Goal: Task Accomplishment & Management: Manage account settings

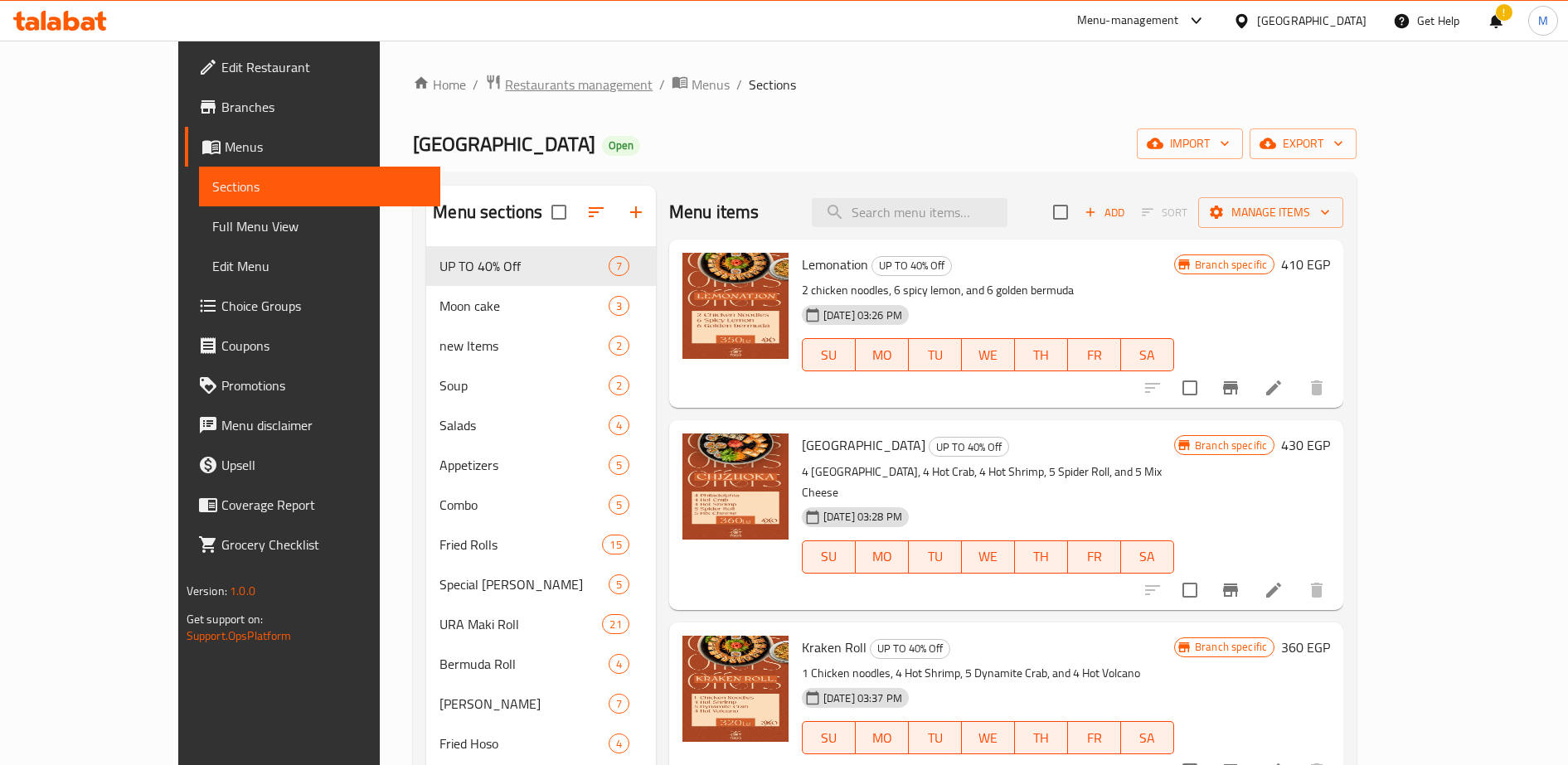
click at [505, 88] on span "Restaurants management" at bounding box center [578, 85] width 147 height 20
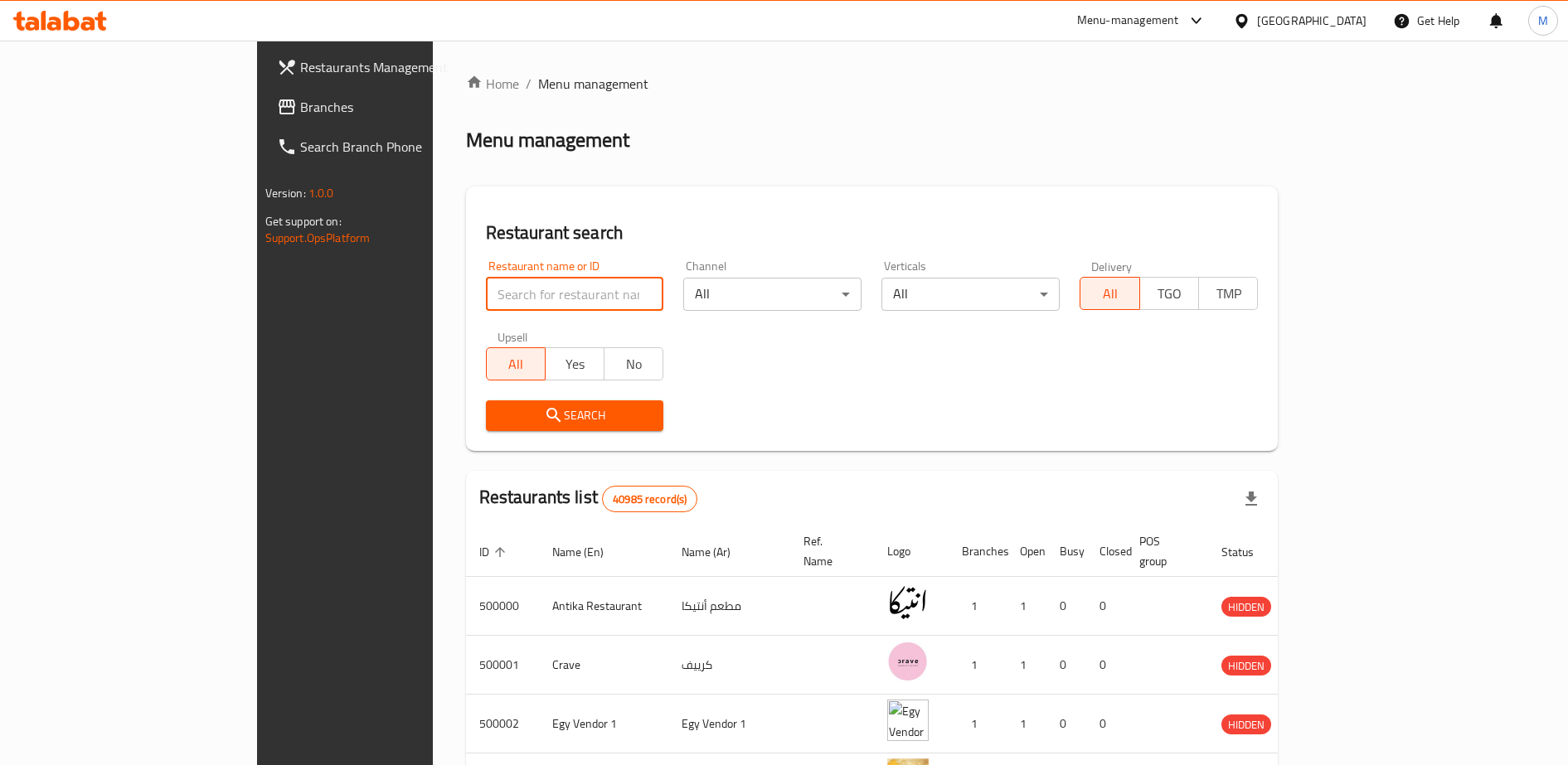
click at [486, 296] on input "search" at bounding box center [575, 294] width 178 height 33
type input "sizzler"
click button "Search" at bounding box center [575, 416] width 178 height 31
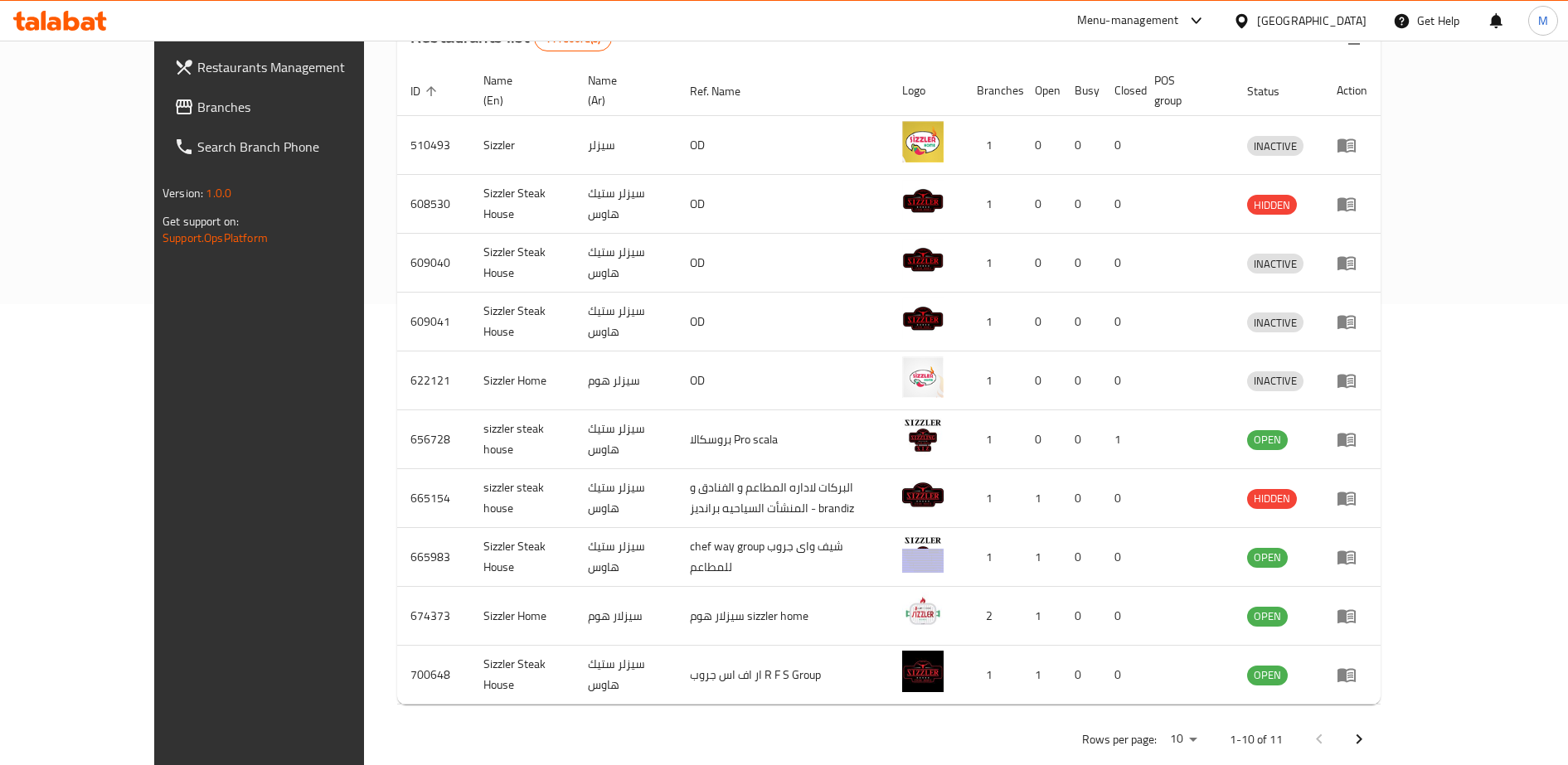
scroll to position [467, 0]
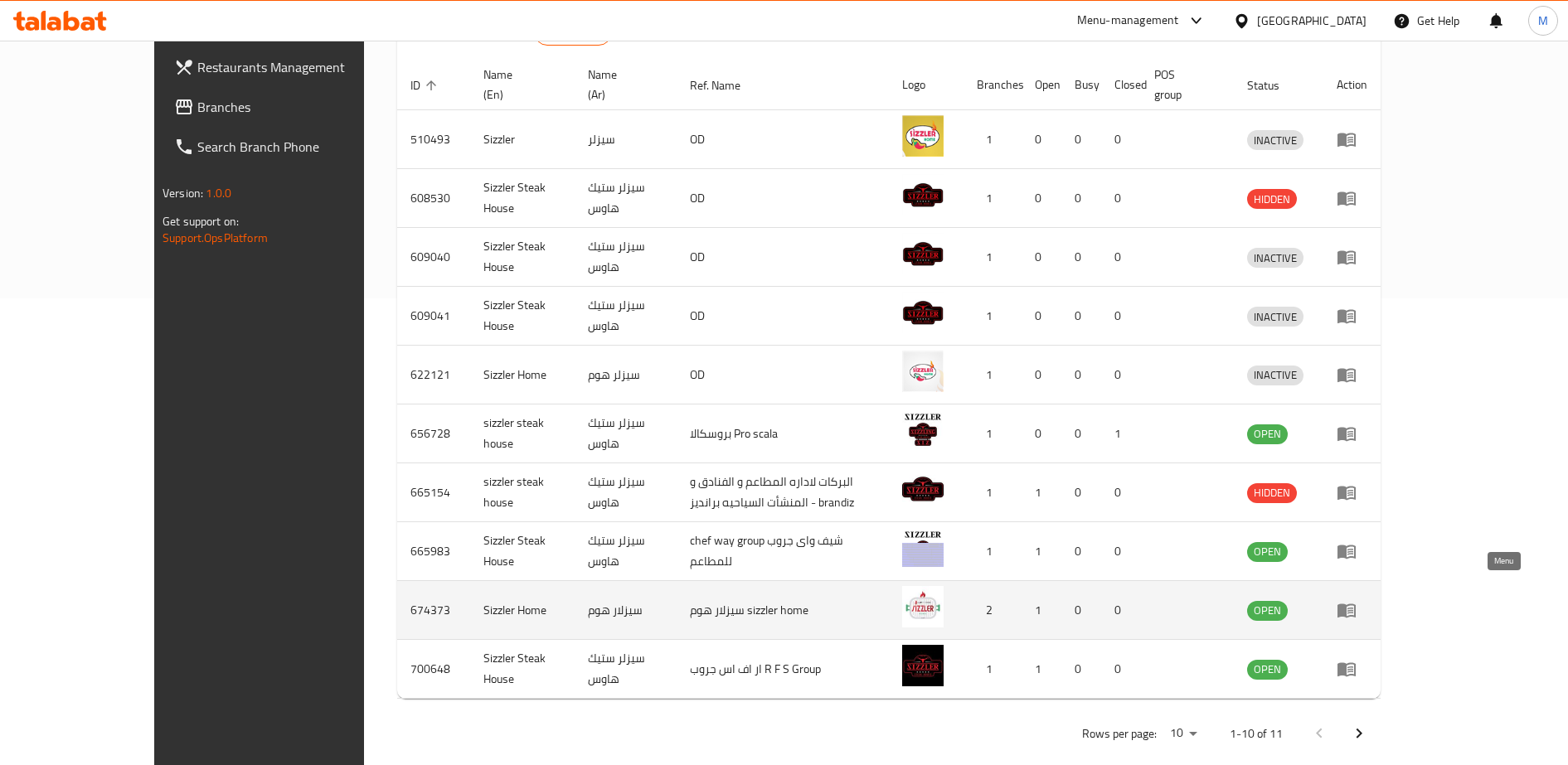
click at [1356, 600] on icon "enhanced table" at bounding box center [1347, 610] width 20 height 20
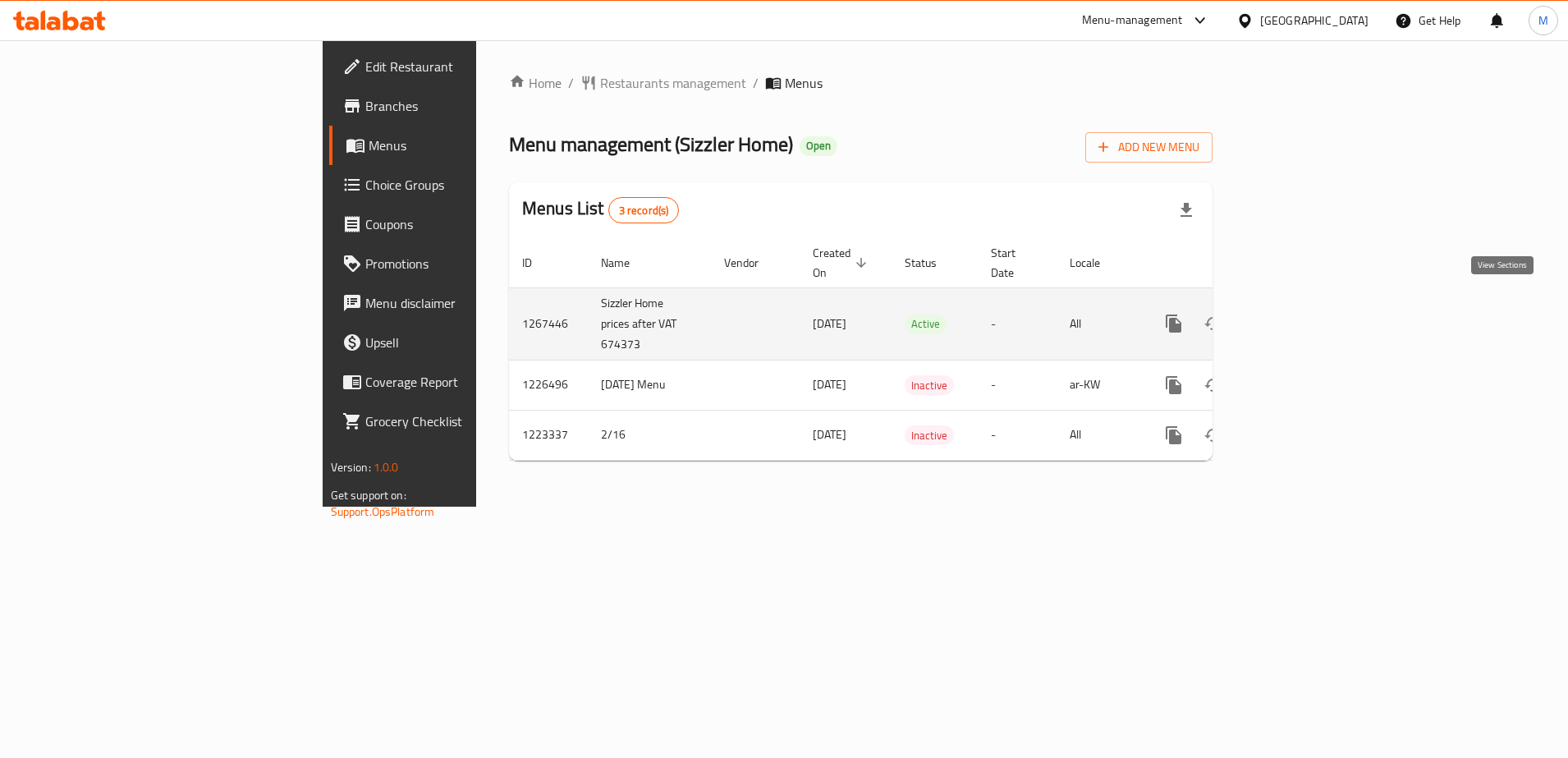
click at [1300, 317] on icon "enhanced table" at bounding box center [1293, 324] width 15 height 15
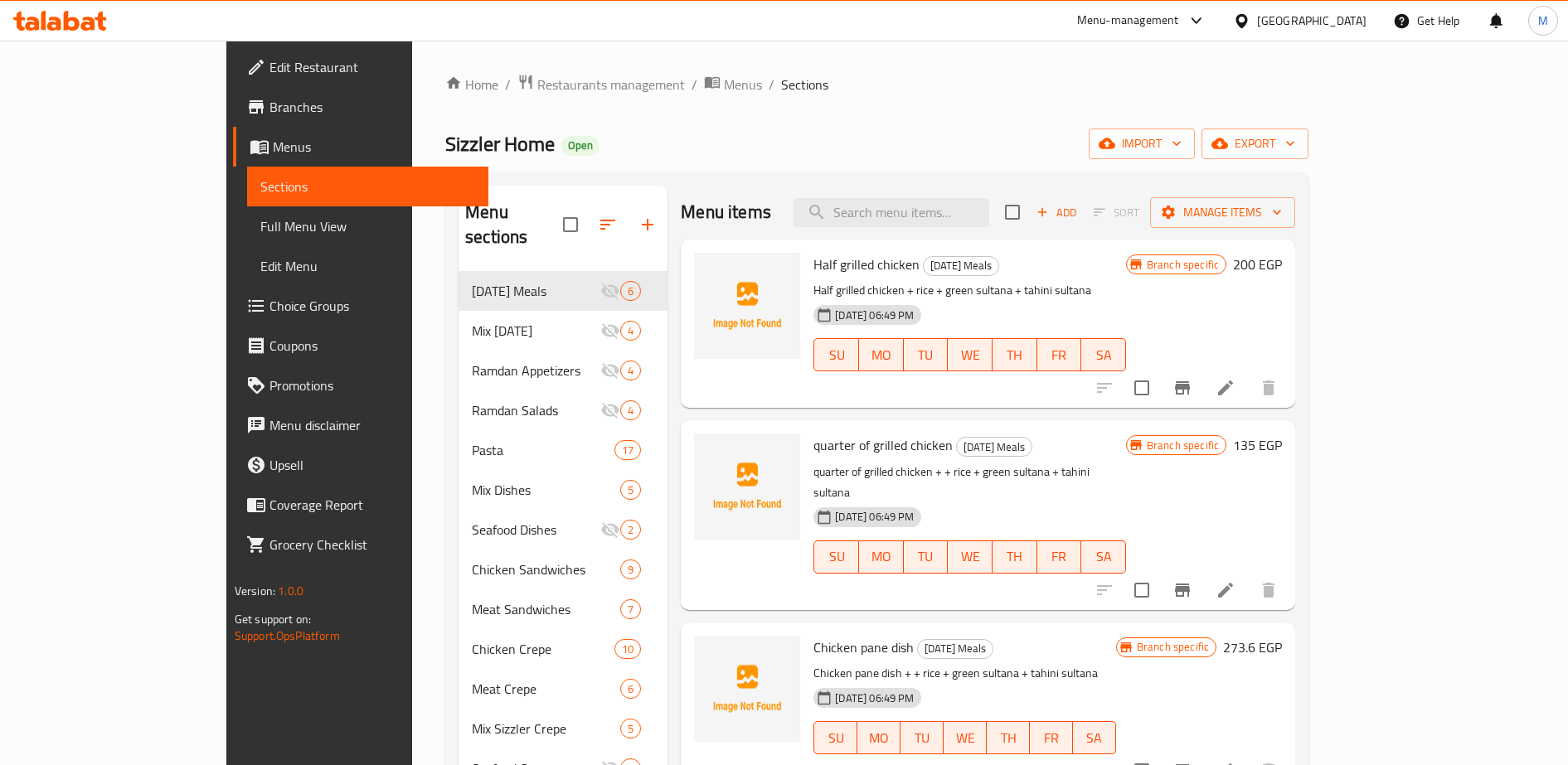
click at [1206, 23] on div at bounding box center [1193, 20] width 27 height 20
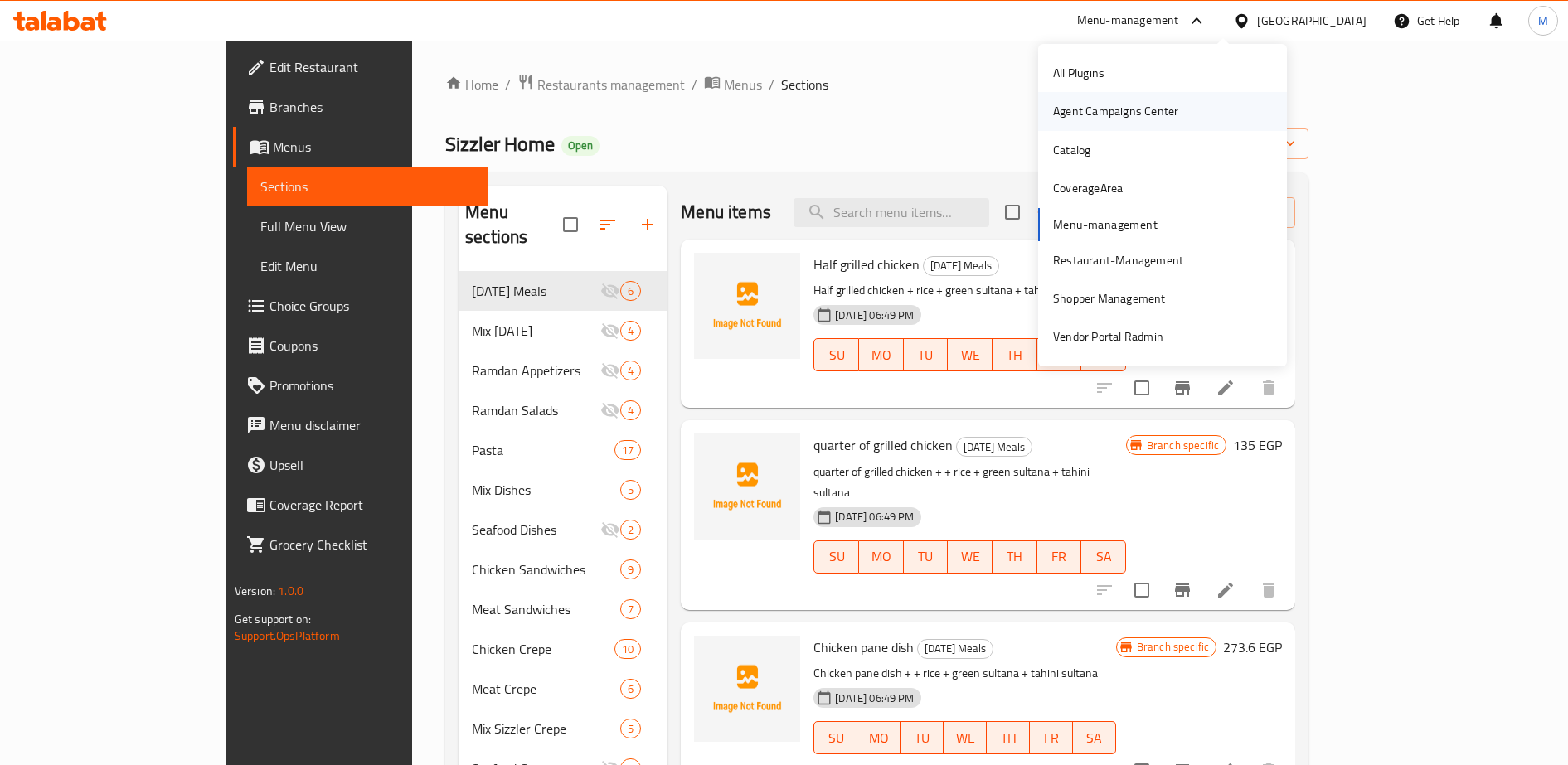
click at [1120, 111] on div "Agent Campaigns Center" at bounding box center [1116, 111] width 125 height 18
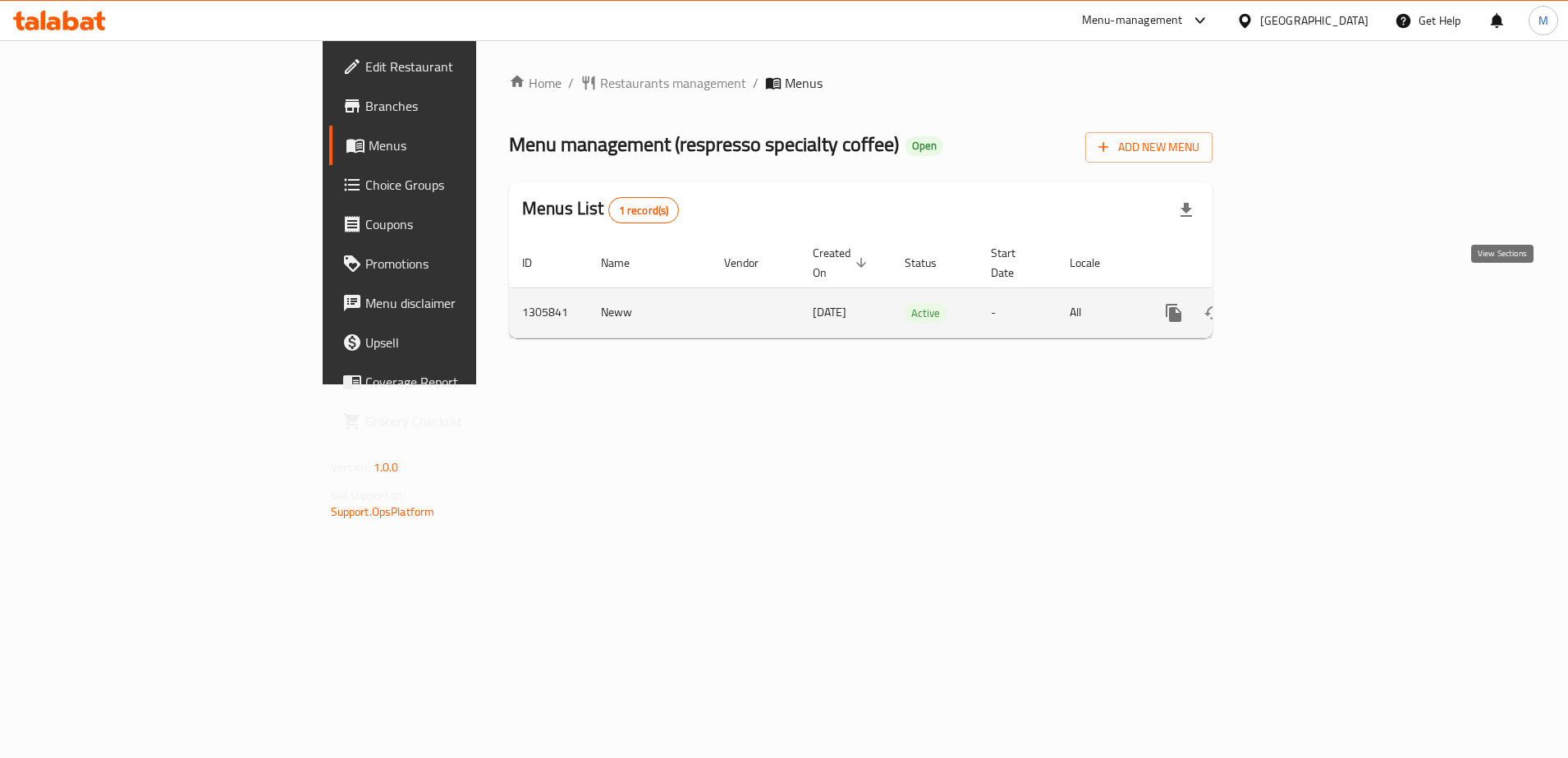
click at [1300, 305] on icon "enhanced table" at bounding box center [1293, 313] width 15 height 15
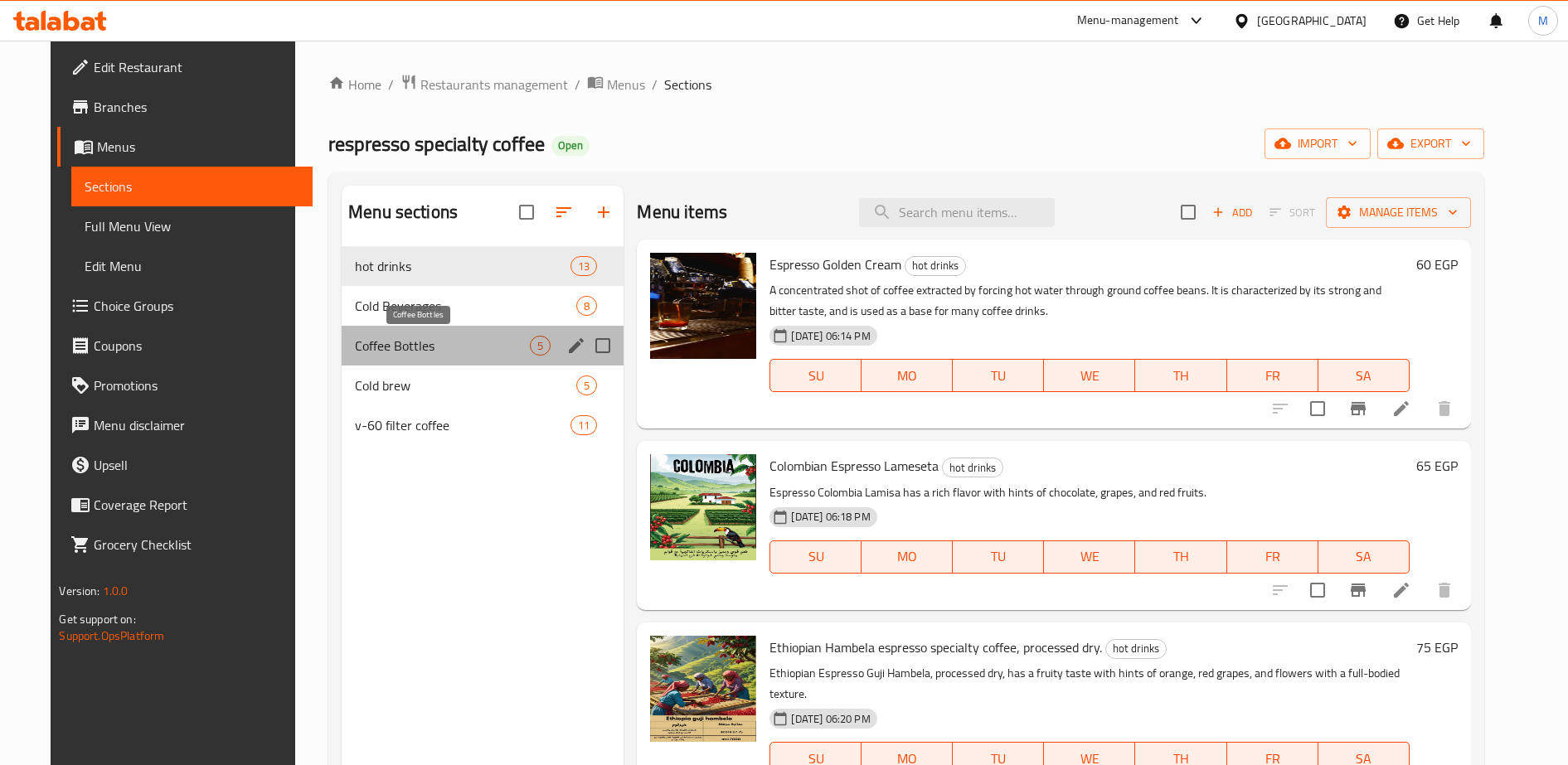
click at [355, 353] on span "Coffee Bottles" at bounding box center [443, 345] width 175 height 20
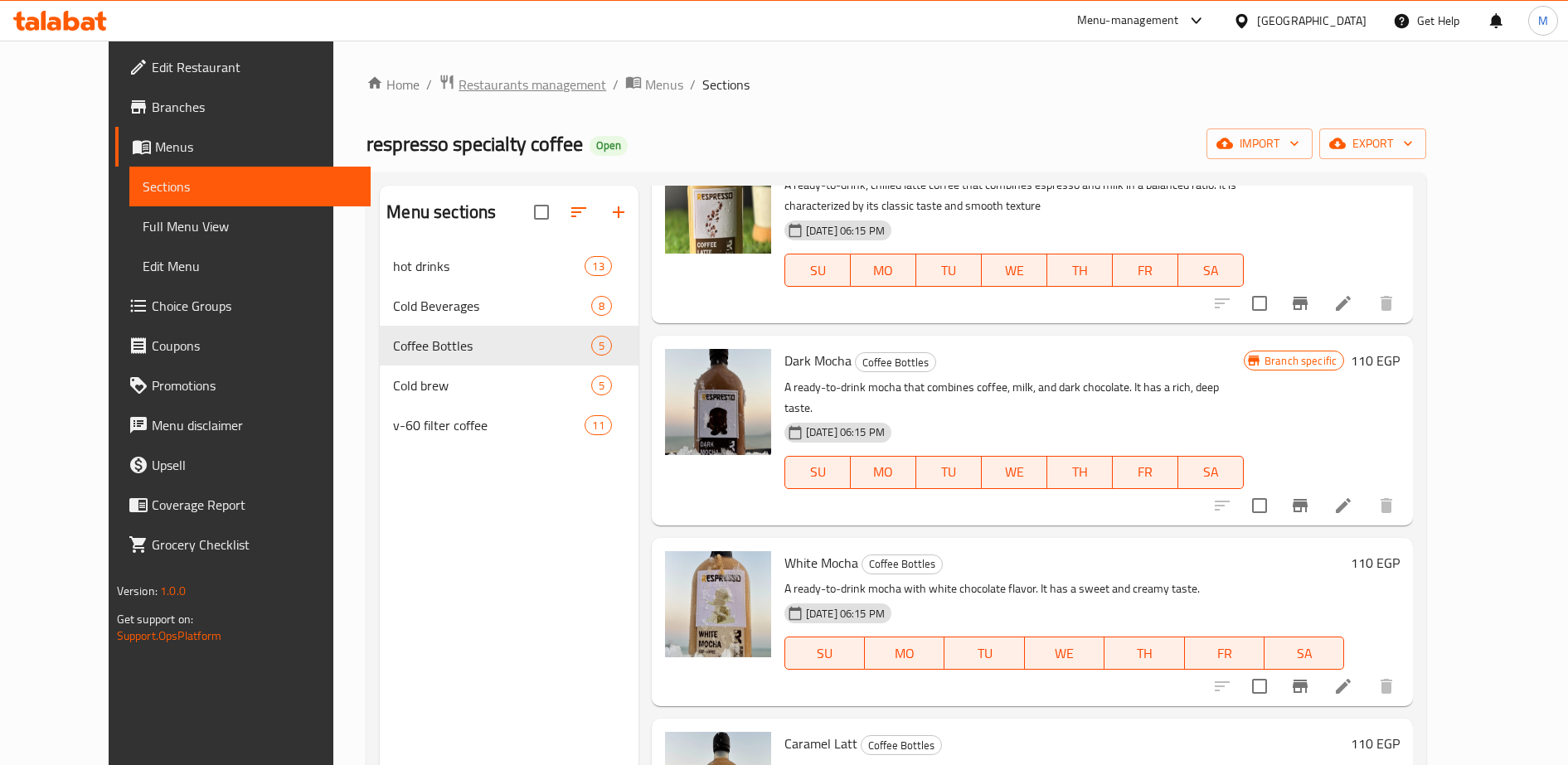
click at [470, 88] on span "Restaurants management" at bounding box center [531, 85] width 147 height 20
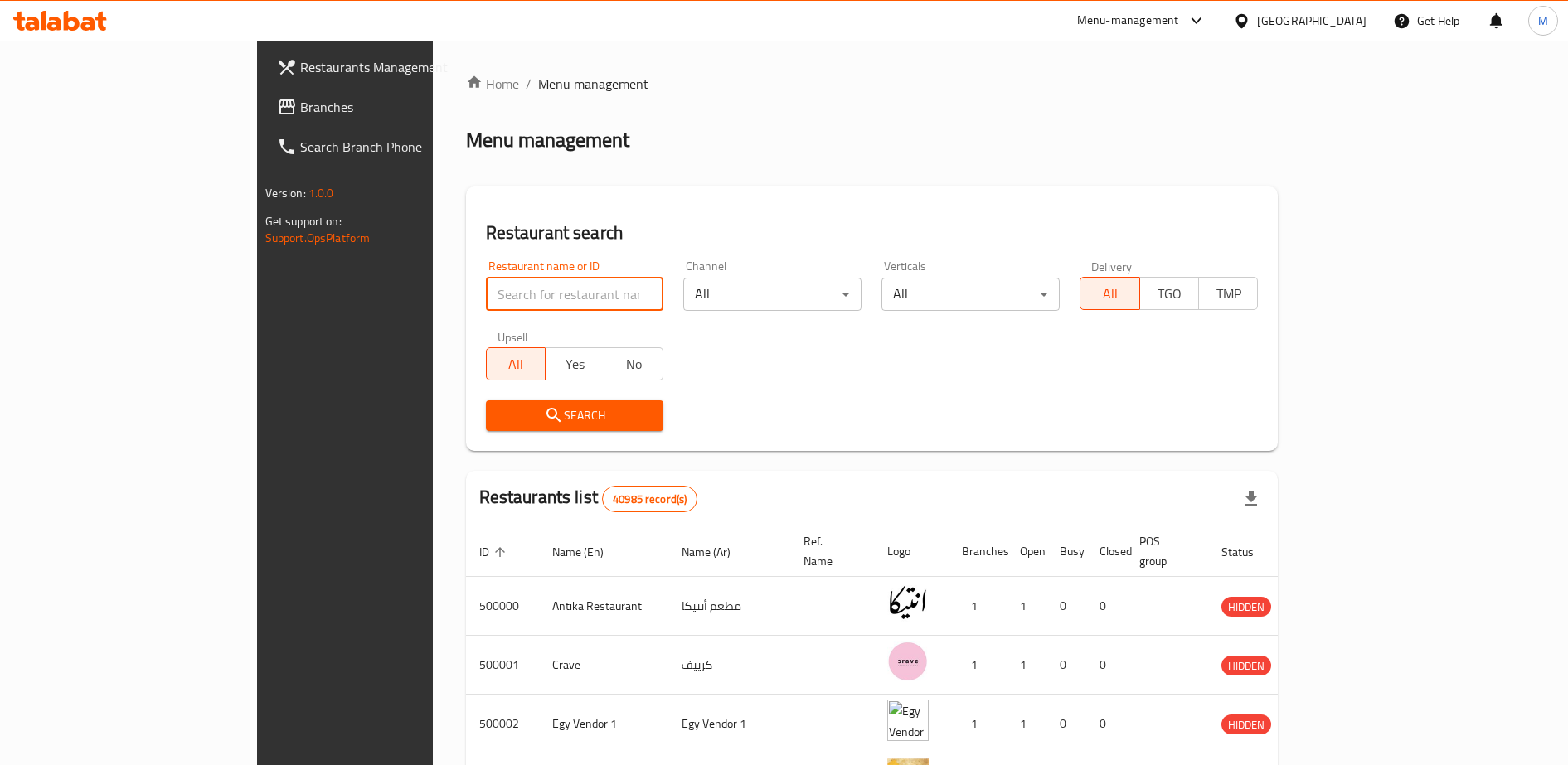
click at [486, 294] on input "search" at bounding box center [575, 294] width 178 height 33
type input "bomba cafe"
click button "Search" at bounding box center [575, 416] width 178 height 31
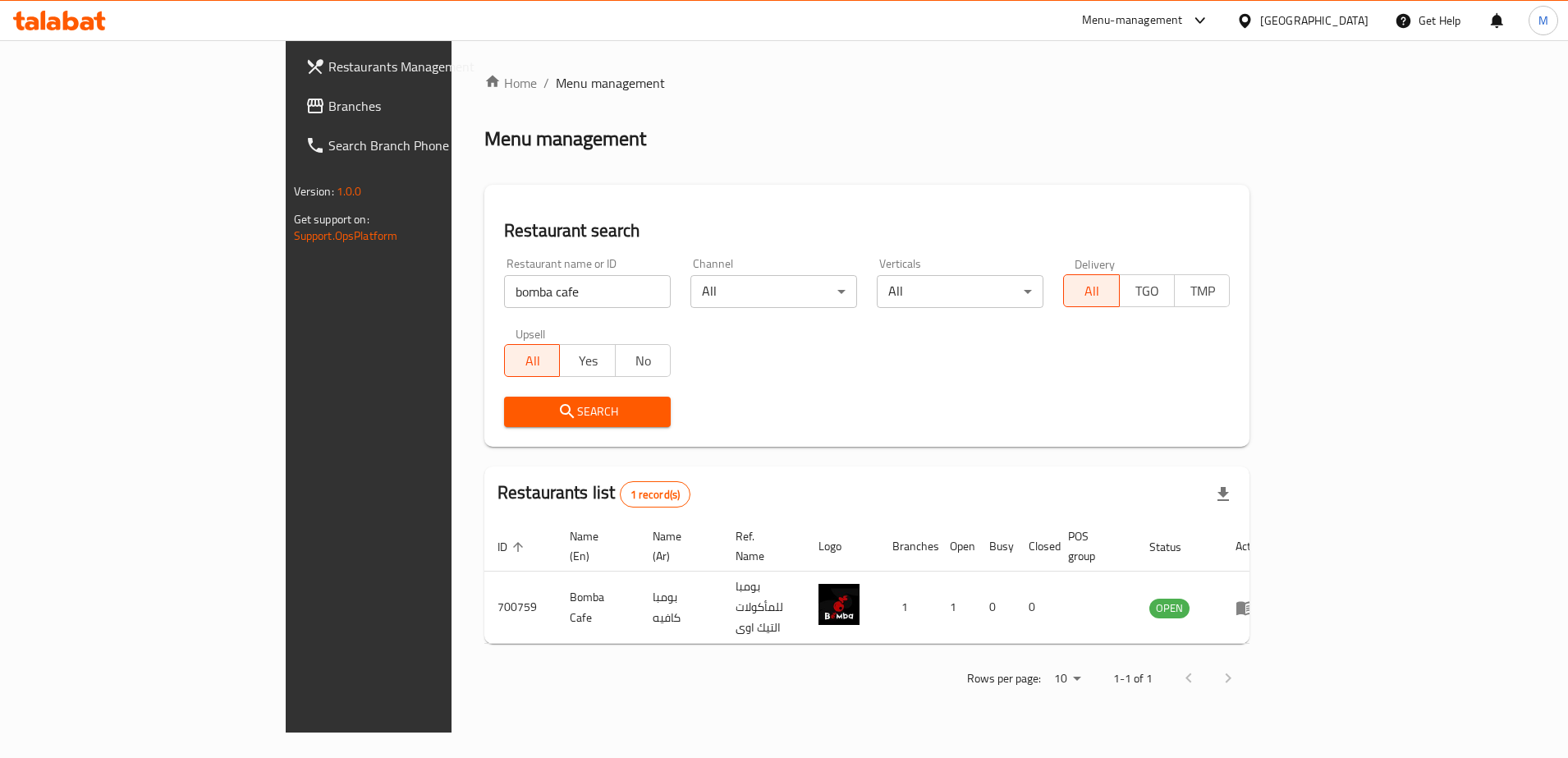
click at [1183, 19] on div "Menu-management" at bounding box center [1132, 20] width 101 height 20
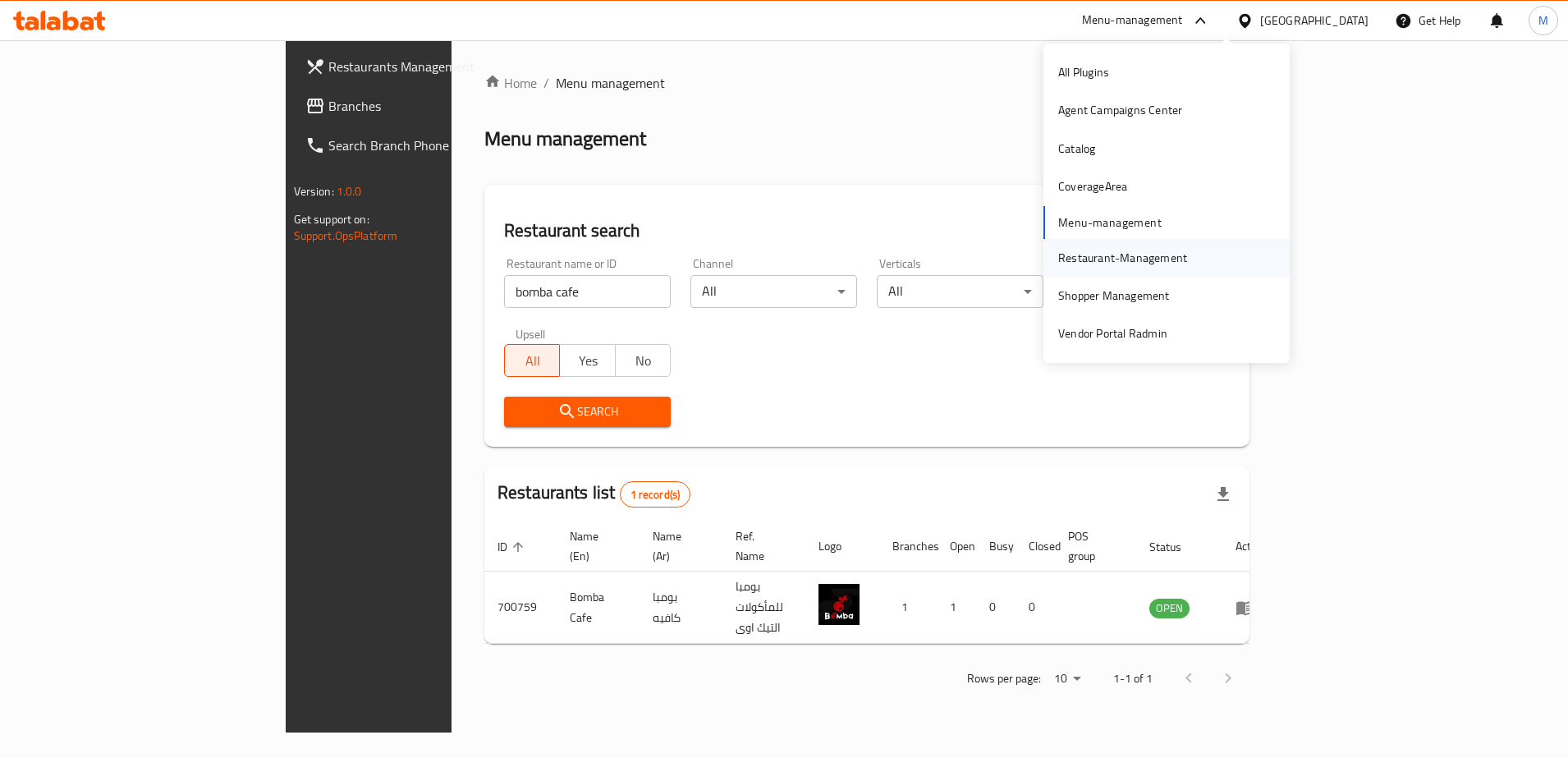
click at [1077, 260] on div "Restaurant-Management" at bounding box center [1122, 257] width 129 height 18
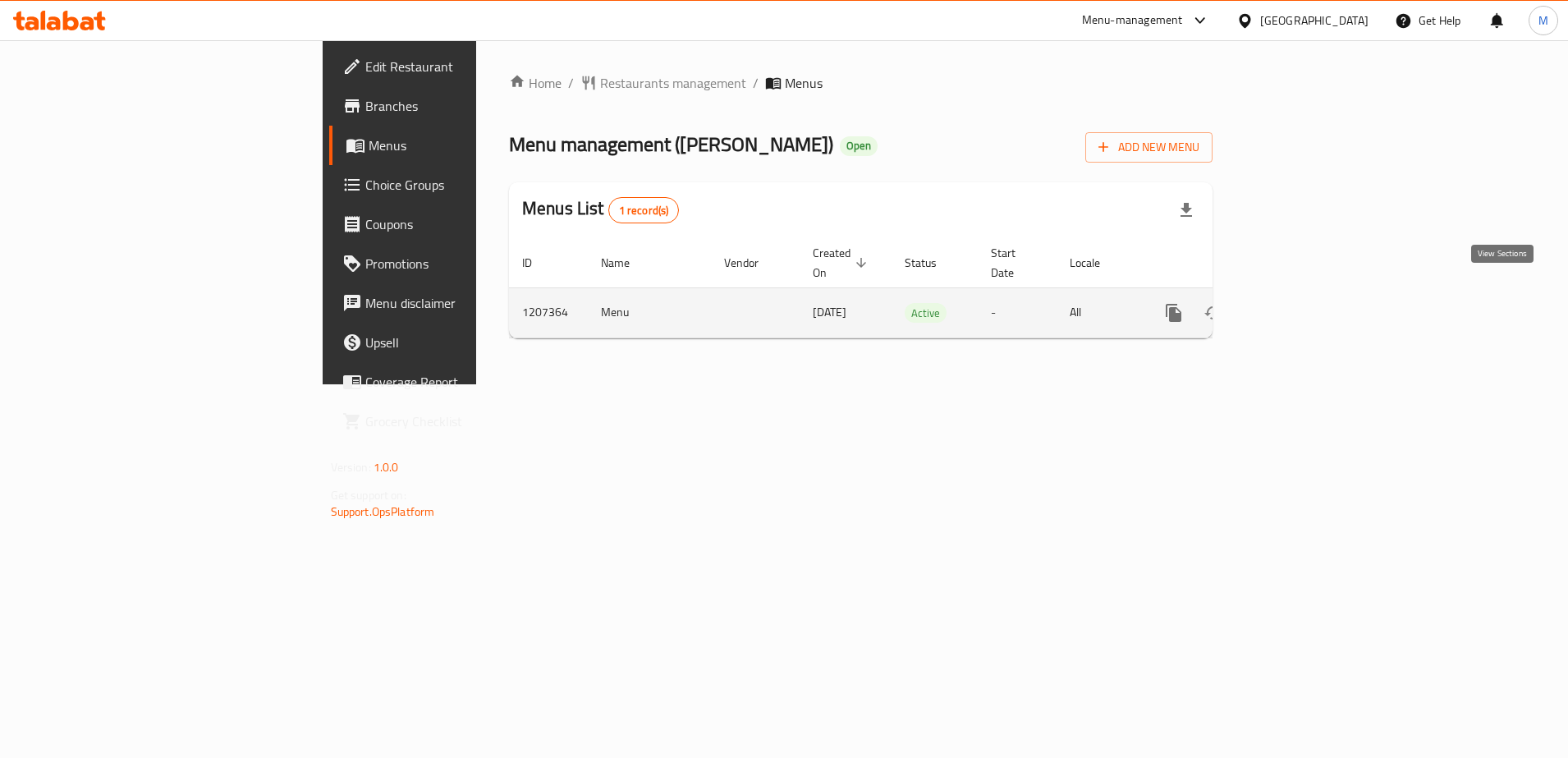
click at [1300, 305] on icon "enhanced table" at bounding box center [1293, 313] width 15 height 15
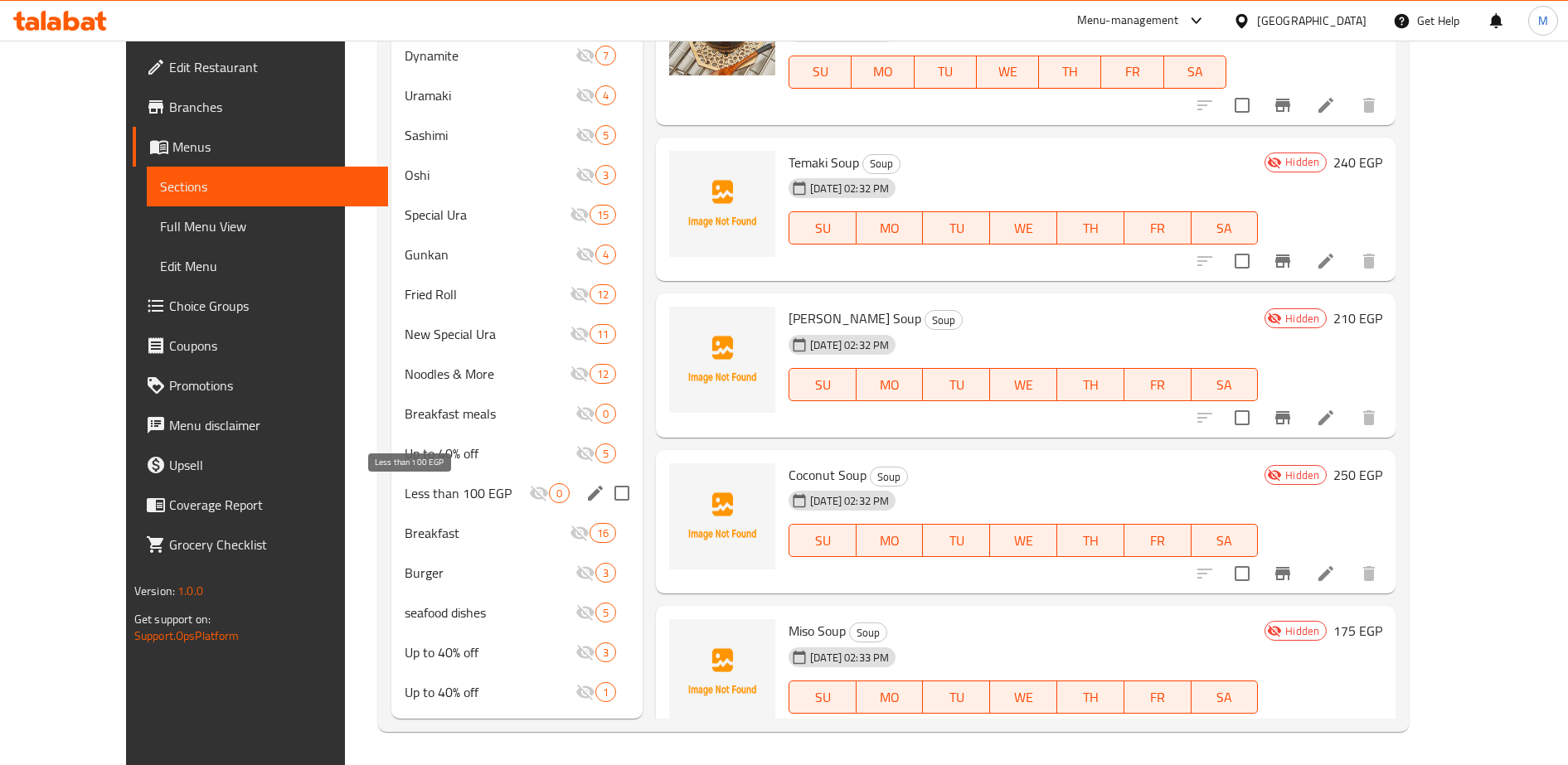
scroll to position [777, 0]
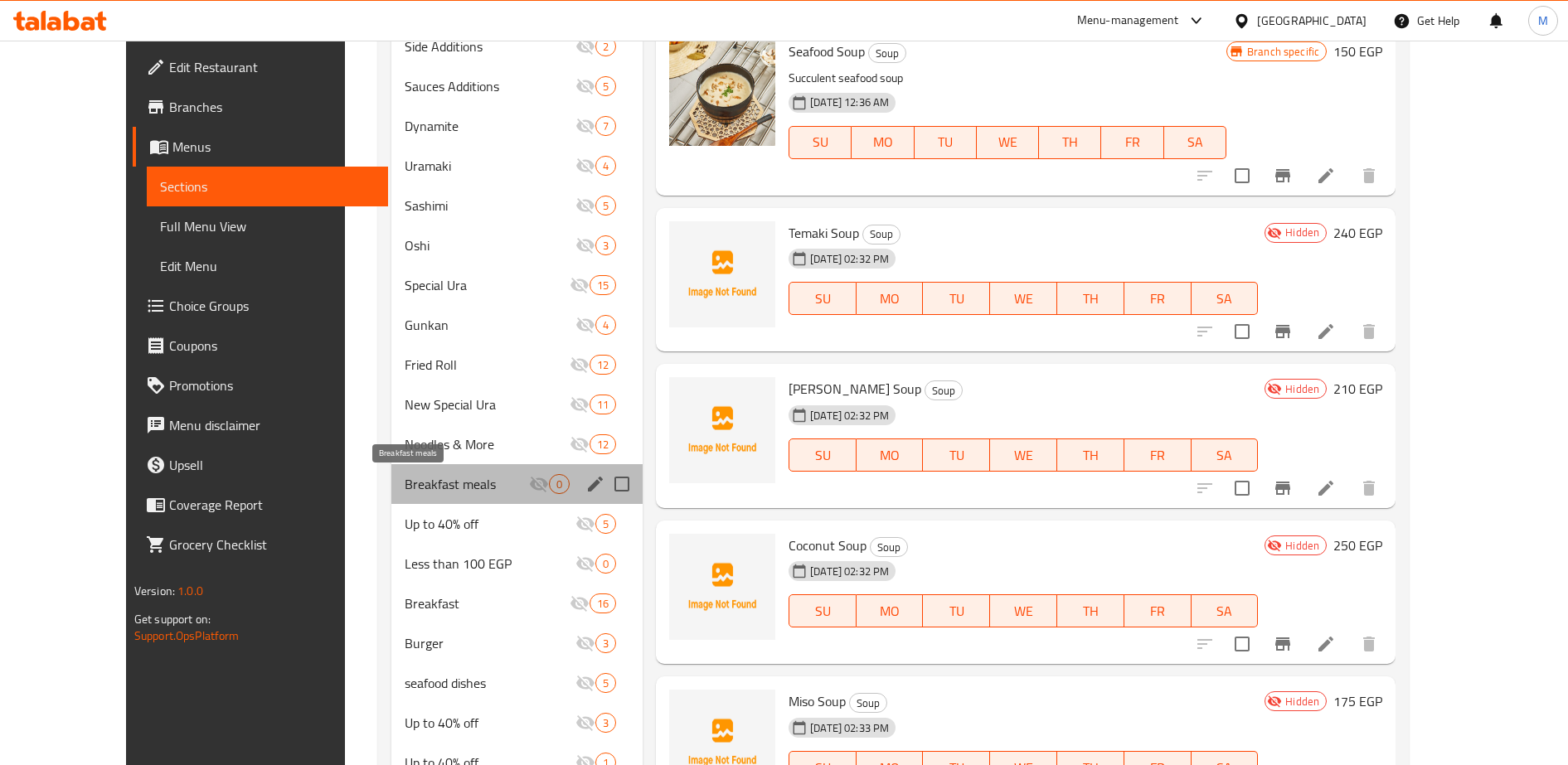
click at [404, 484] on span "Breakfast meals" at bounding box center [466, 484] width 124 height 20
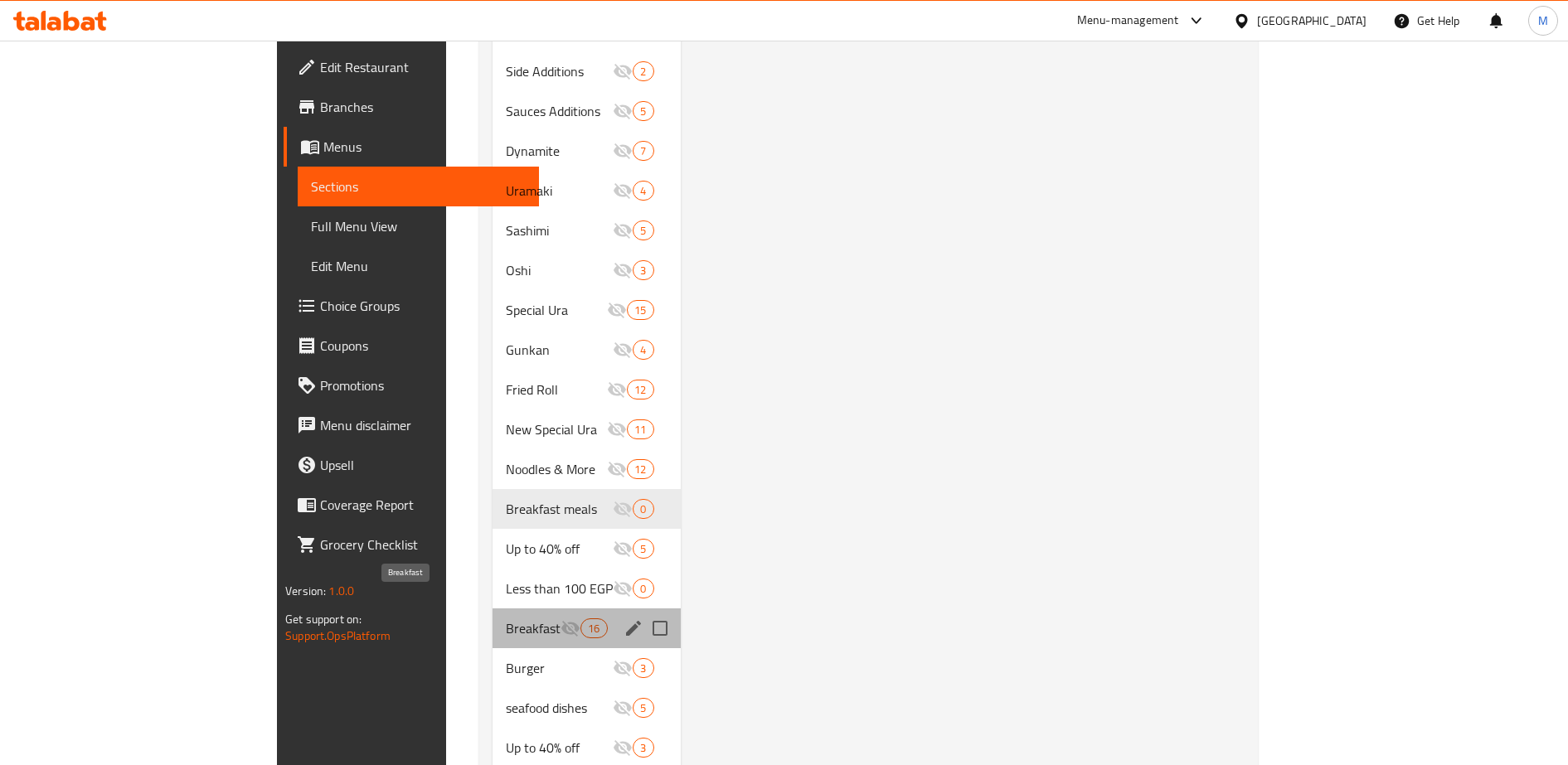
click at [506, 619] on span "Breakfast" at bounding box center [533, 628] width 55 height 20
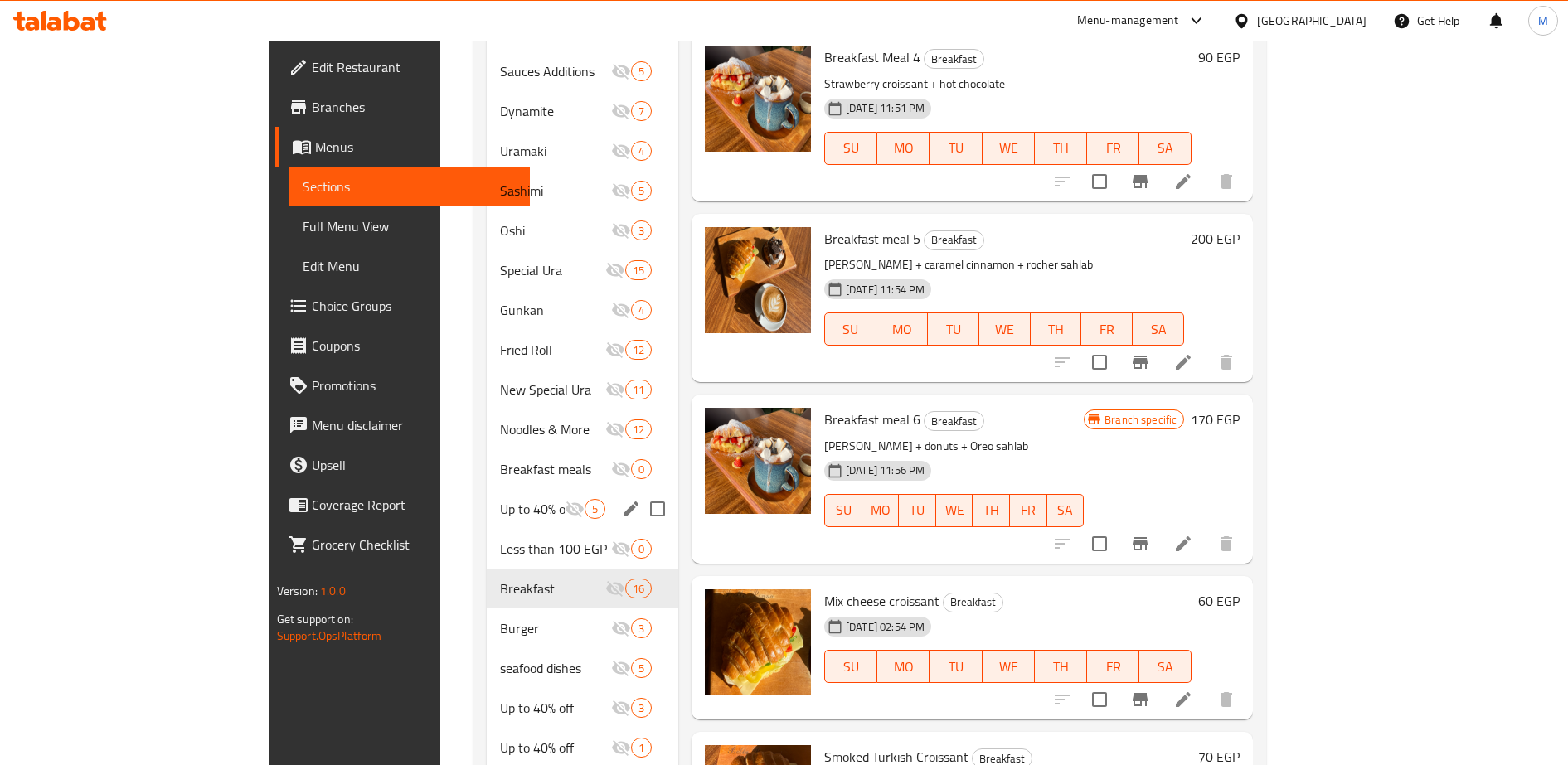
scroll to position [817, 0]
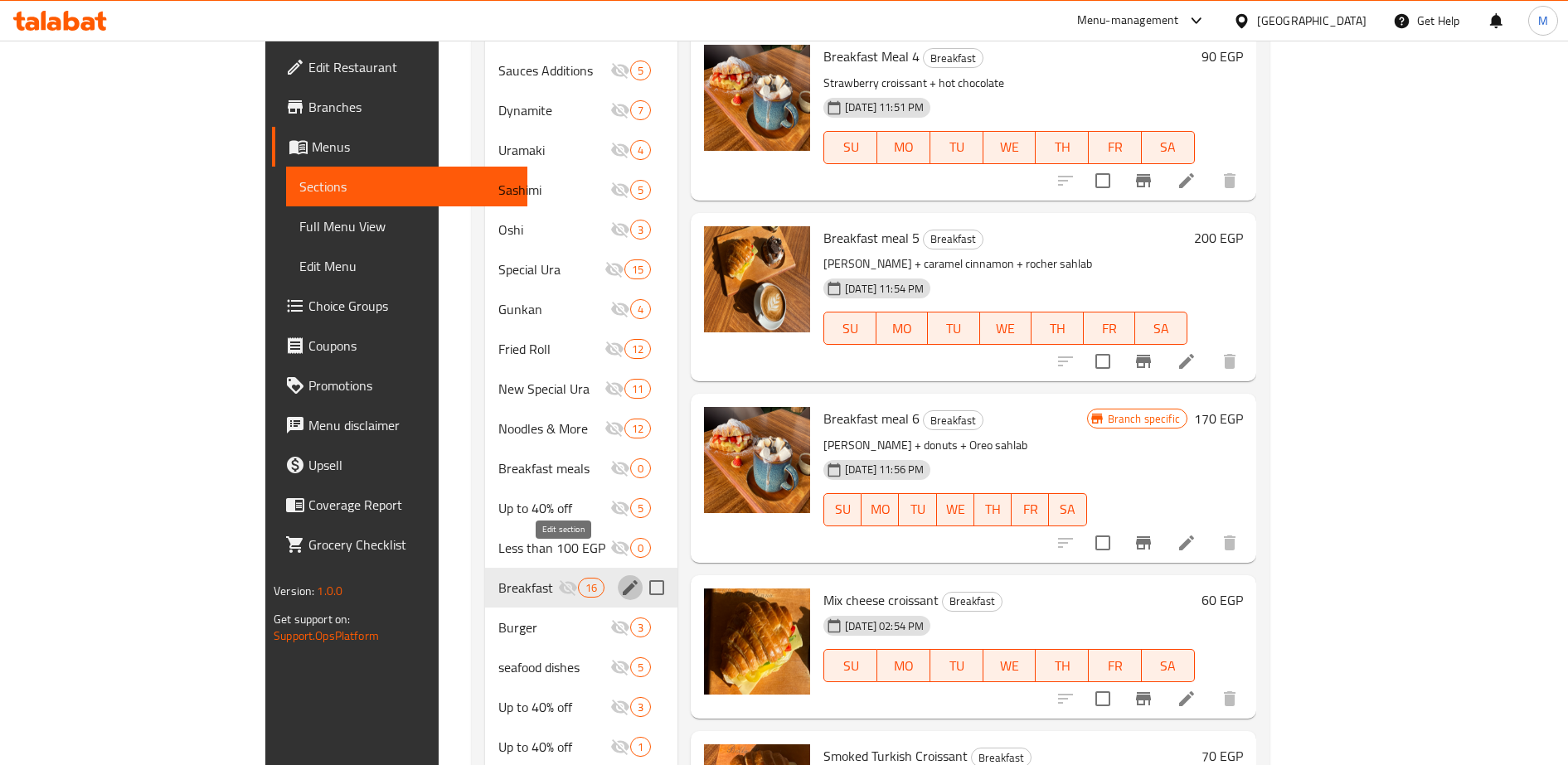
click at [623, 580] on icon "edit" at bounding box center [630, 588] width 15 height 15
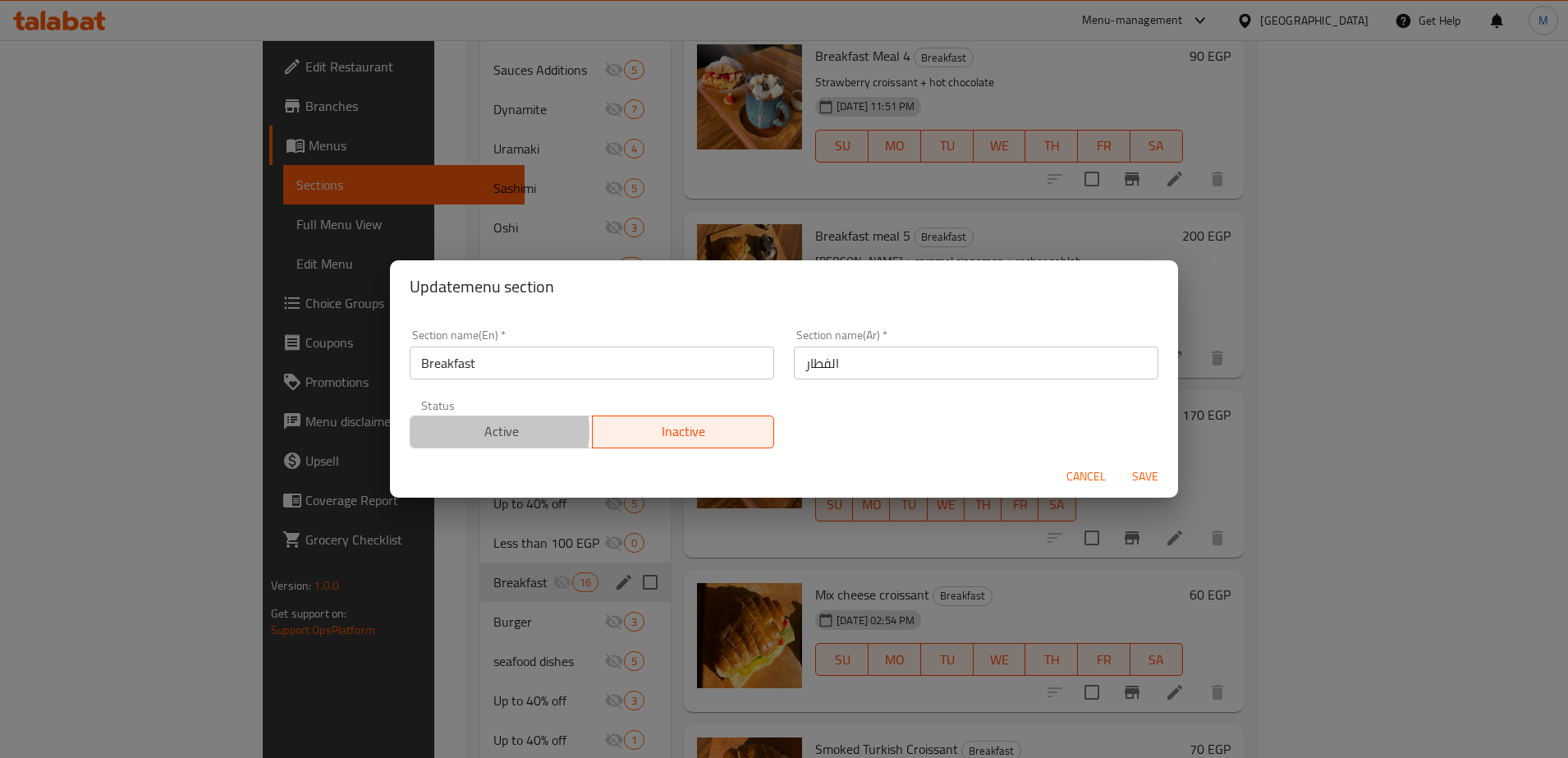
click at [460, 430] on span "Active" at bounding box center [501, 431] width 169 height 24
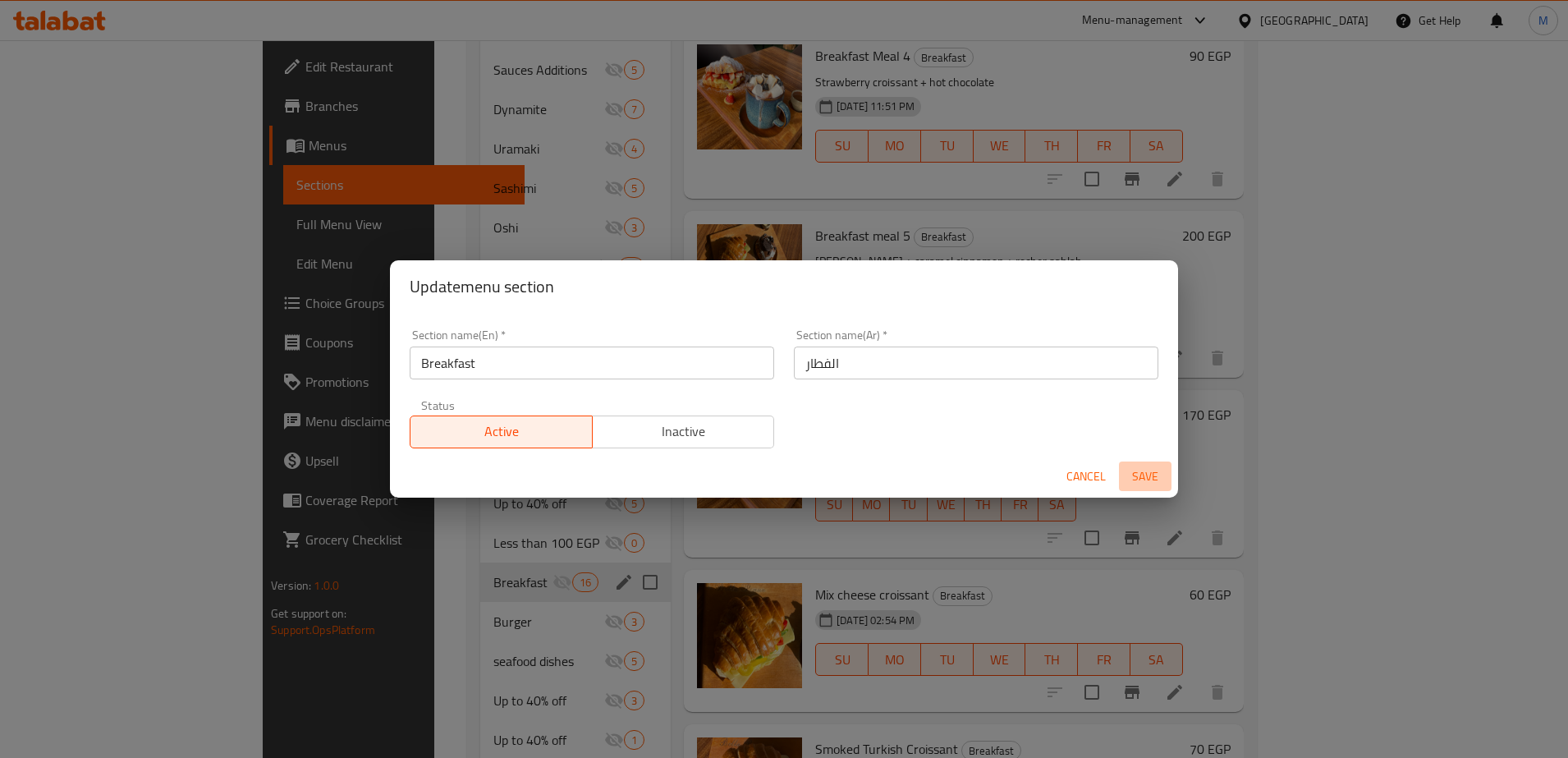
click at [1149, 474] on span "Save" at bounding box center [1145, 477] width 39 height 21
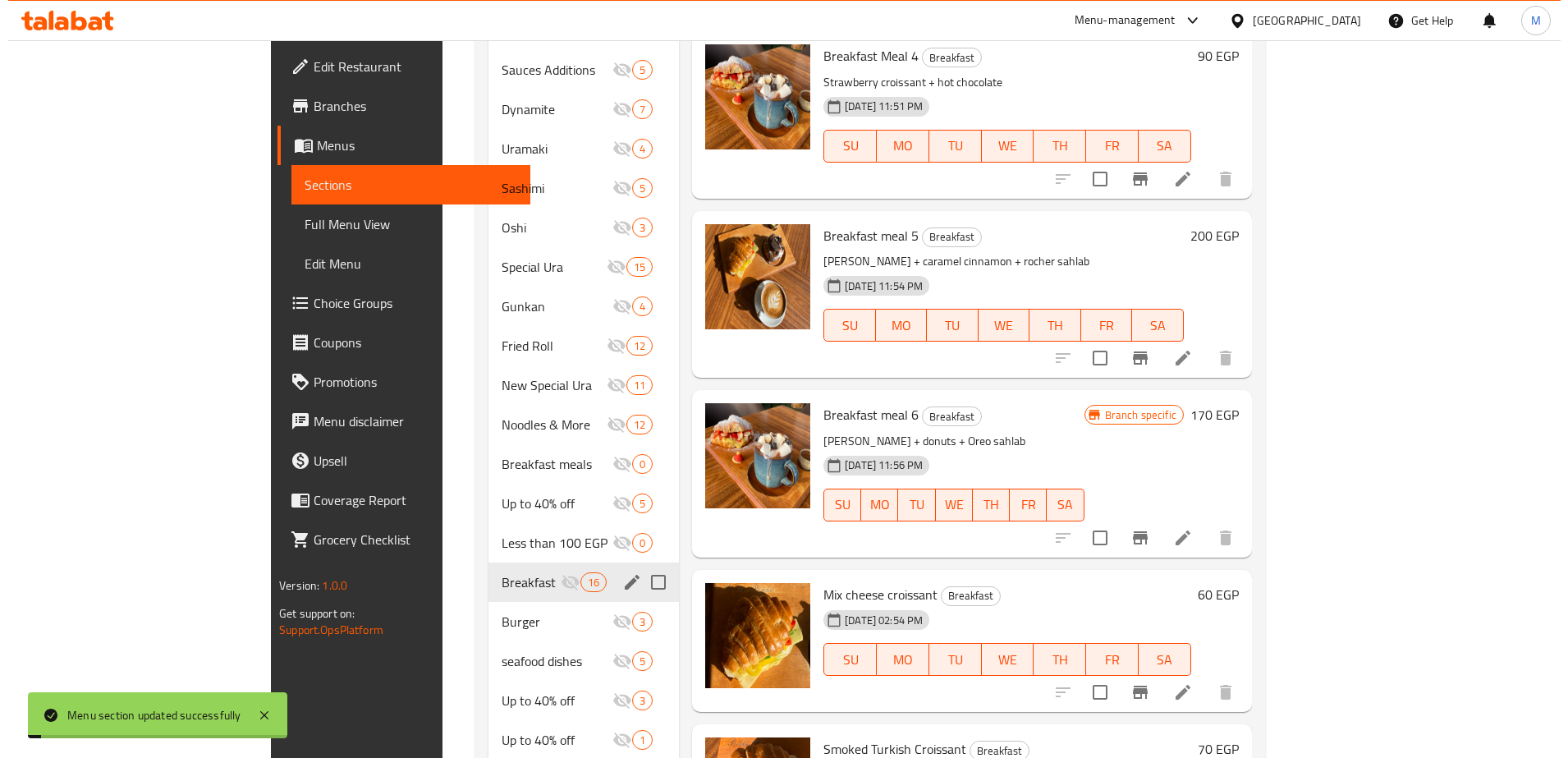
scroll to position [0, 0]
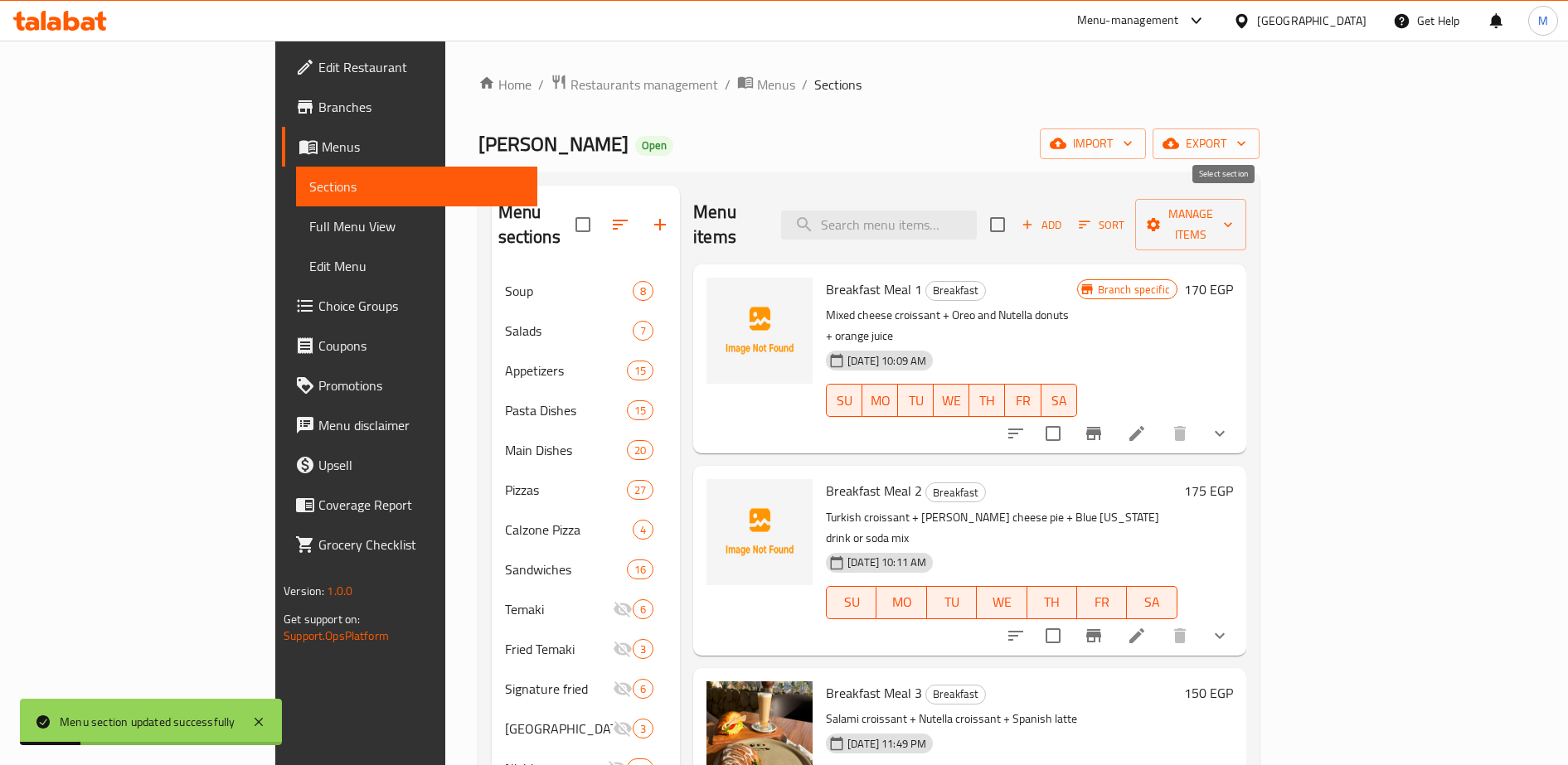
click at [1015, 211] on input "checkbox" at bounding box center [997, 224] width 35 height 35
checkbox input "true"
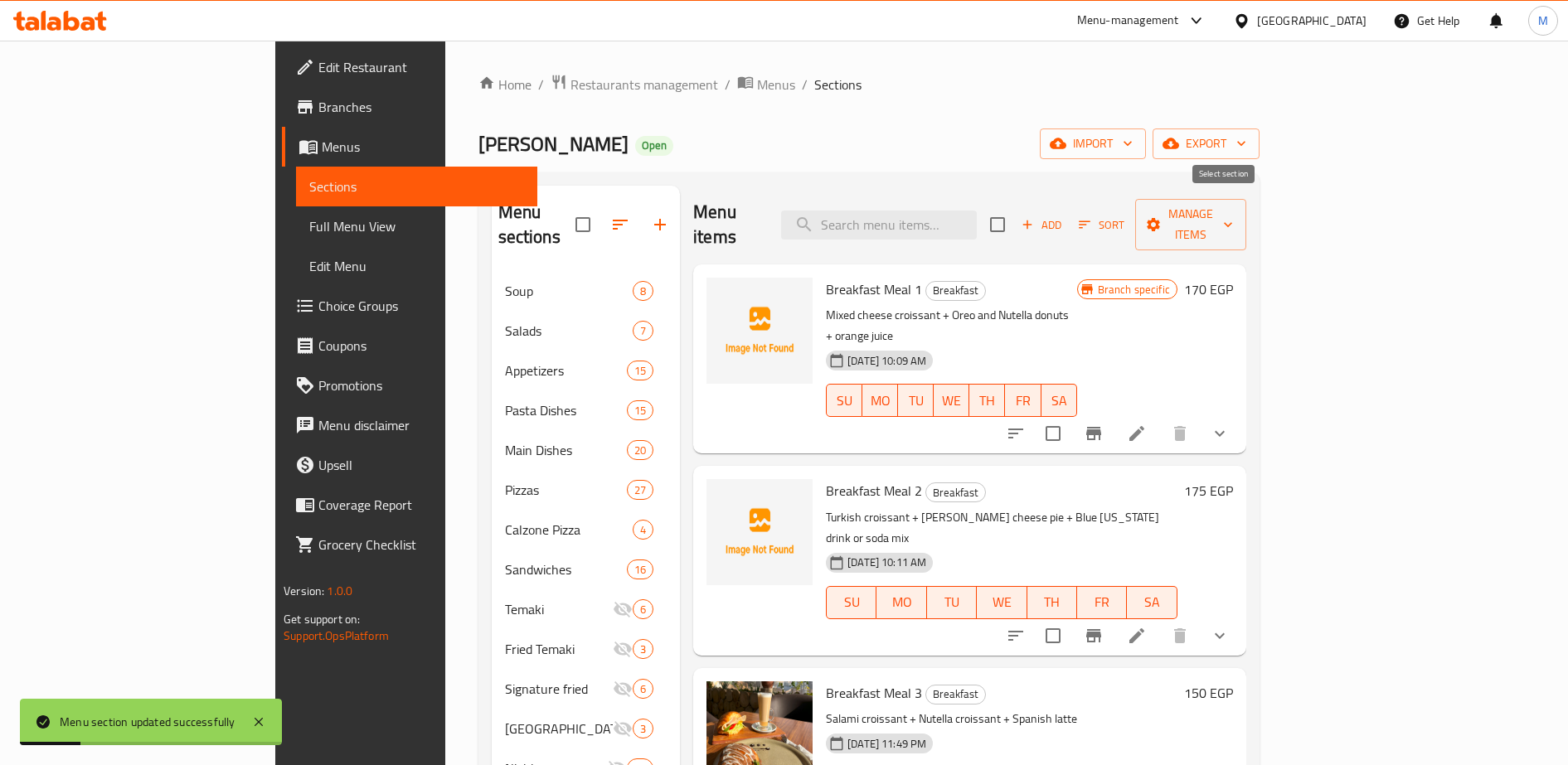
checkbox input "true"
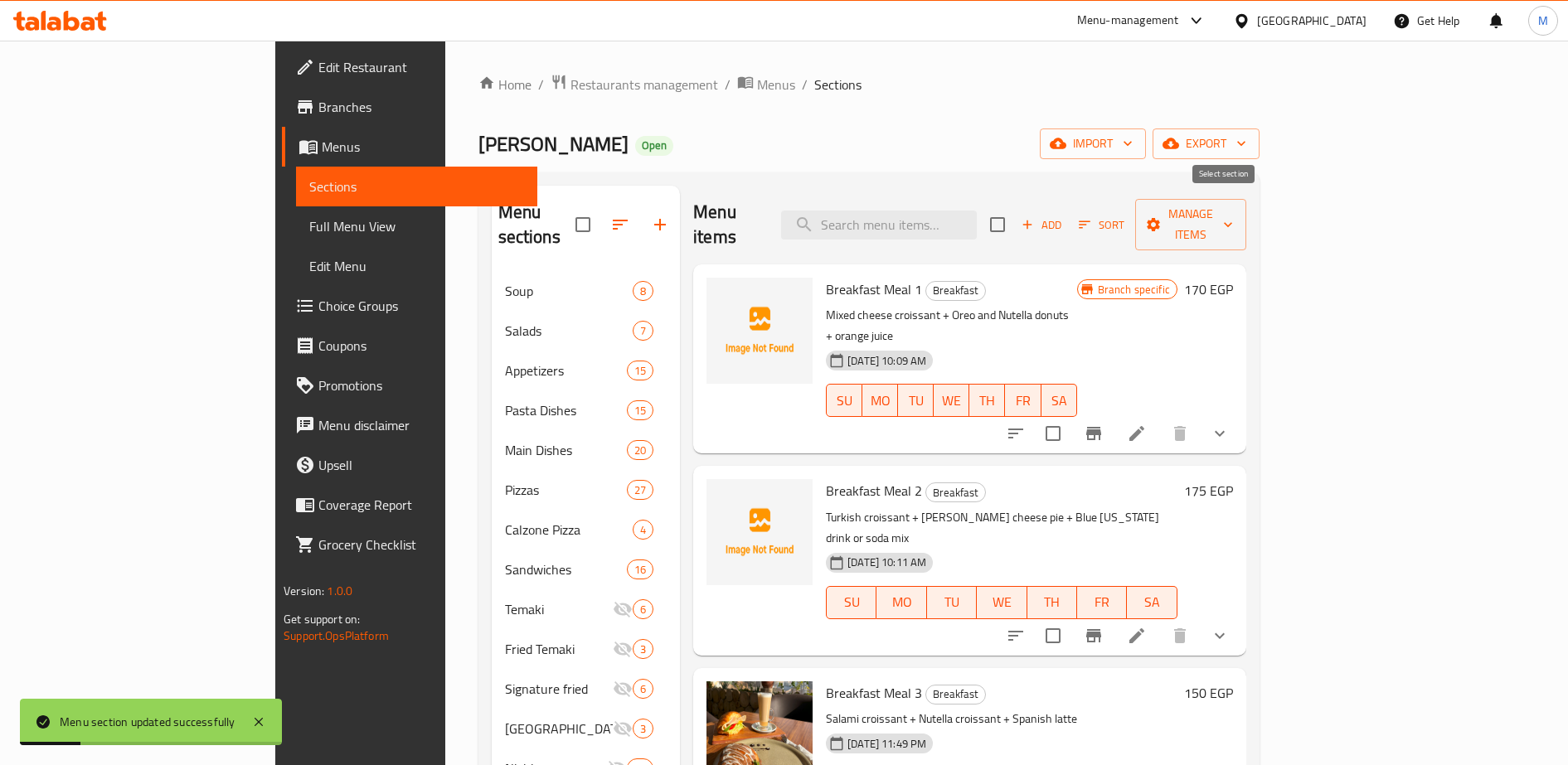
checkbox input "true"
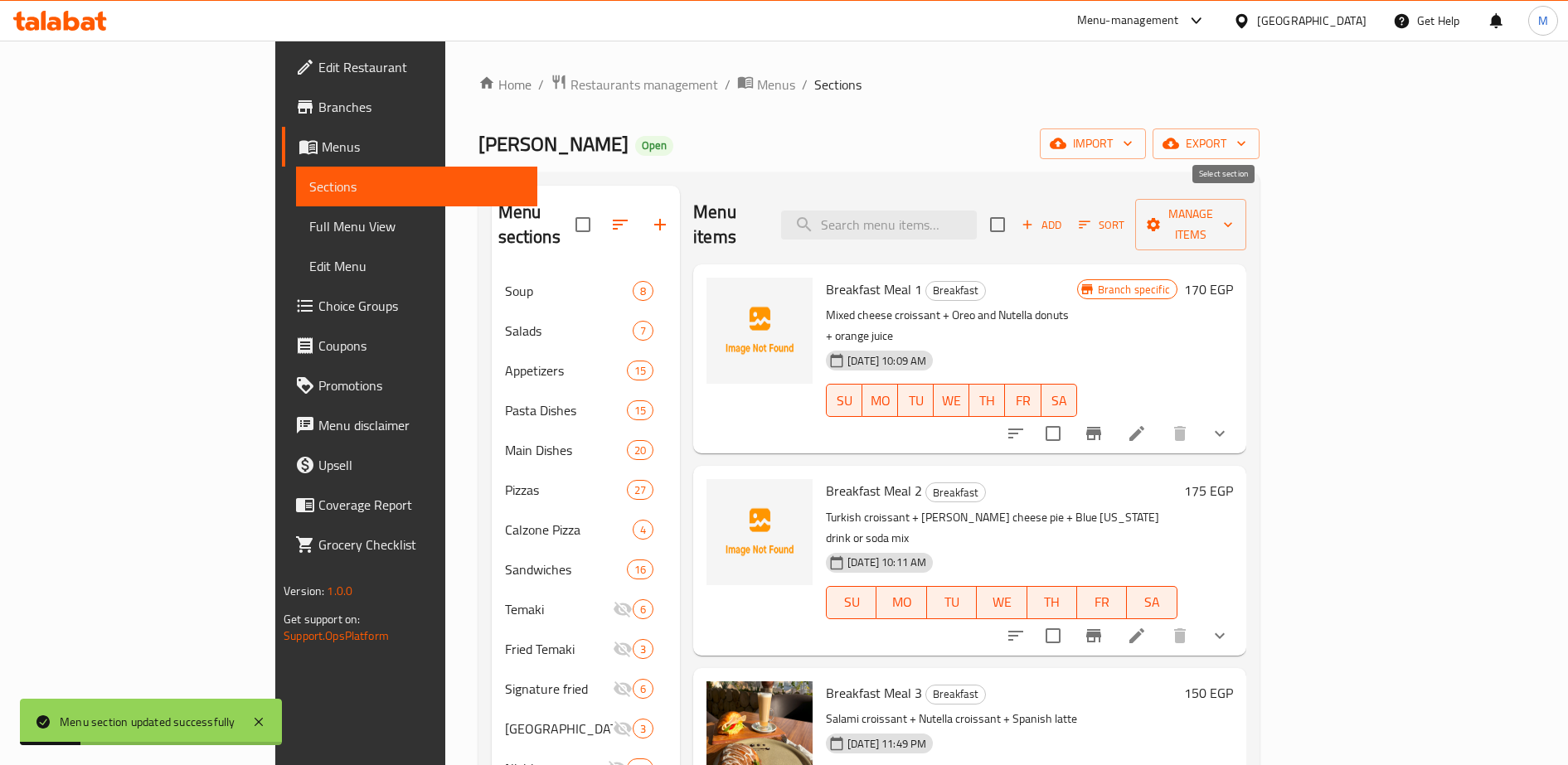
checkbox input "true"
click at [1233, 213] on span "Manage items" at bounding box center [1191, 224] width 85 height 41
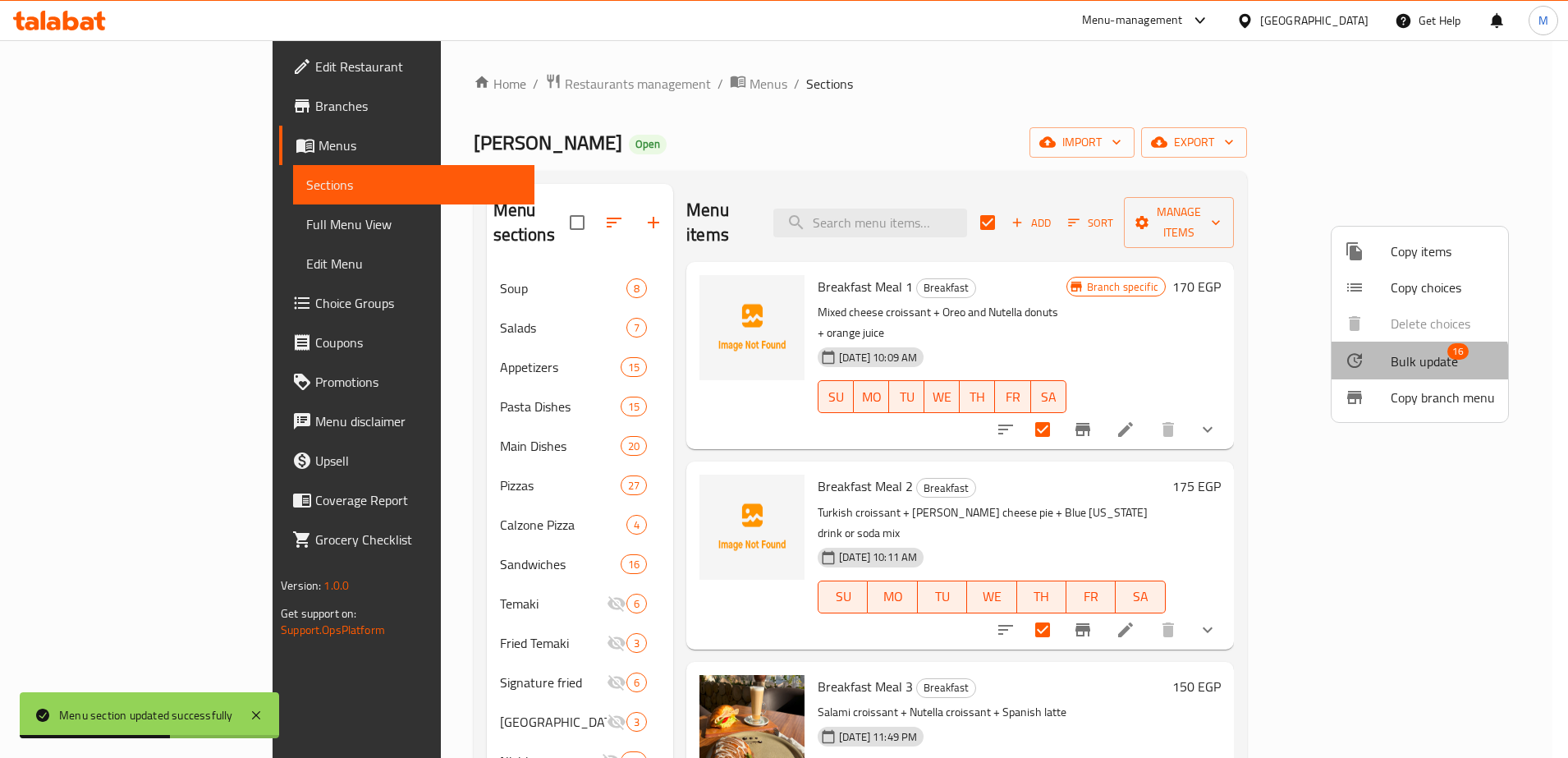
click at [1404, 371] on span "Bulk update" at bounding box center [1424, 361] width 68 height 20
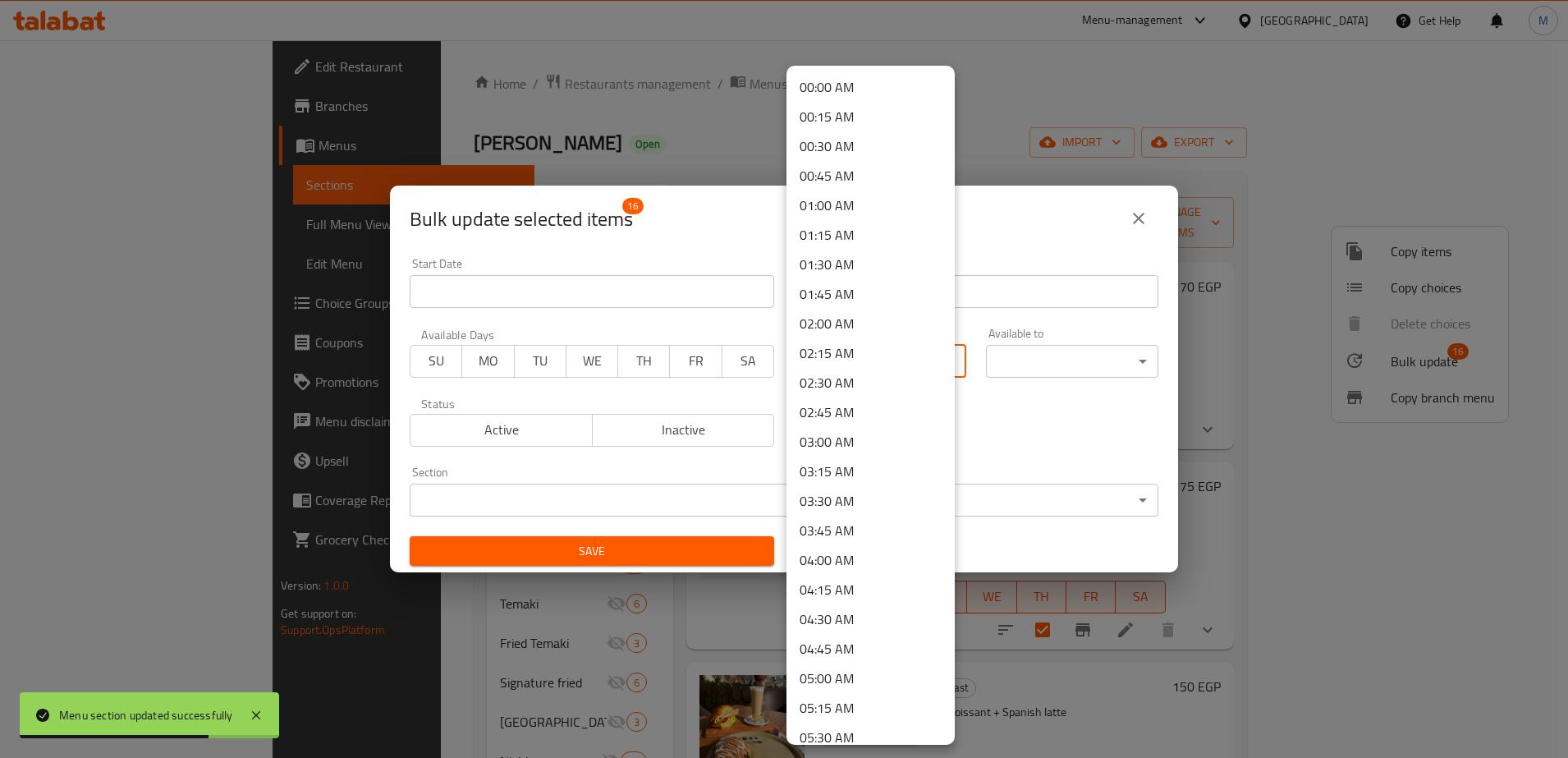
click at [881, 365] on body "Menu section updated successfully ​ Menu-management [GEOGRAPHIC_DATA] Get Help …" at bounding box center [784, 399] width 1568 height 718
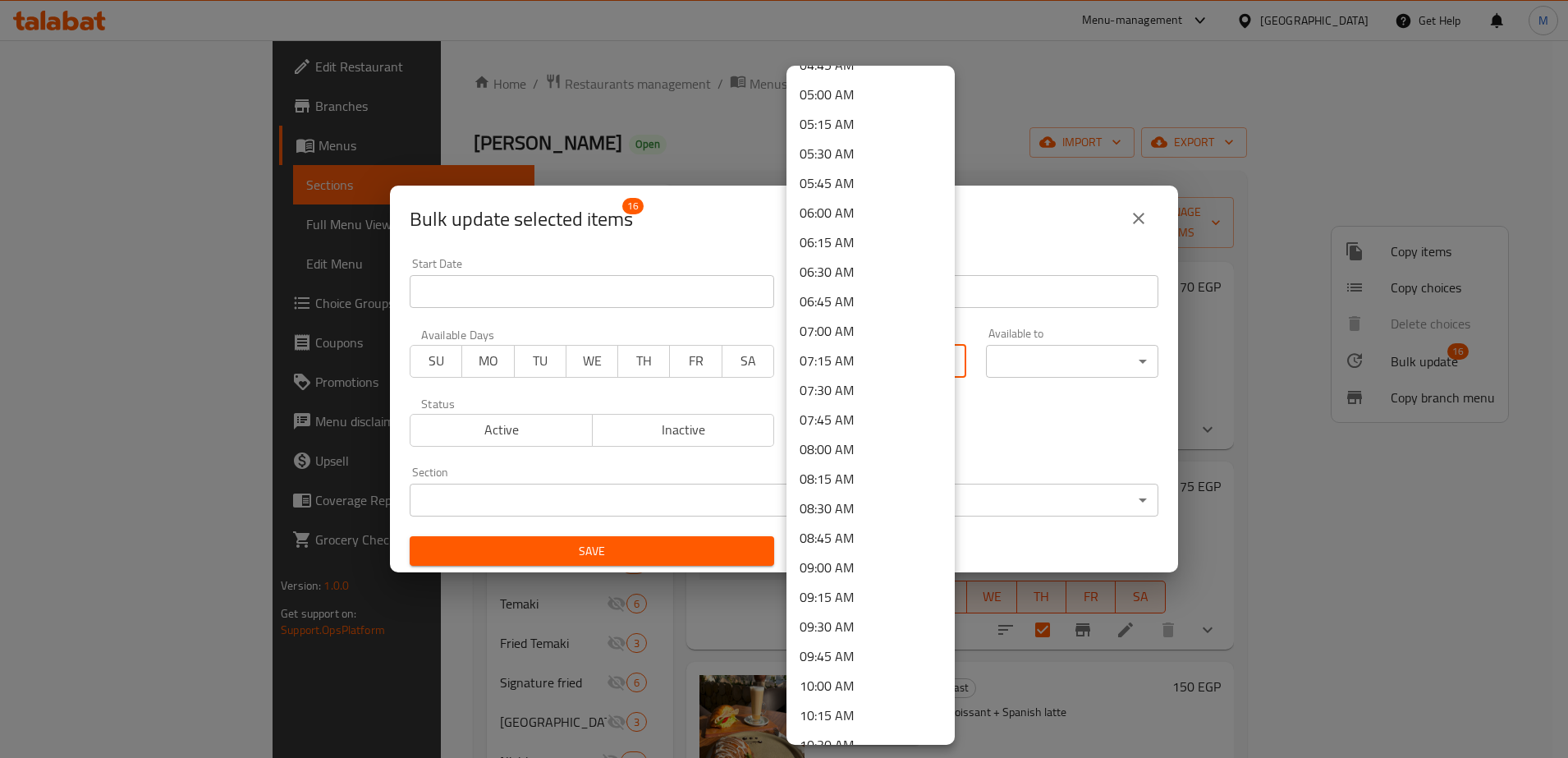
scroll to position [586, 0]
click at [831, 571] on li "09:00 AM" at bounding box center [870, 564] width 169 height 30
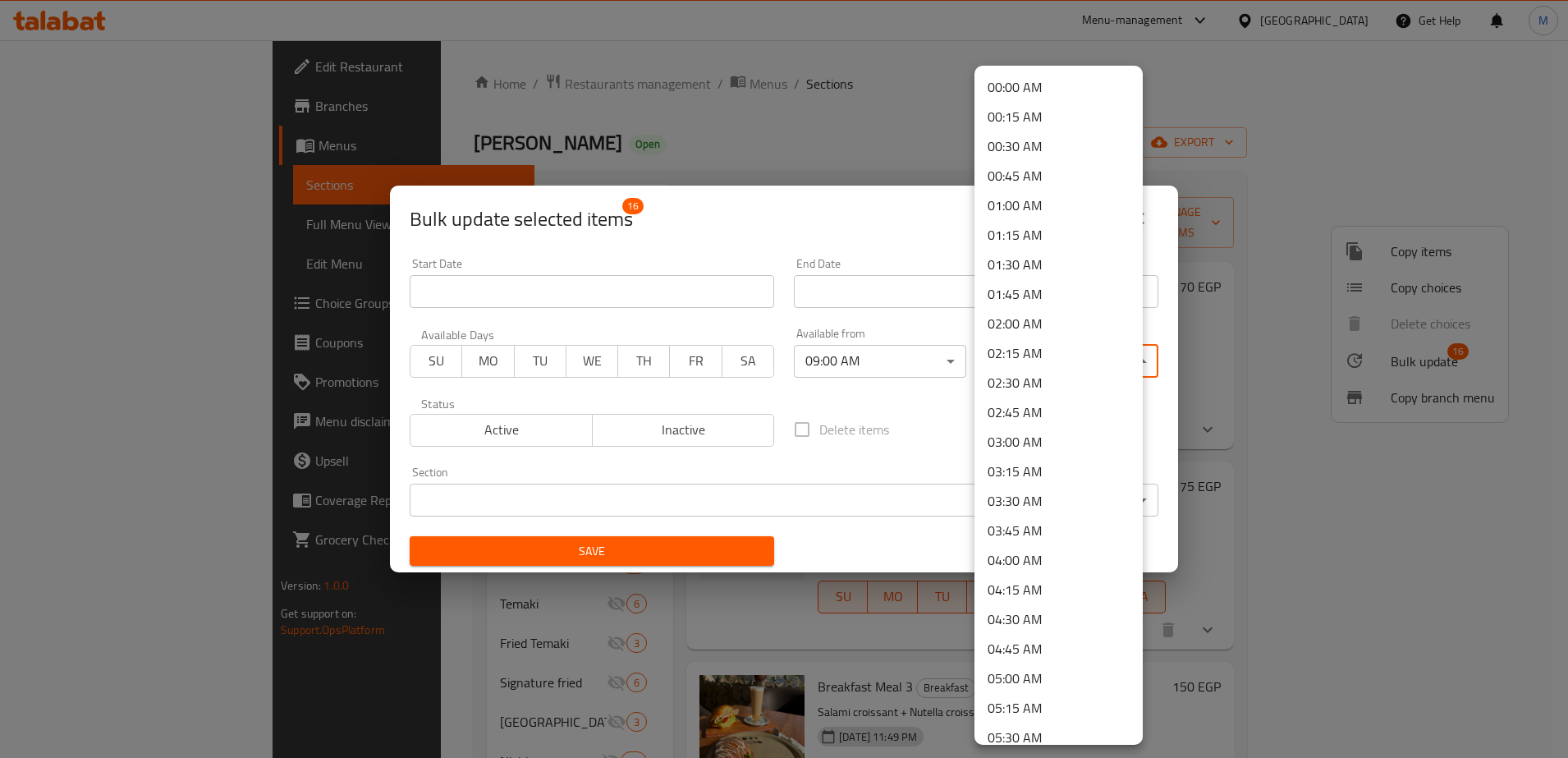
click at [1026, 356] on body "​ Menu-management [GEOGRAPHIC_DATA] Get Help M Edit Restaurant Branches Menus S…" at bounding box center [784, 399] width 1568 height 718
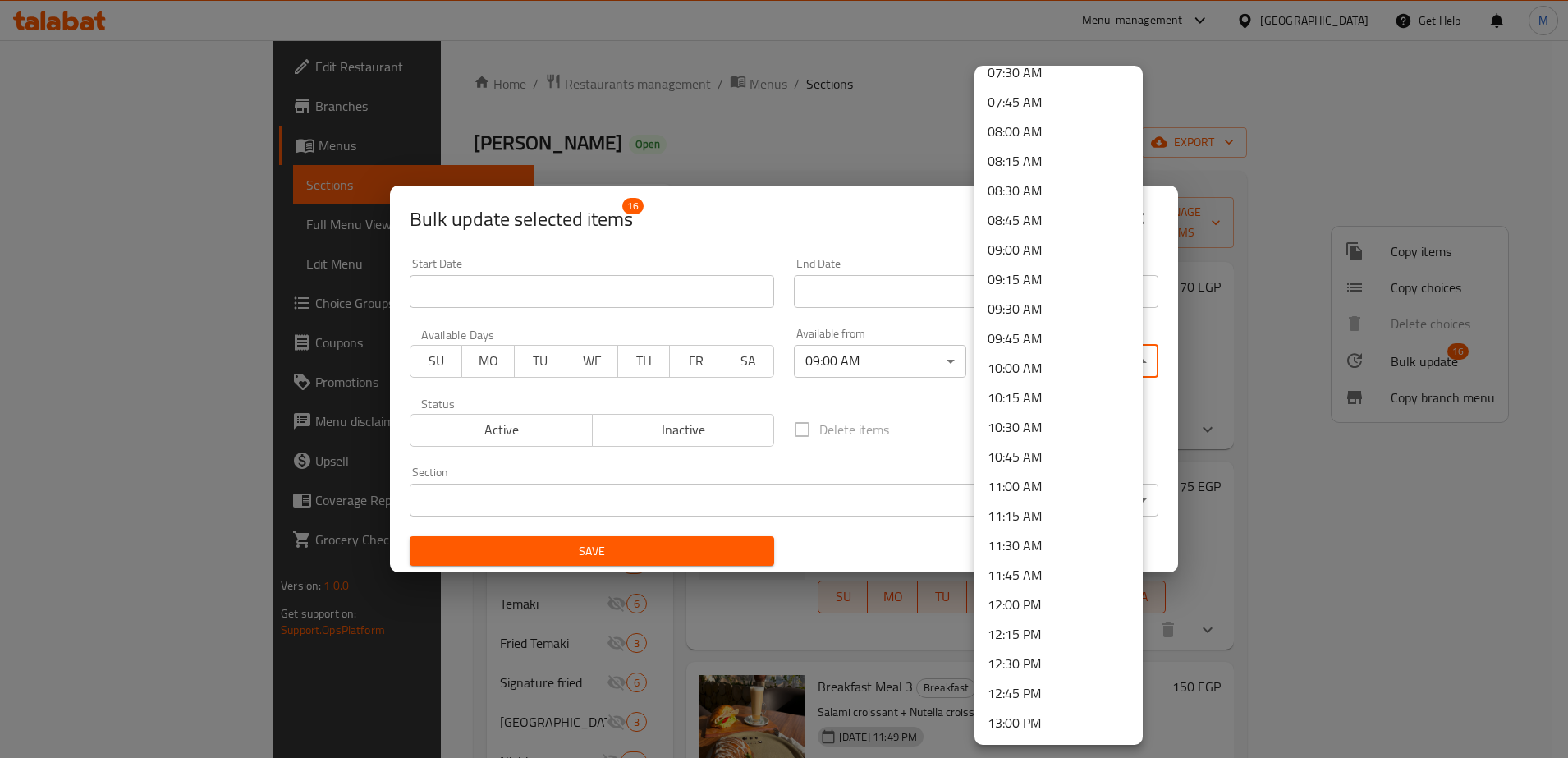
click at [1014, 580] on li "11:45 AM" at bounding box center [1059, 575] width 169 height 30
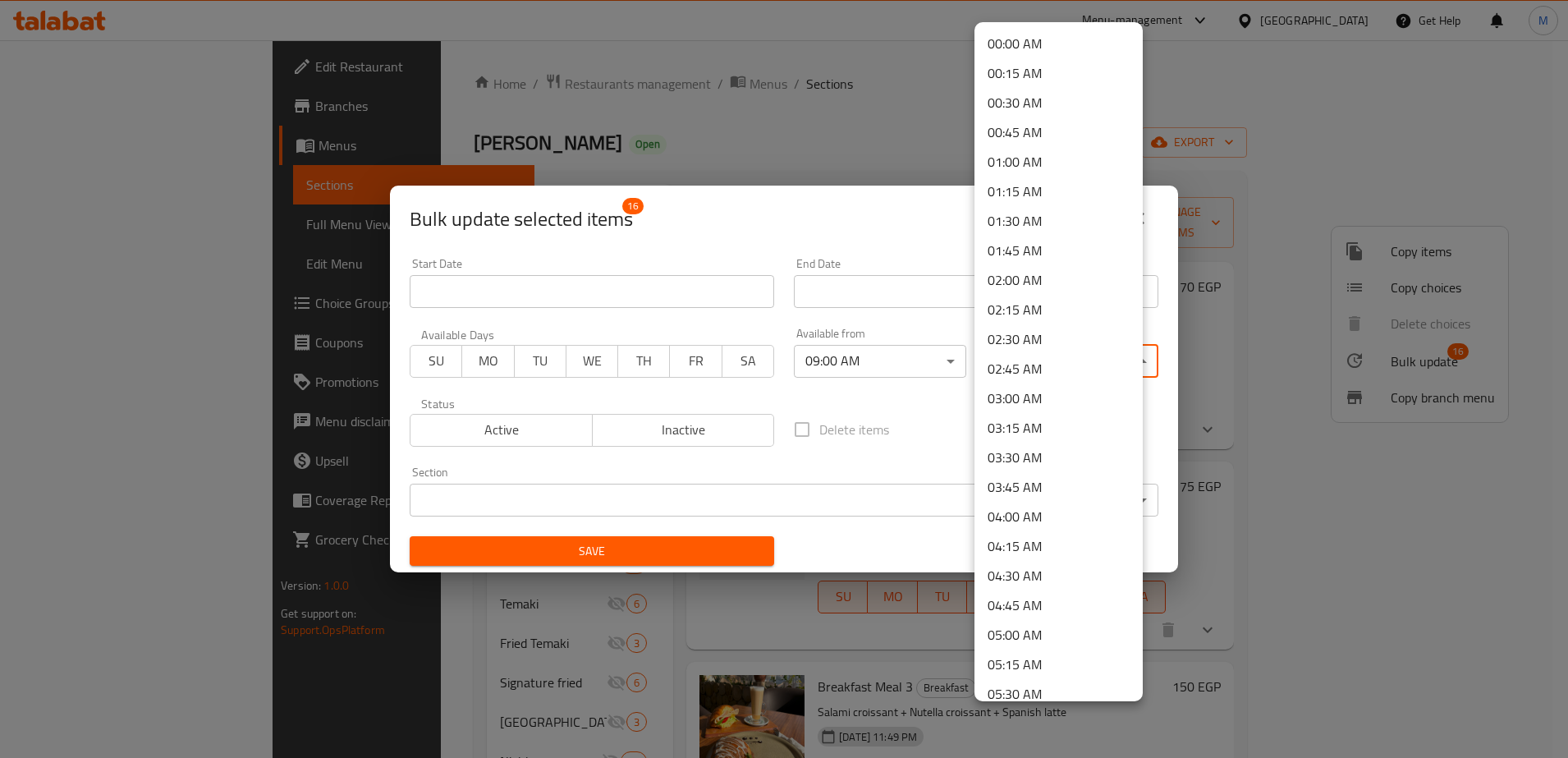
click at [1104, 358] on body "​ Menu-management [GEOGRAPHIC_DATA] Get Help M Edit Restaurant Branches Menus S…" at bounding box center [784, 399] width 1568 height 718
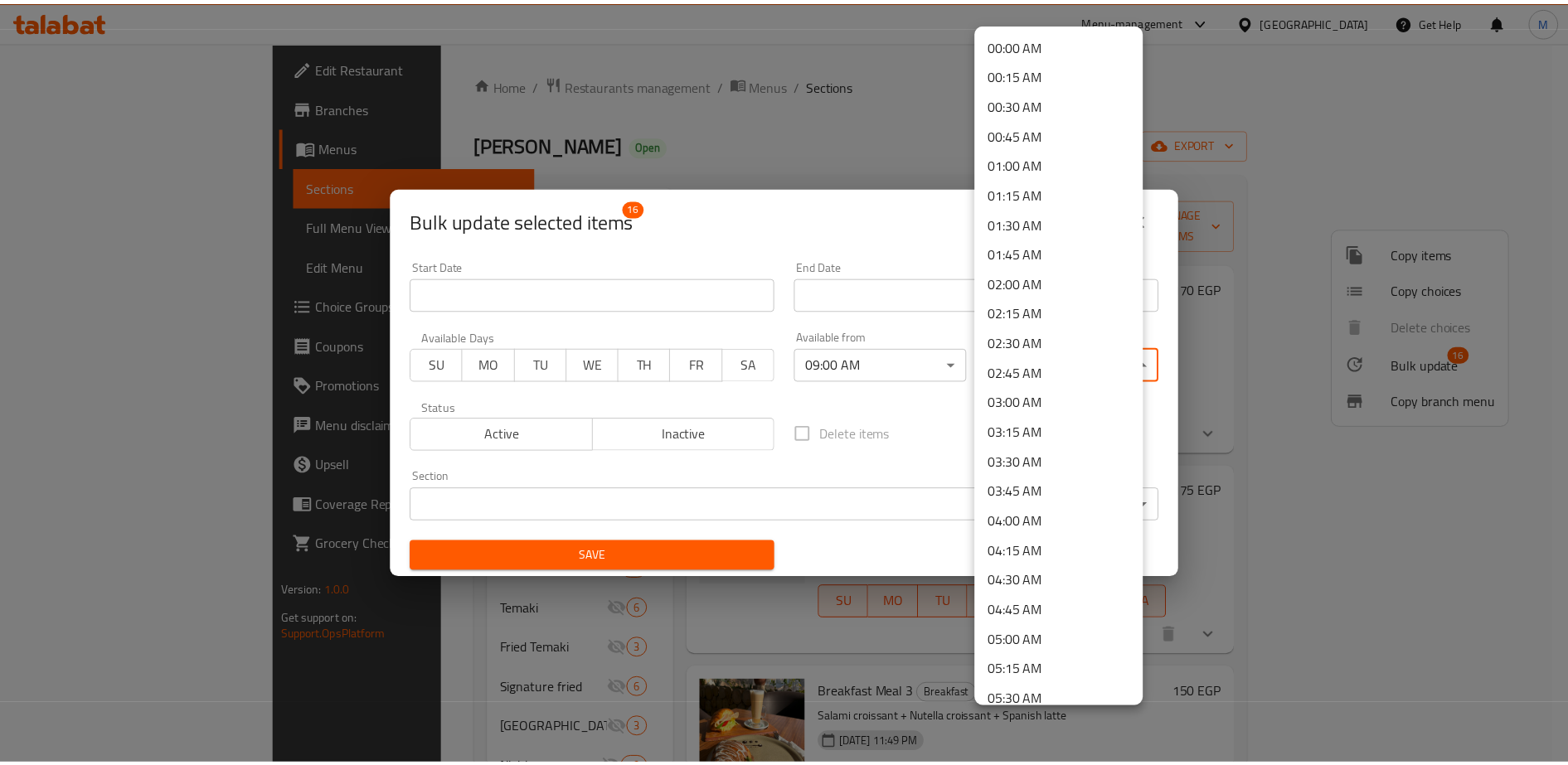
scroll to position [1082, 0]
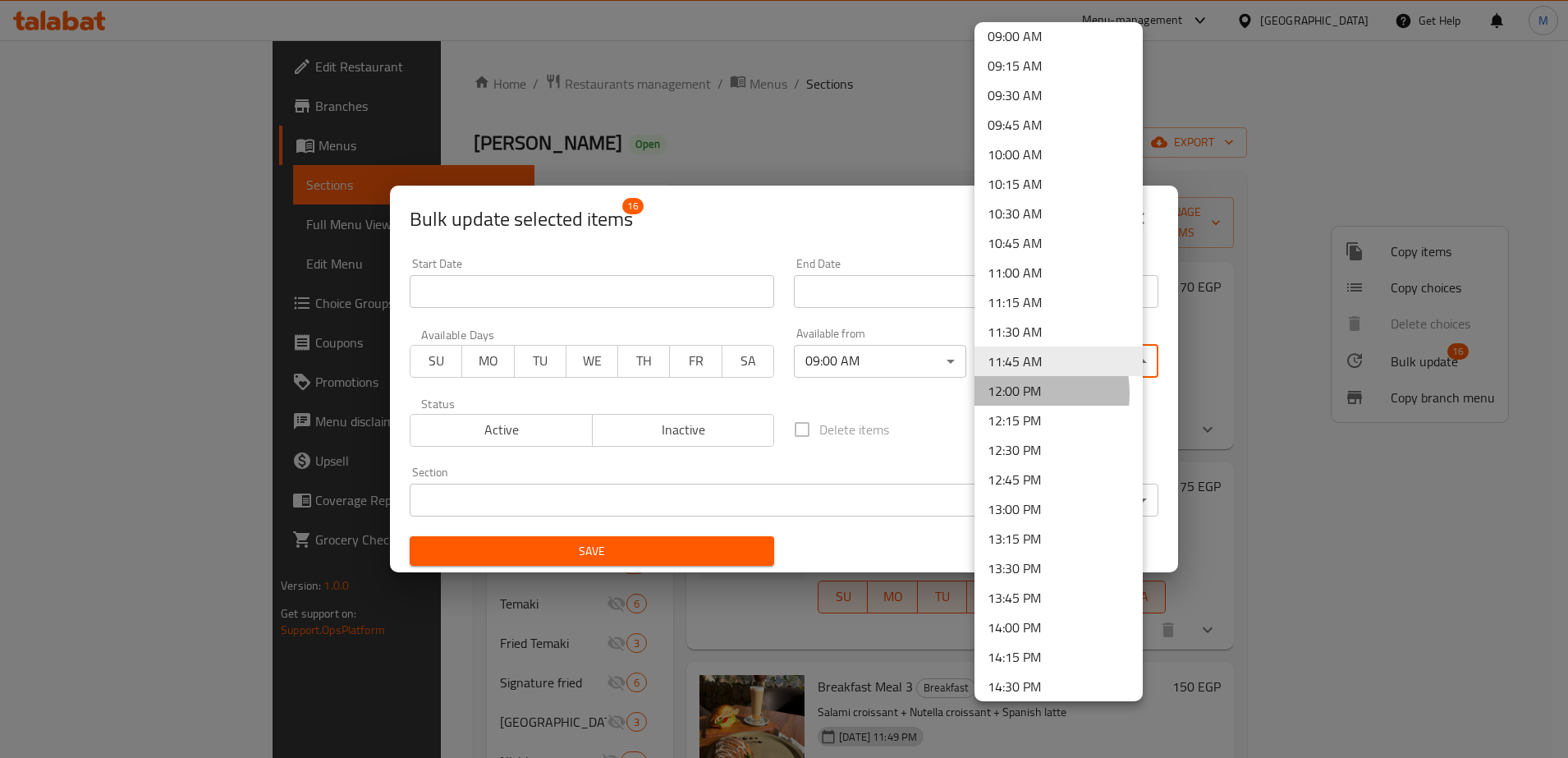
click at [1008, 394] on li "12:00 PM" at bounding box center [1059, 391] width 169 height 30
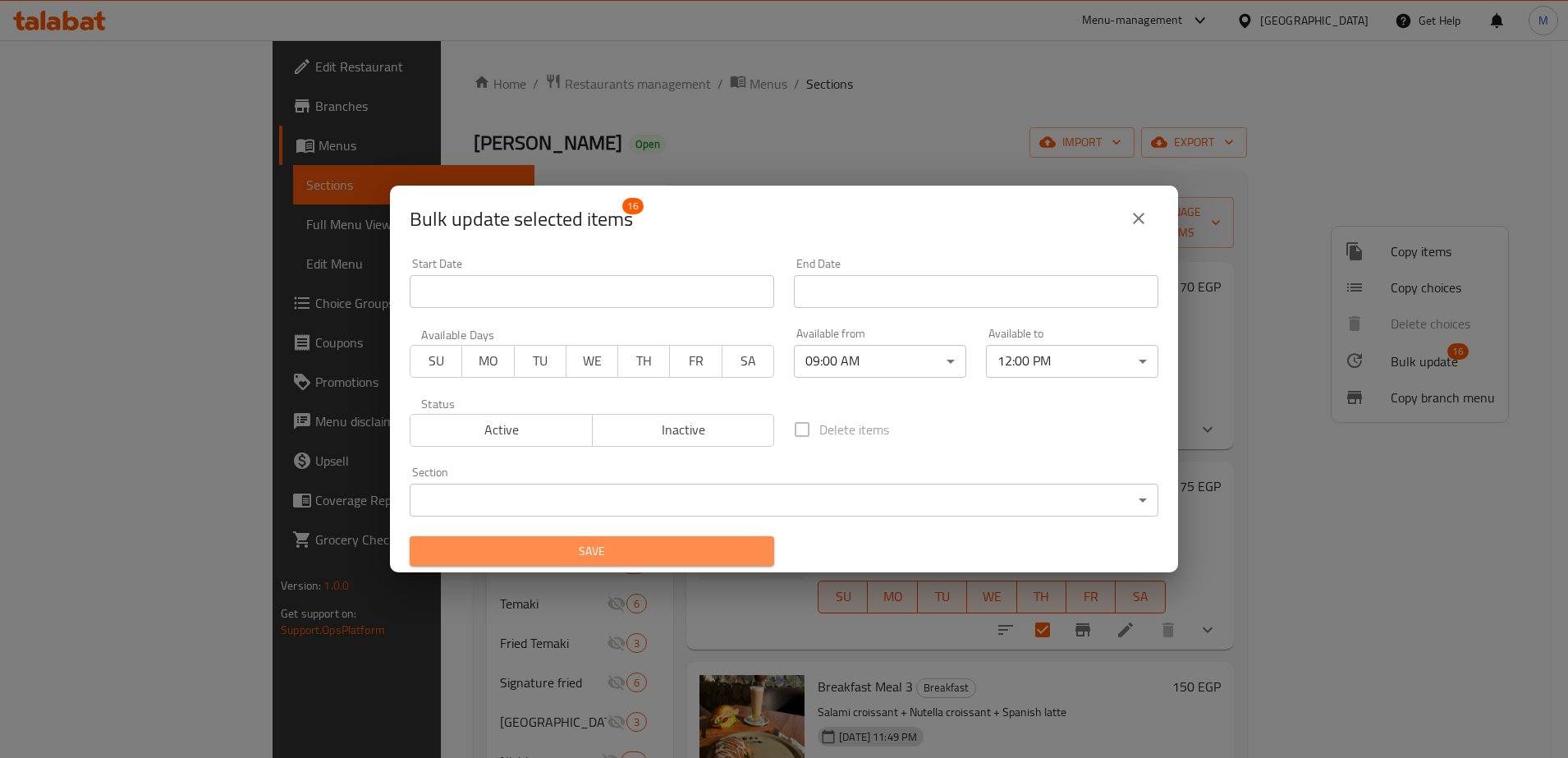
click at [703, 554] on span "Save" at bounding box center [592, 552] width 338 height 21
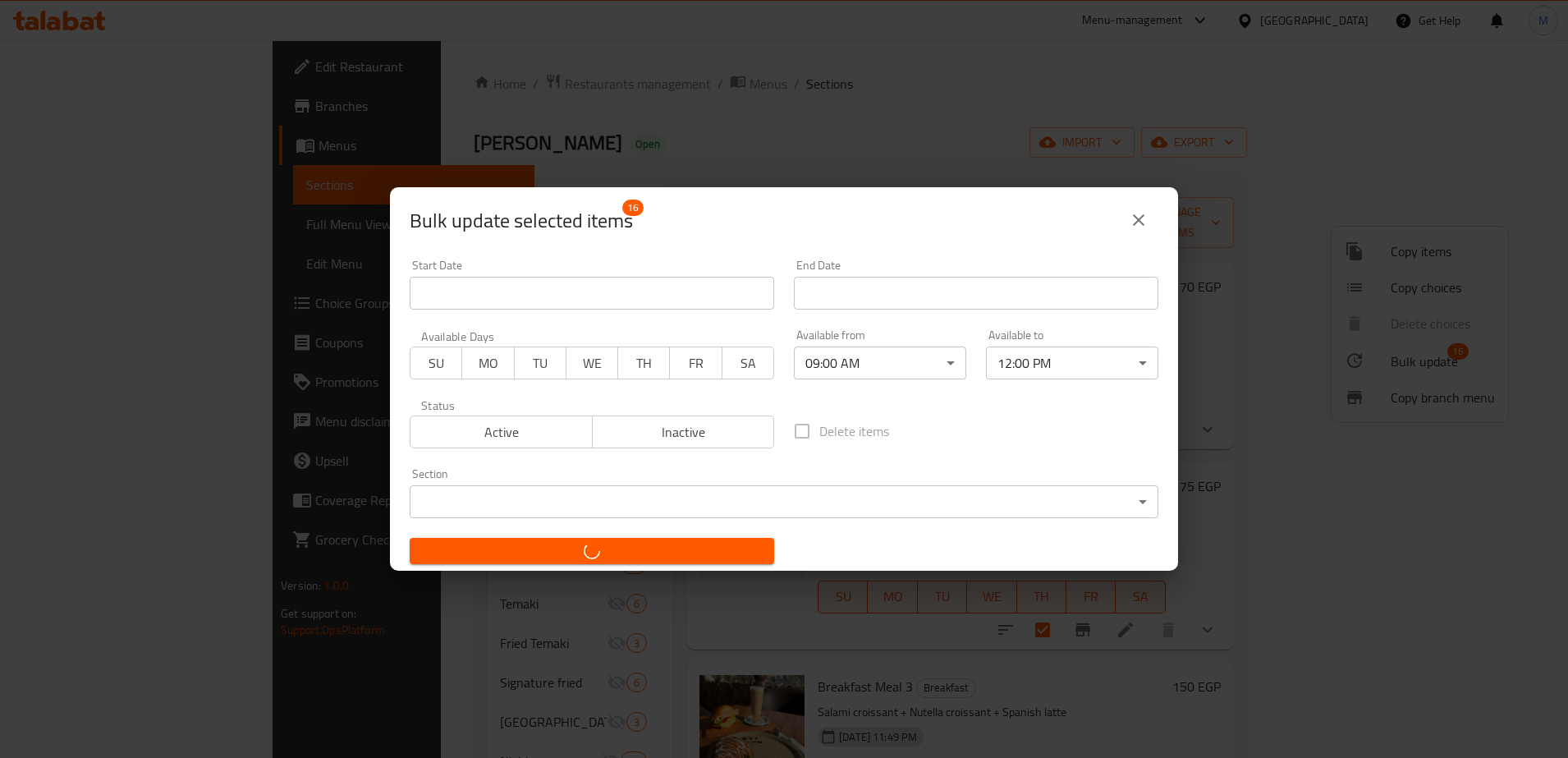
checkbox input "false"
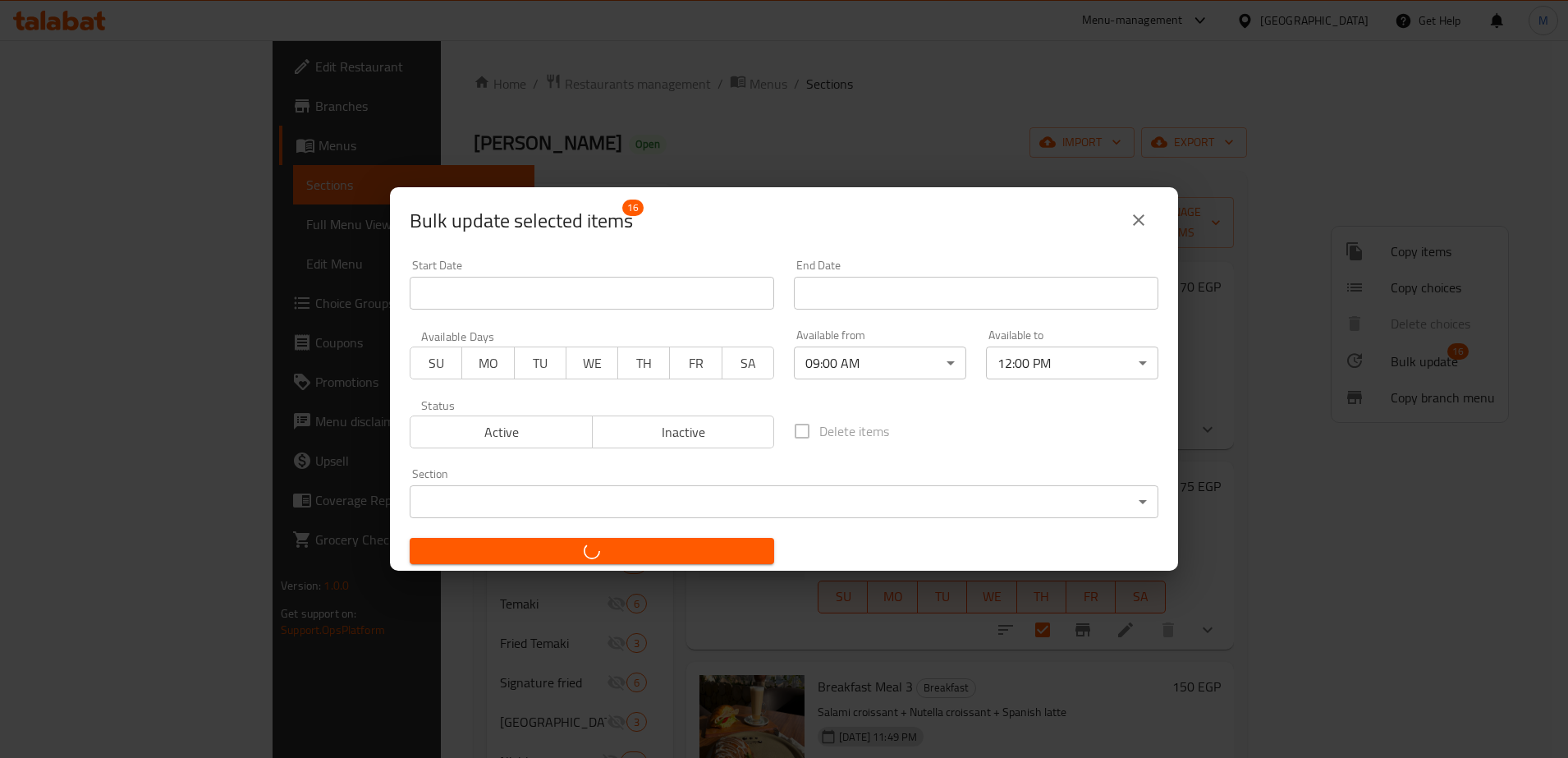
checkbox input "false"
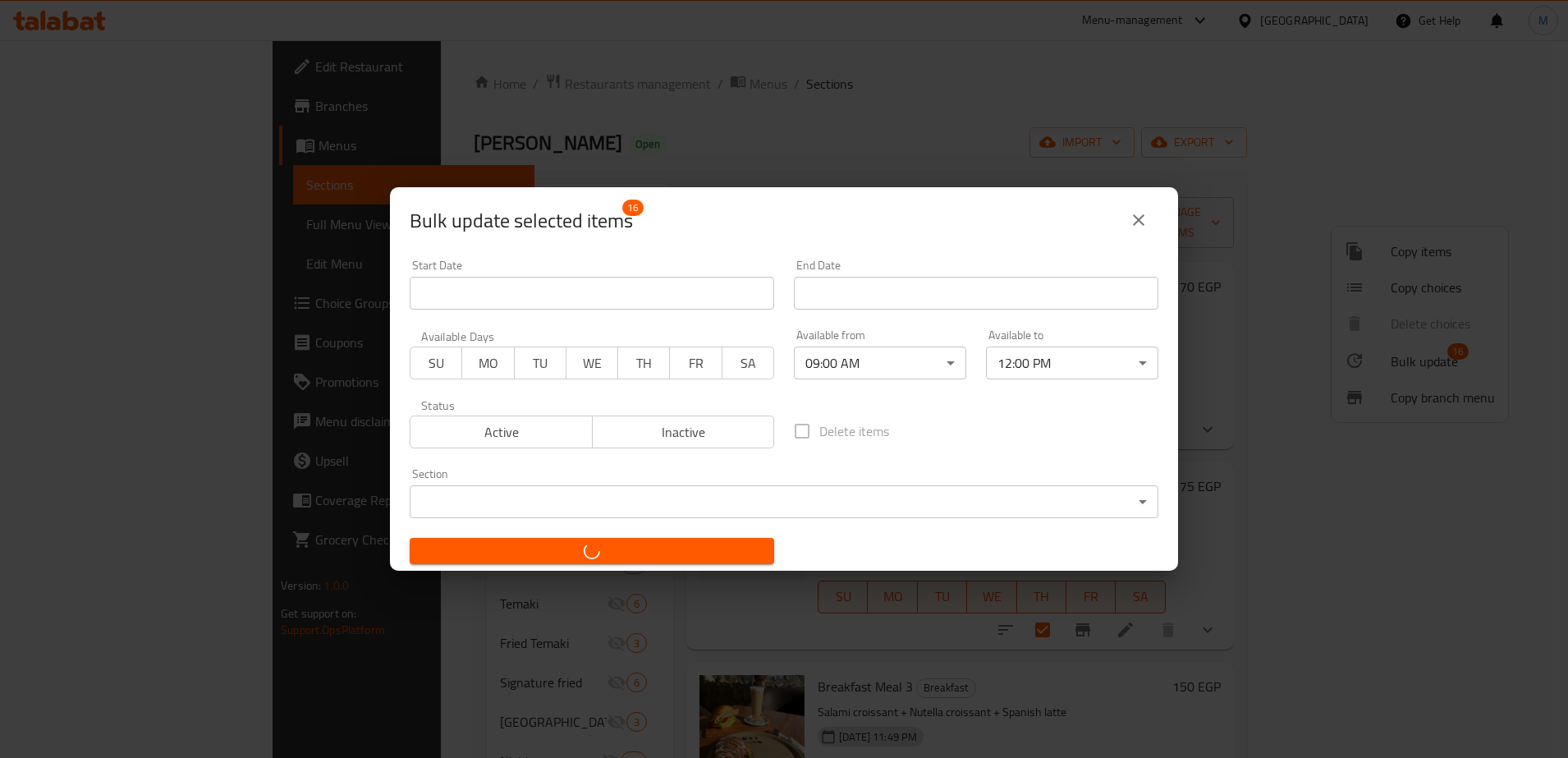
checkbox input "false"
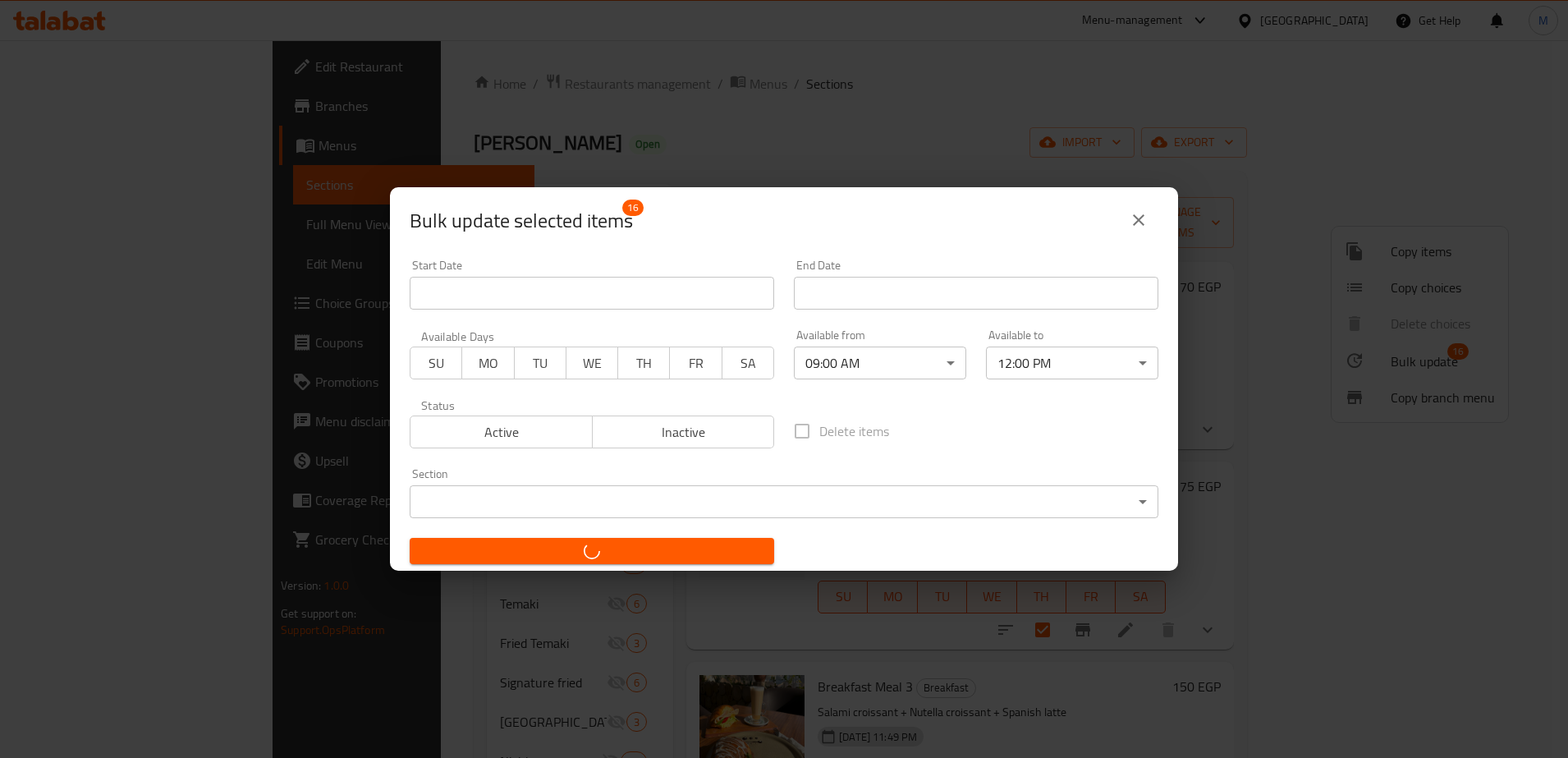
checkbox input "false"
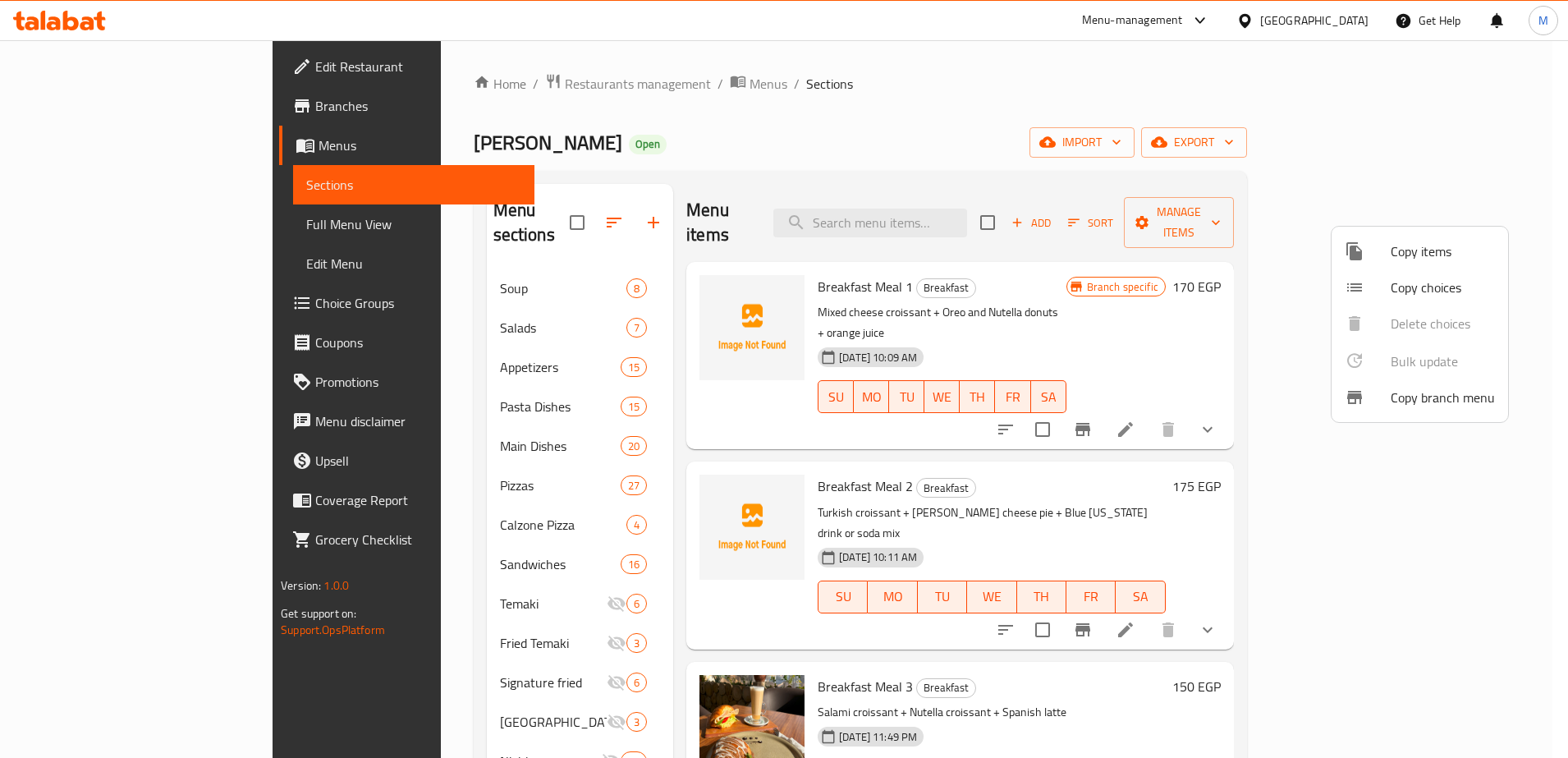
click at [607, 613] on div at bounding box center [784, 379] width 1568 height 758
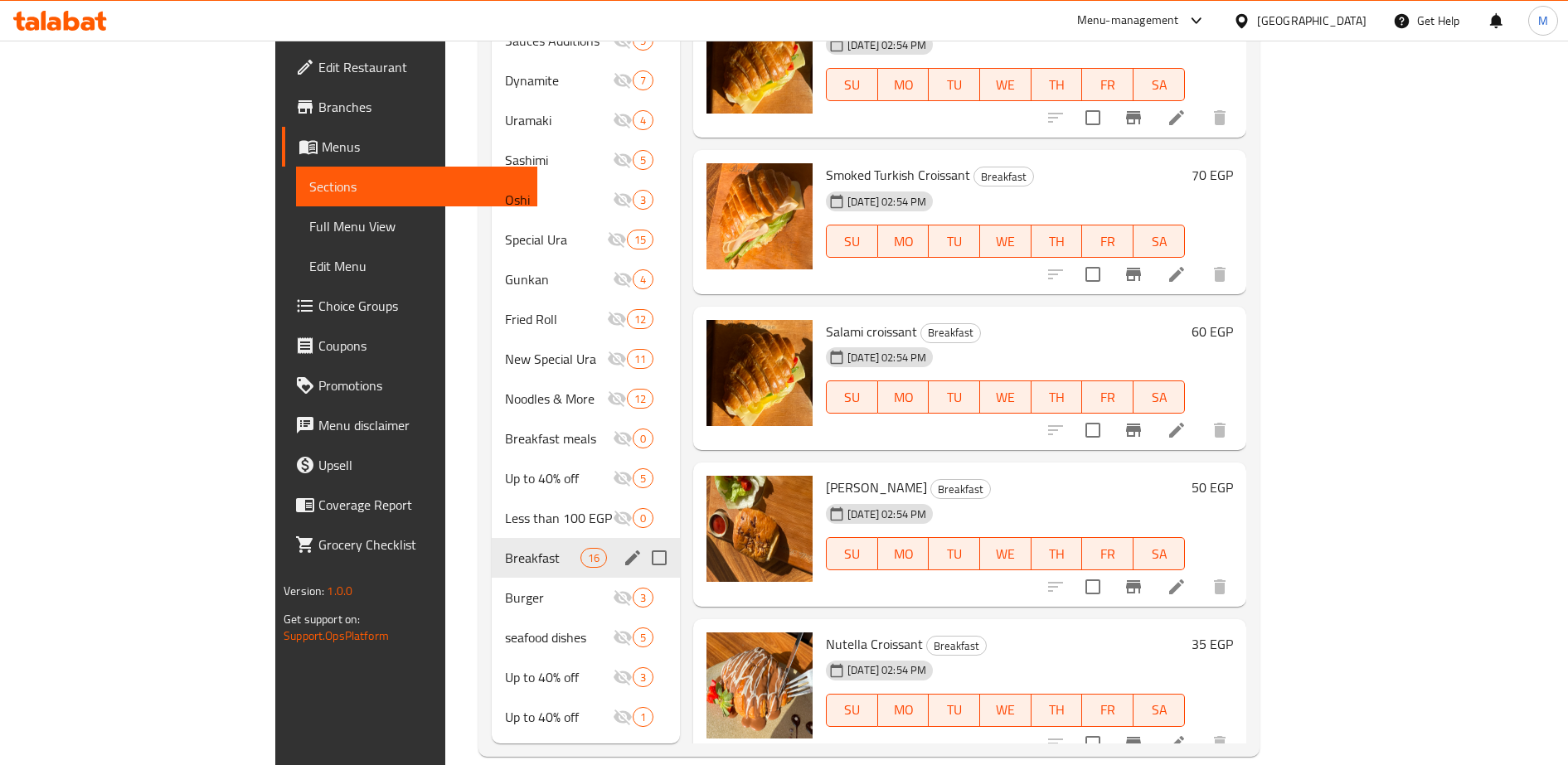
scroll to position [0, 0]
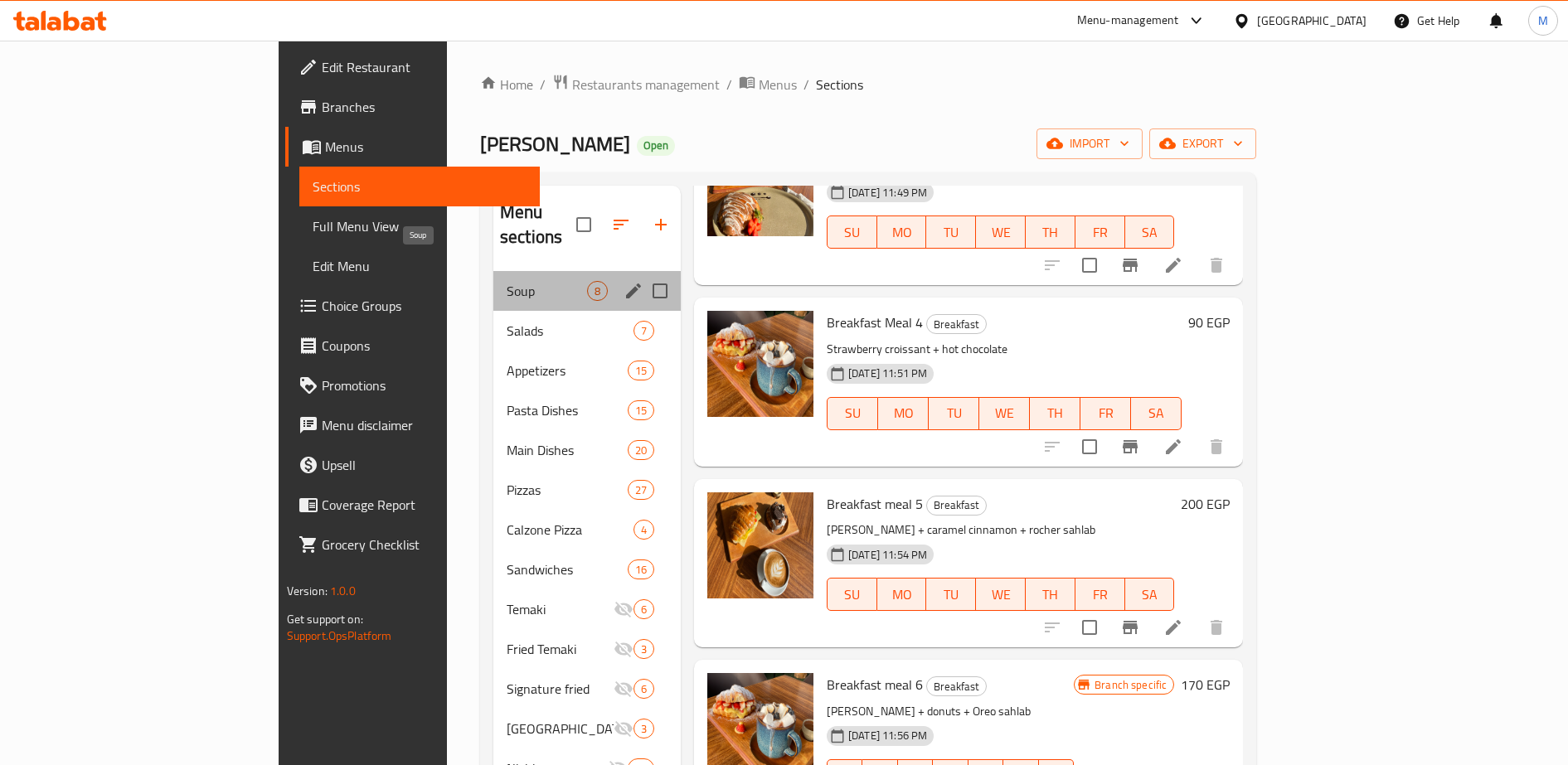
click at [506, 281] on span "Soup" at bounding box center [547, 291] width 81 height 20
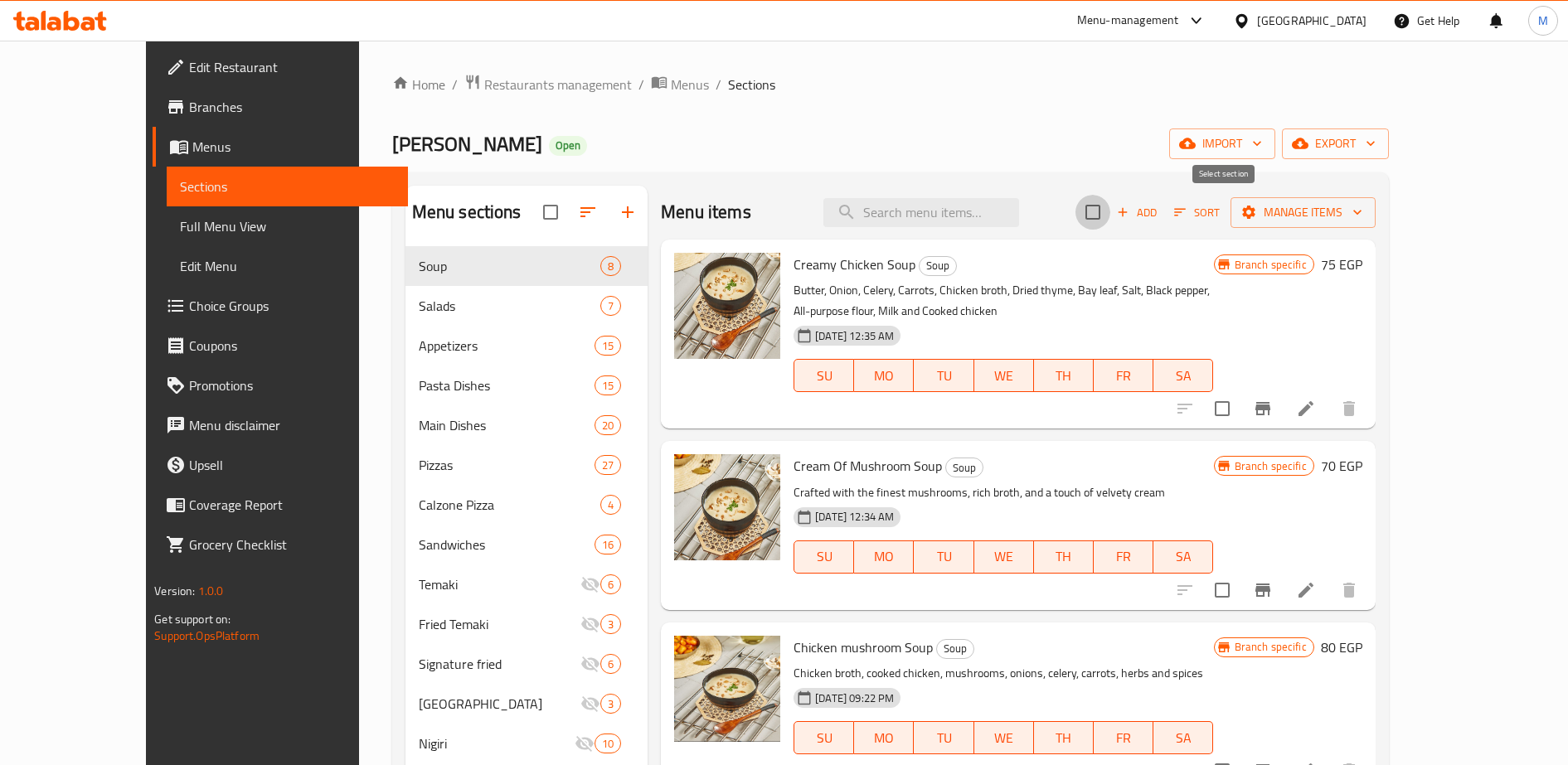
click at [1111, 213] on input "checkbox" at bounding box center [1092, 212] width 35 height 35
checkbox input "true"
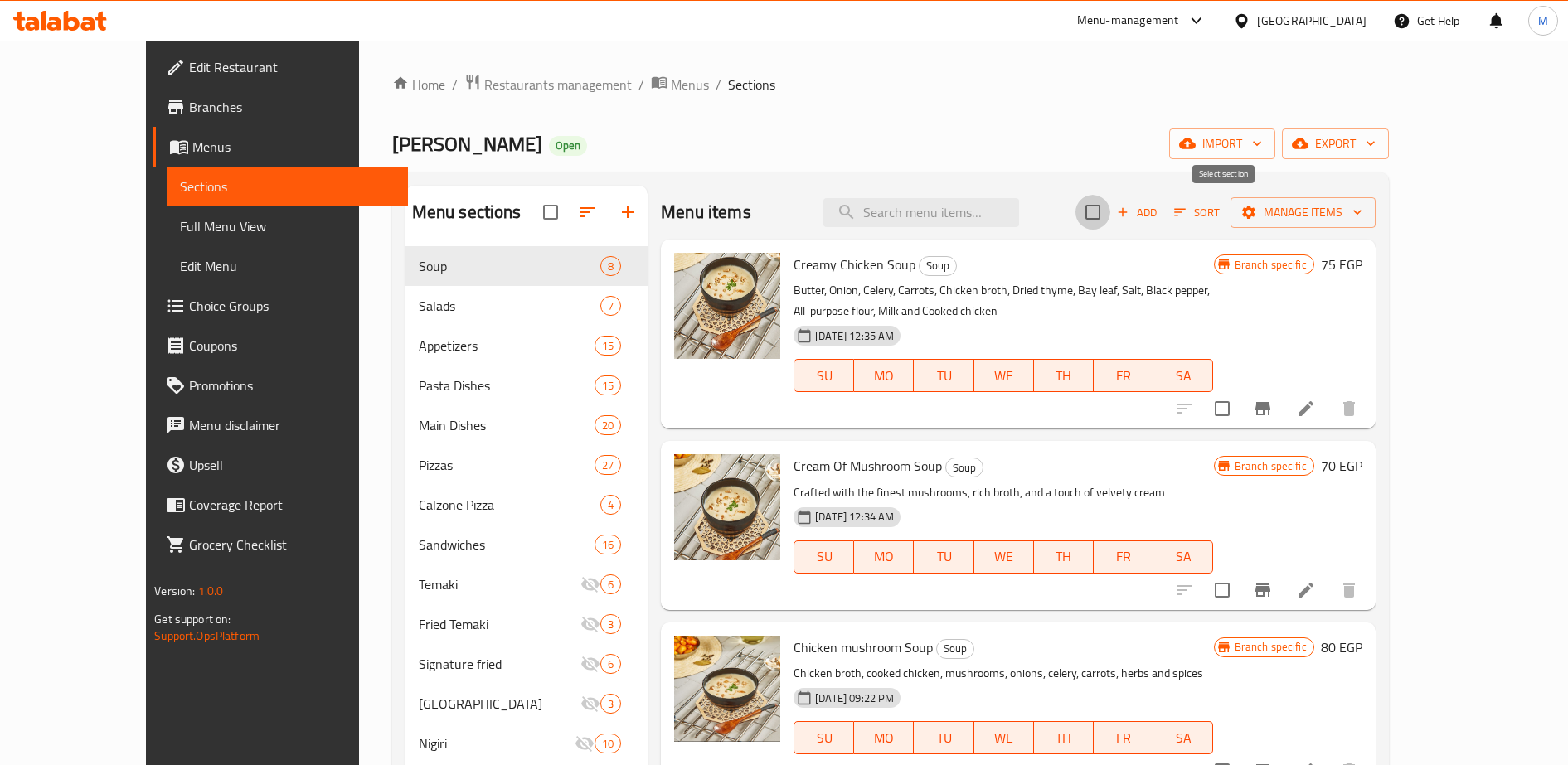
checkbox input "true"
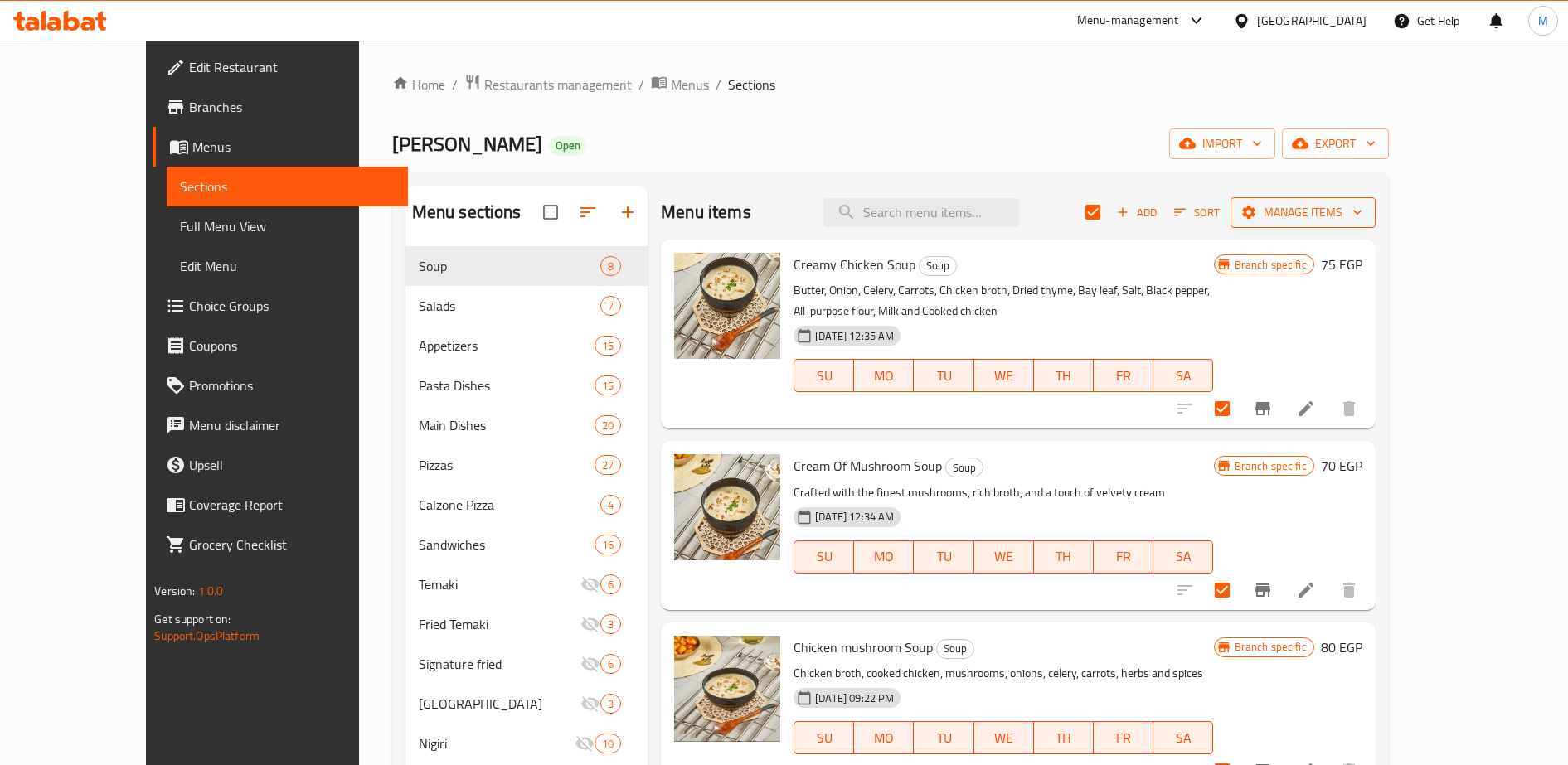
click at [1362, 212] on span "Manage items" at bounding box center [1302, 213] width 118 height 21
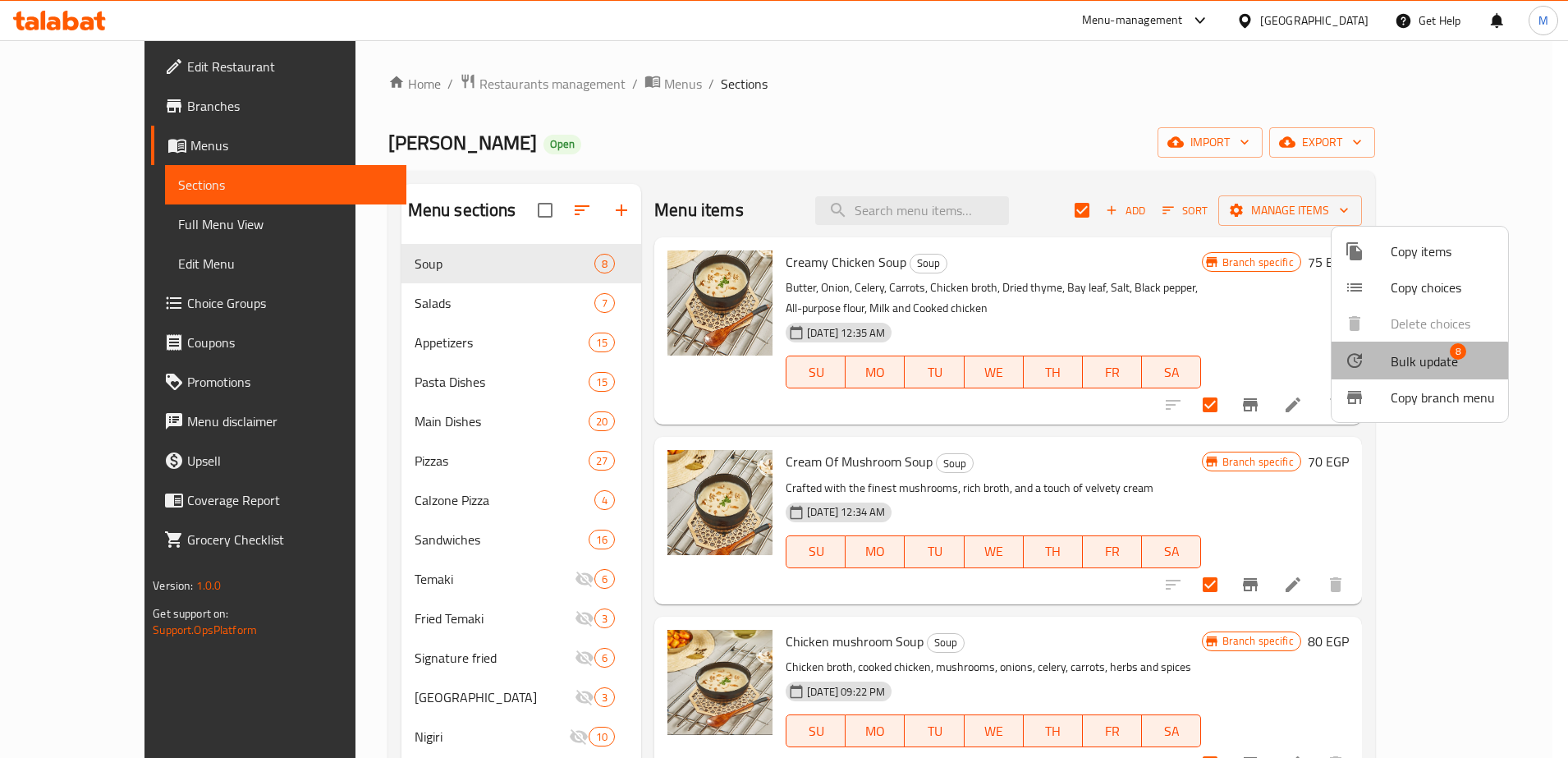
click at [1411, 365] on span "Bulk update" at bounding box center [1424, 361] width 68 height 20
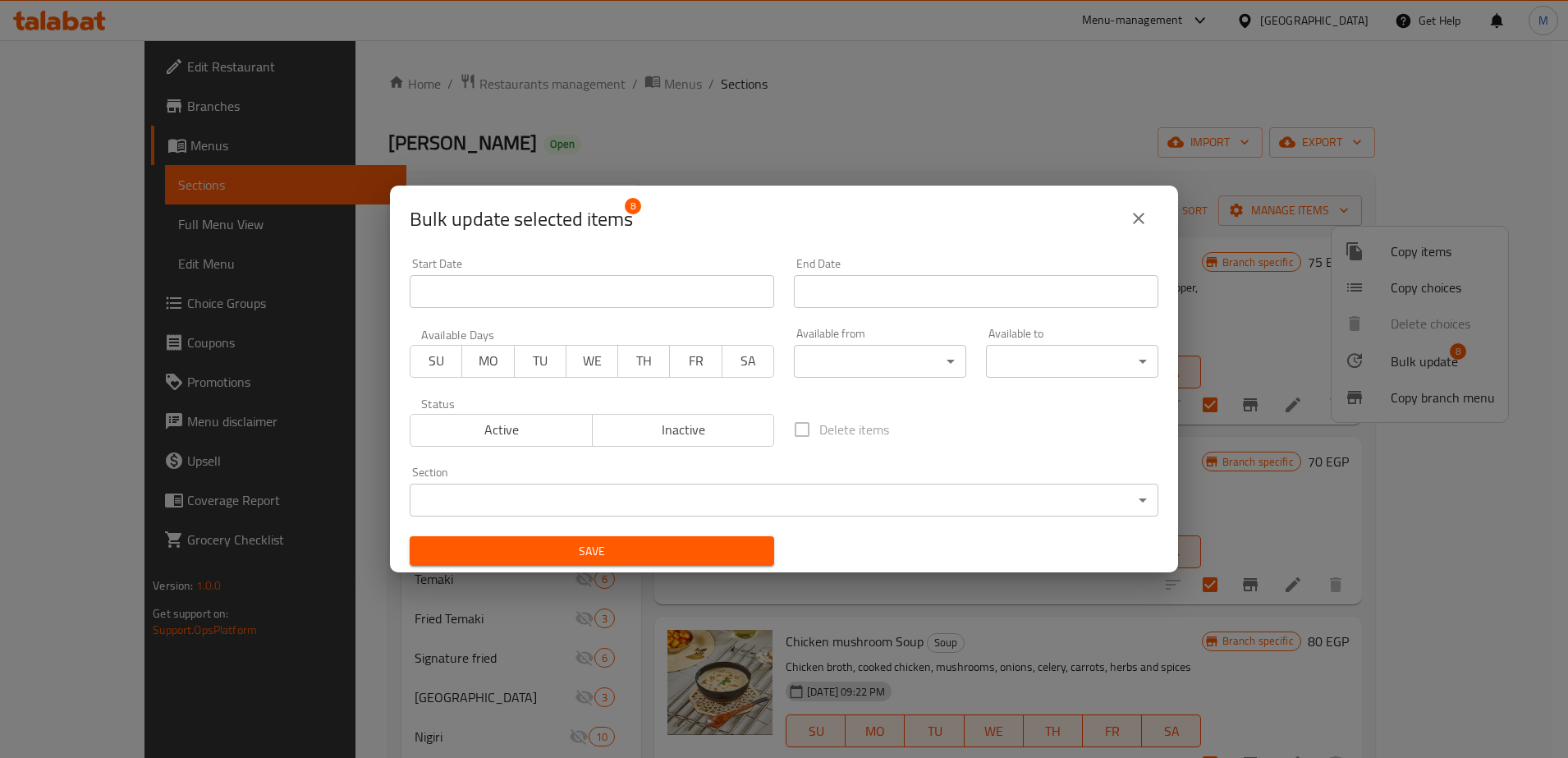
click at [907, 365] on body "​ Menu-management [GEOGRAPHIC_DATA] Get Help M Edit Restaurant Branches Menus S…" at bounding box center [784, 399] width 1568 height 718
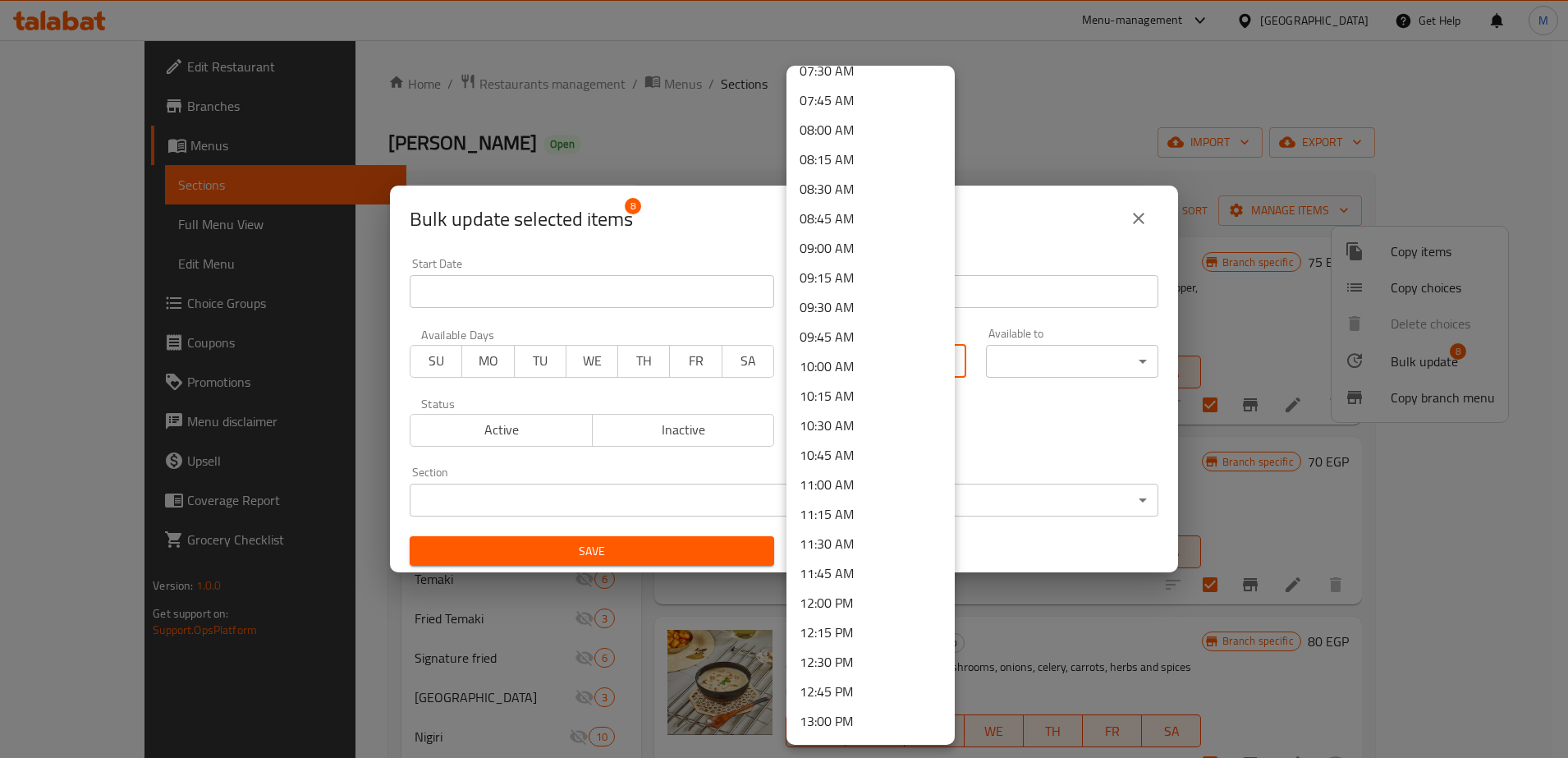
scroll to position [905, 0]
click at [836, 606] on li "12:00 PM" at bounding box center [870, 602] width 169 height 30
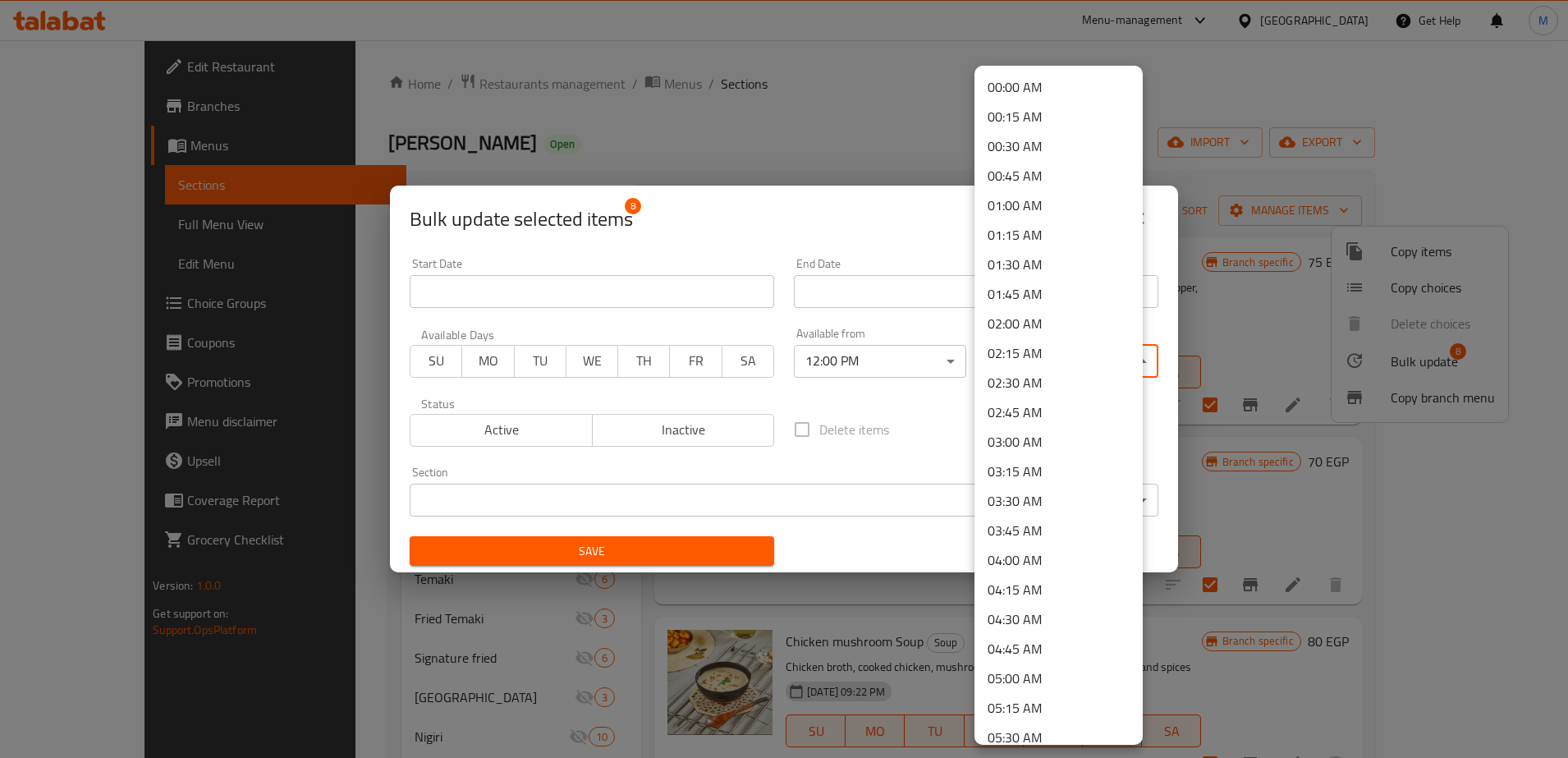
click at [1039, 365] on body "​ Menu-management [GEOGRAPHIC_DATA] Get Help M Edit Restaurant Branches Menus S…" at bounding box center [784, 399] width 1568 height 718
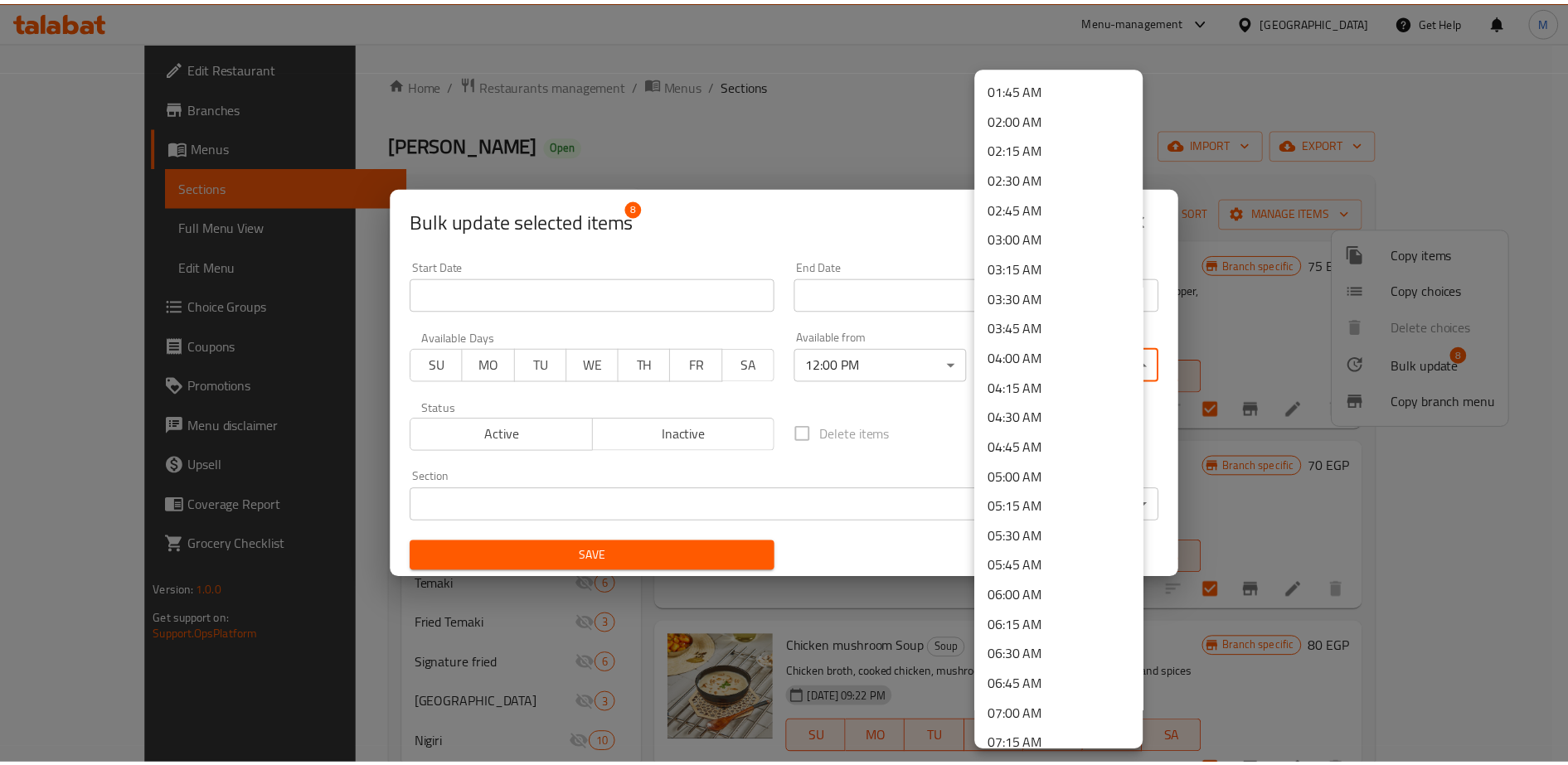
scroll to position [0, 0]
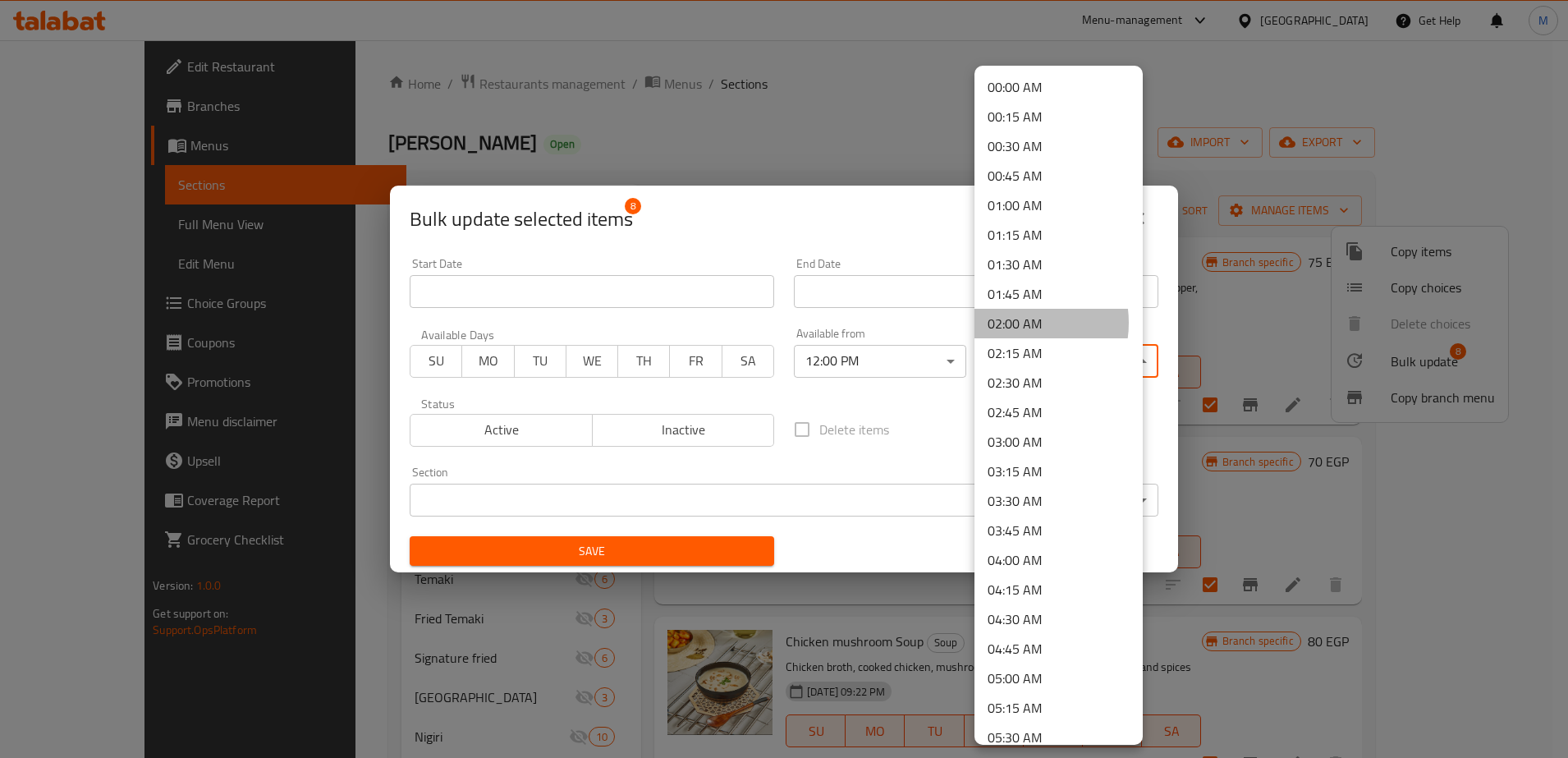
click at [1013, 323] on li "02:00 AM" at bounding box center [1059, 323] width 169 height 30
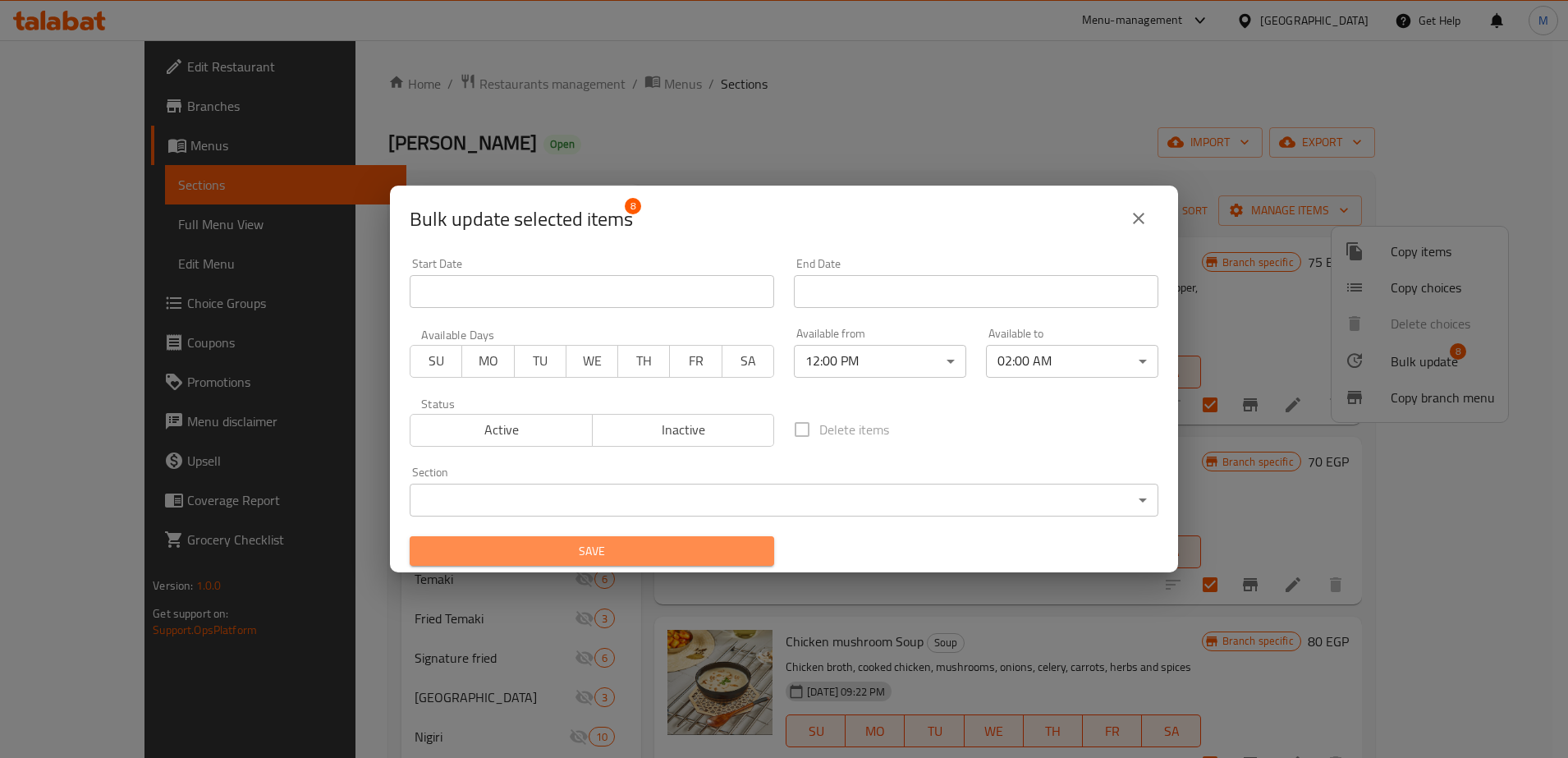
click at [625, 548] on span "Save" at bounding box center [592, 552] width 338 height 21
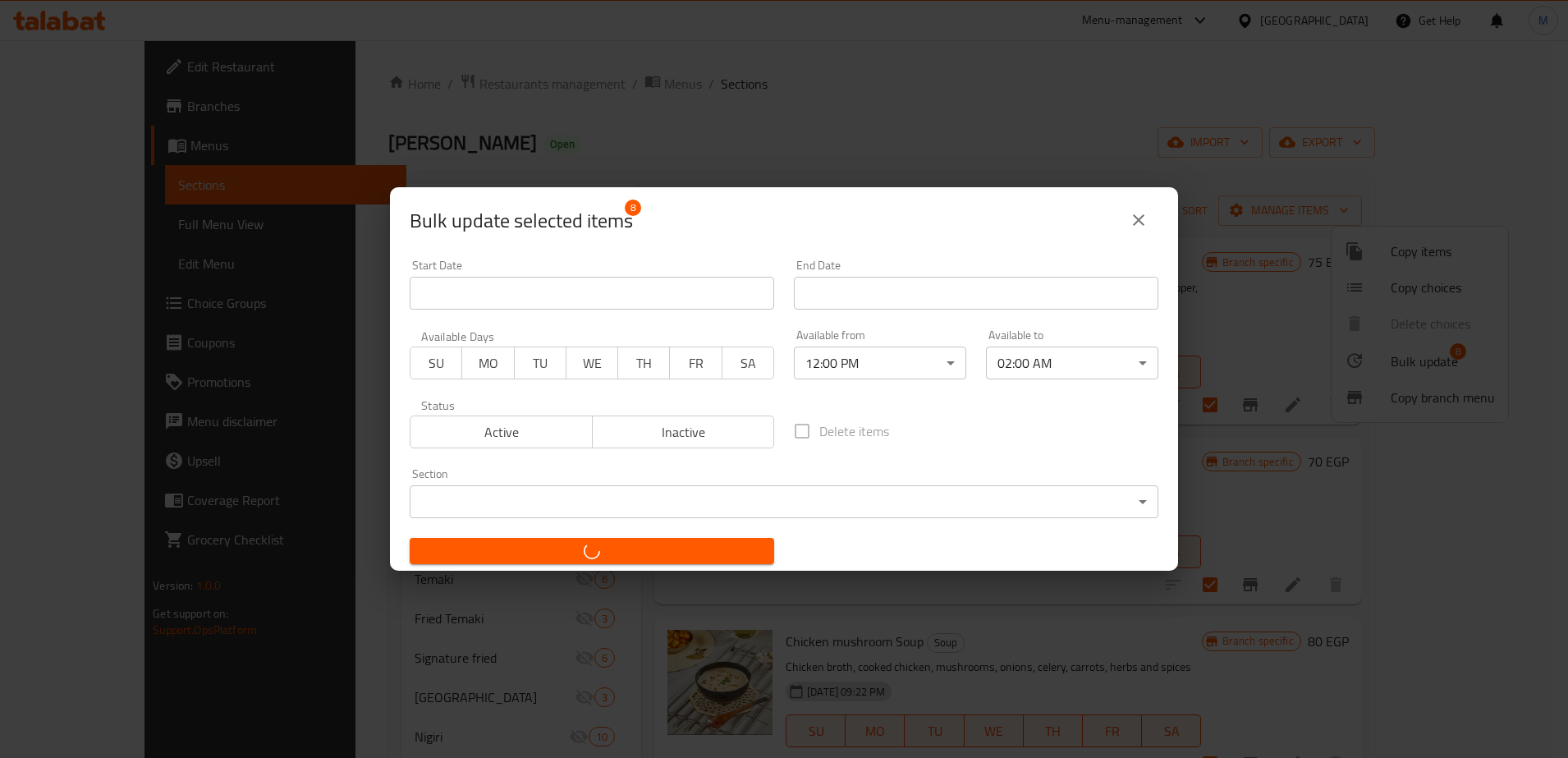
checkbox input "false"
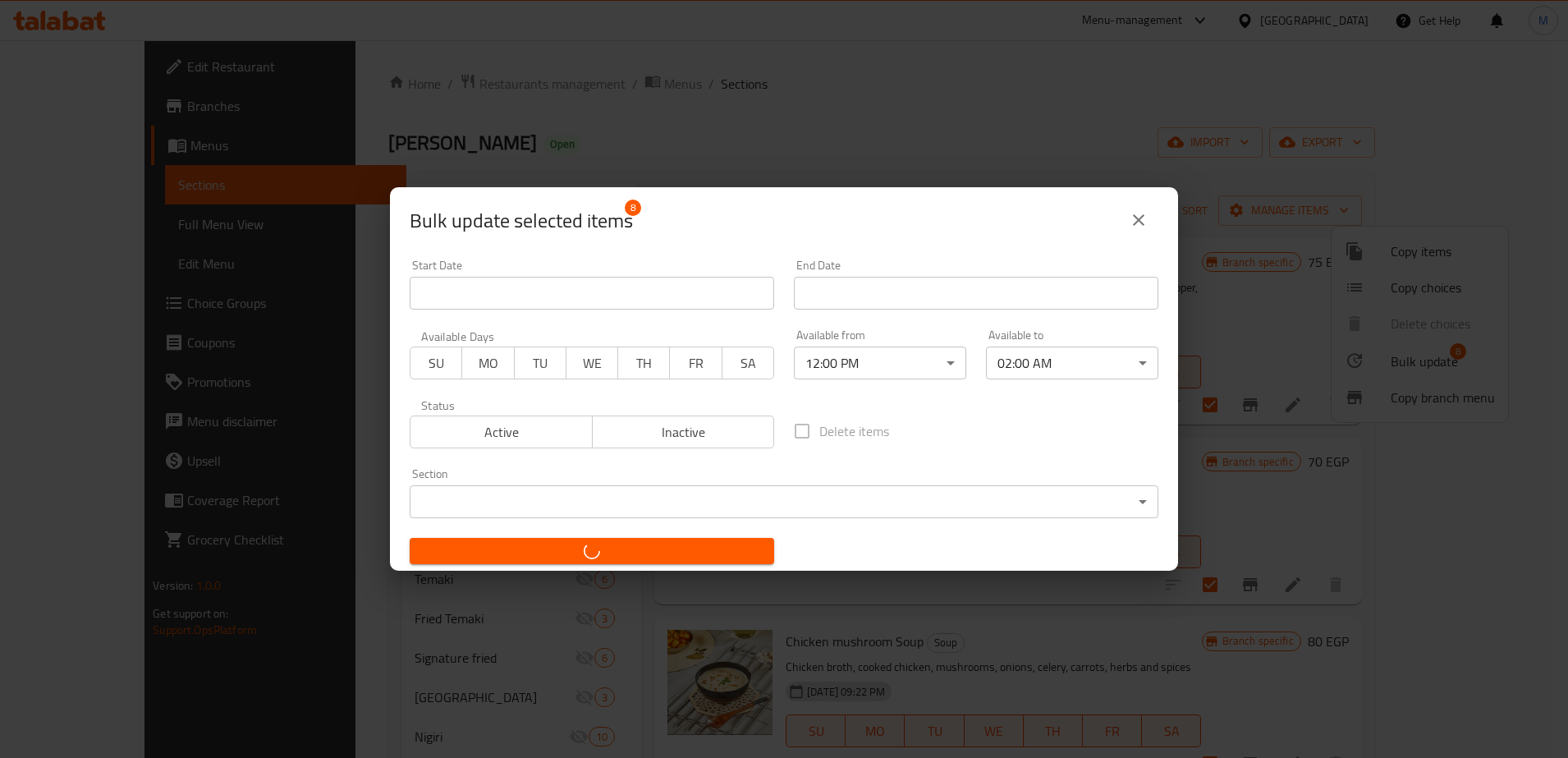
checkbox input "false"
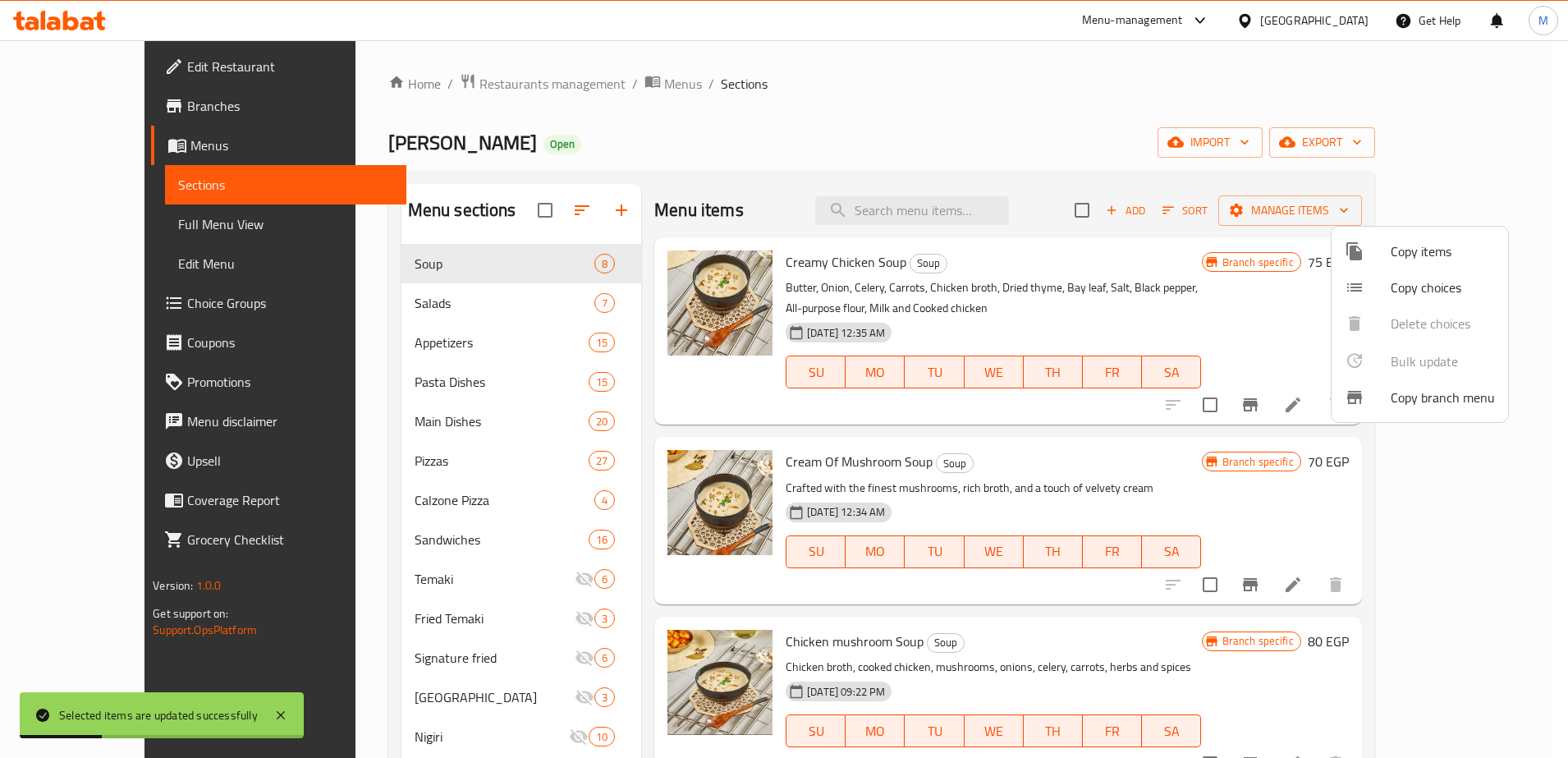
click at [507, 212] on div at bounding box center [784, 379] width 1568 height 758
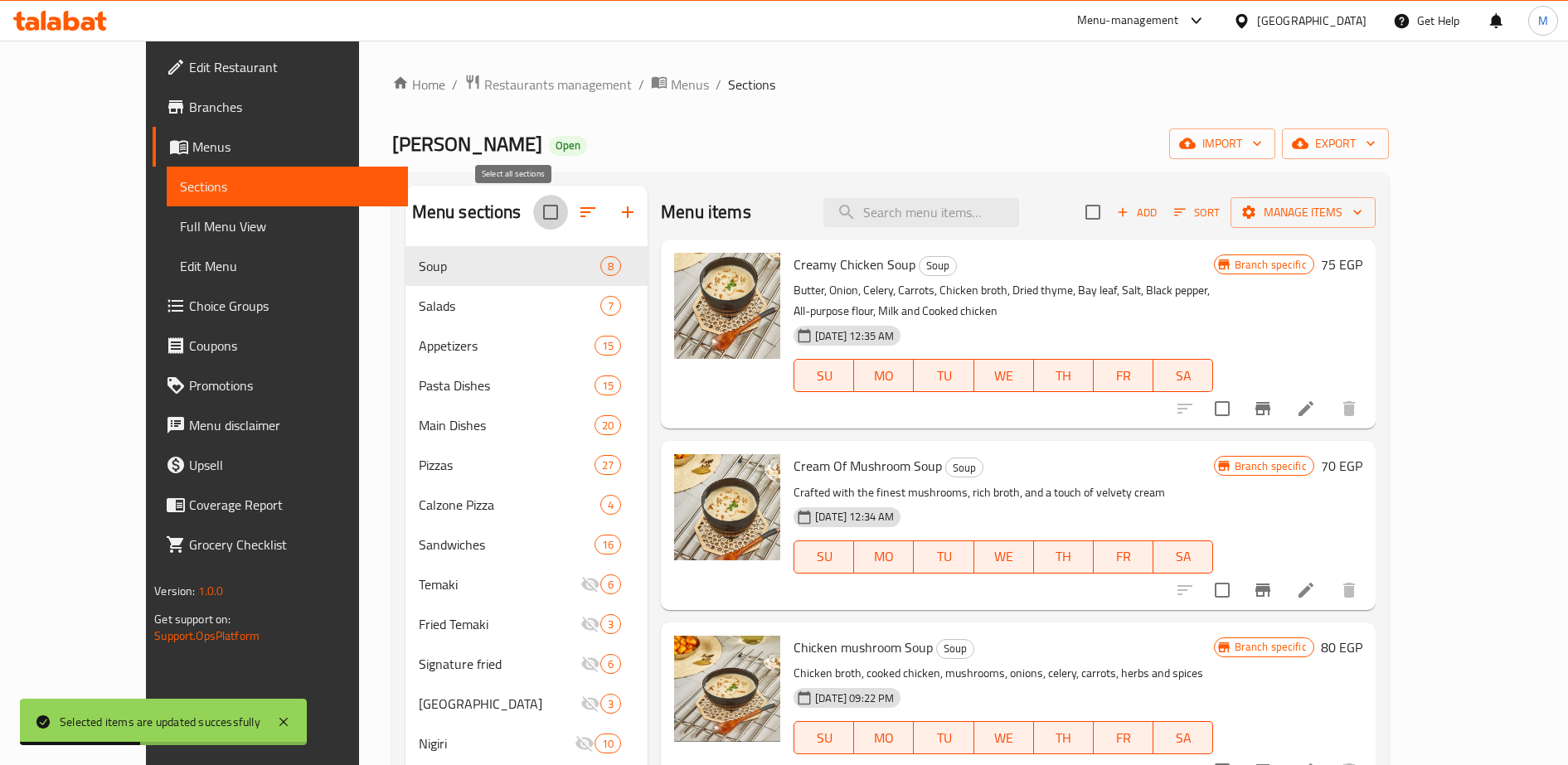
click at [533, 214] on input "checkbox" at bounding box center [551, 212] width 35 height 35
checkbox input "true"
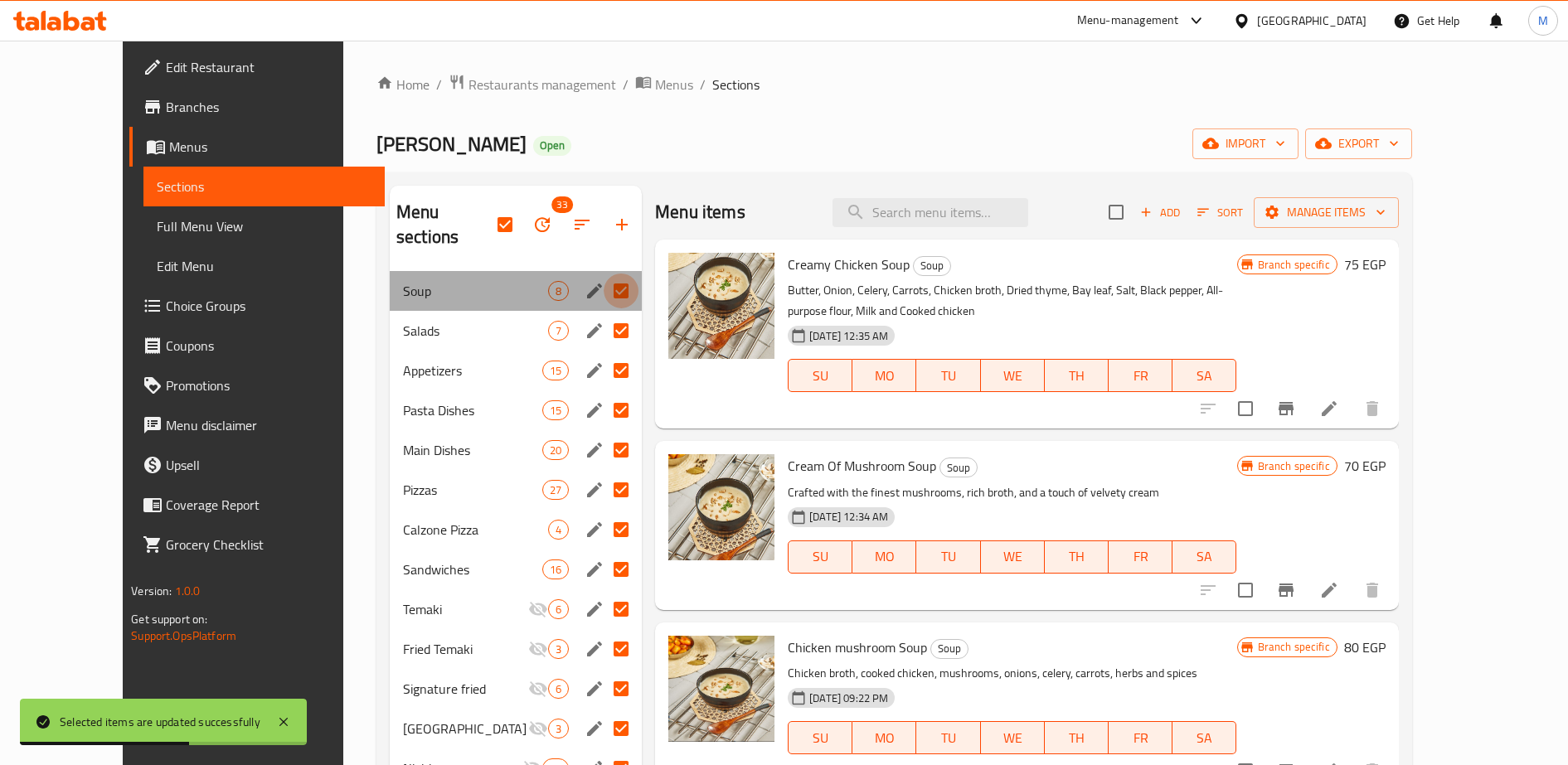
click at [604, 273] on input "Menu sections" at bounding box center [621, 291] width 35 height 35
checkbox input "false"
click at [604, 273] on input "Menu sections" at bounding box center [621, 291] width 35 height 35
checkbox input "true"
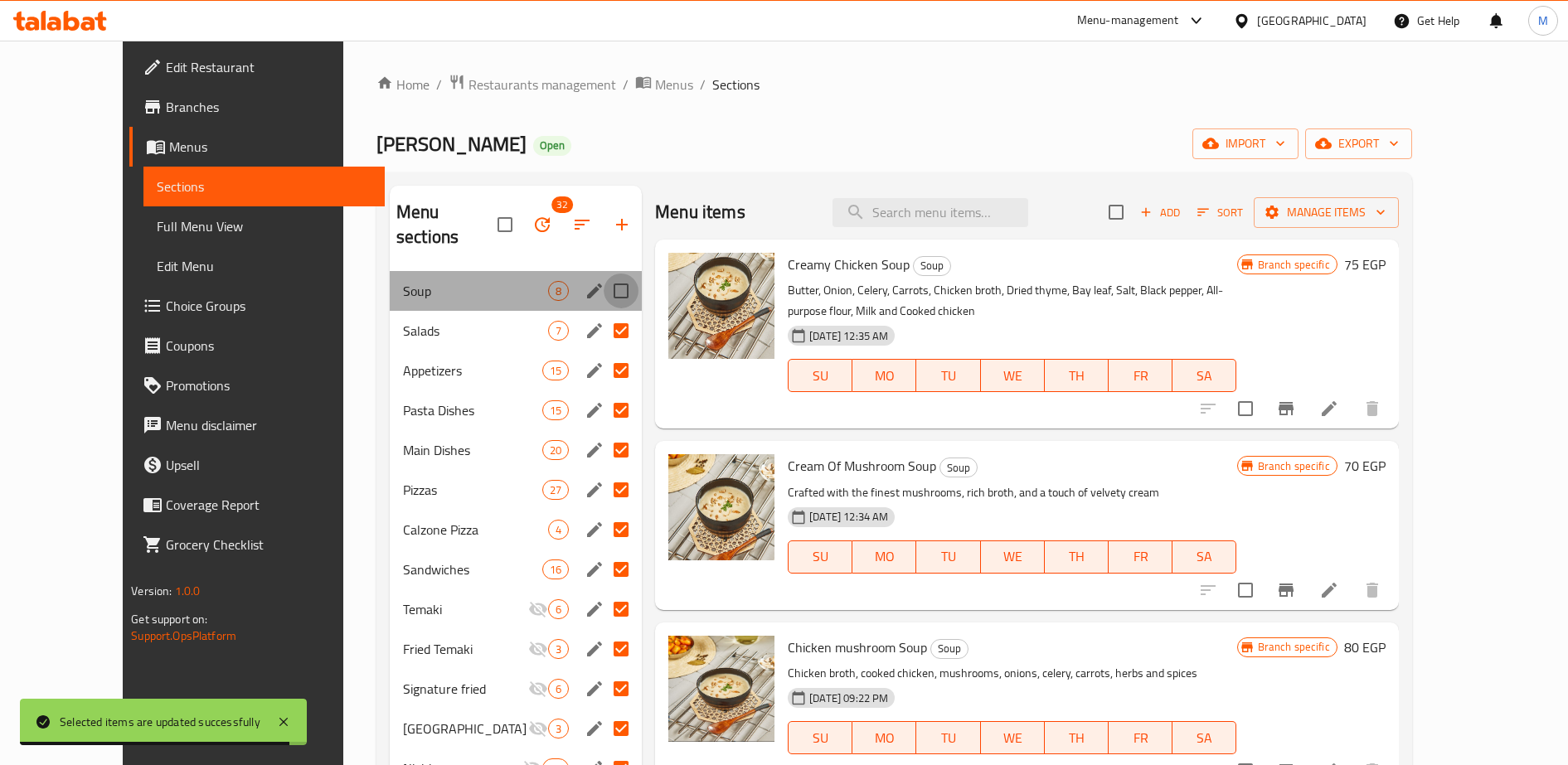
checkbox input "true"
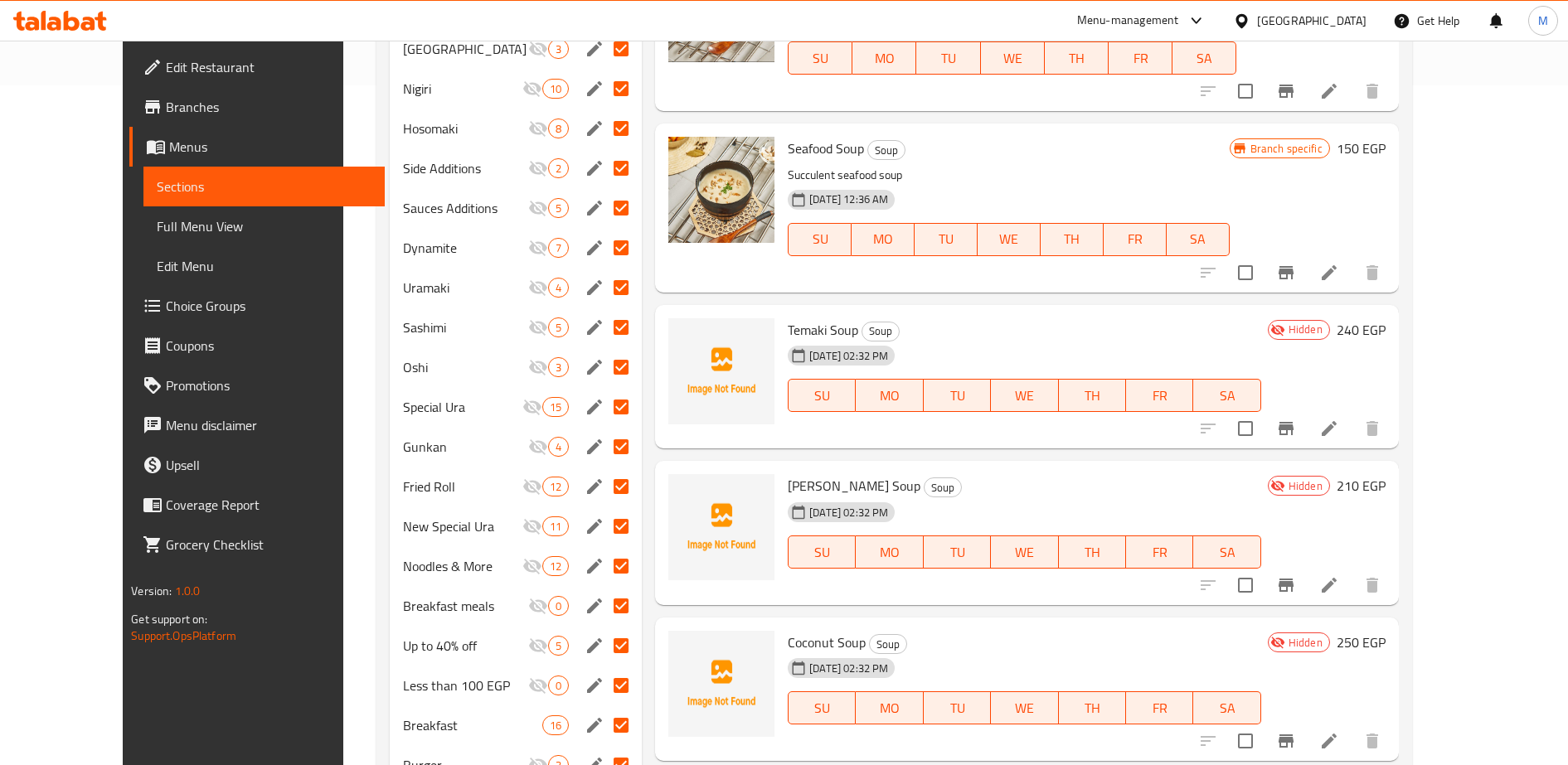
scroll to position [847, 0]
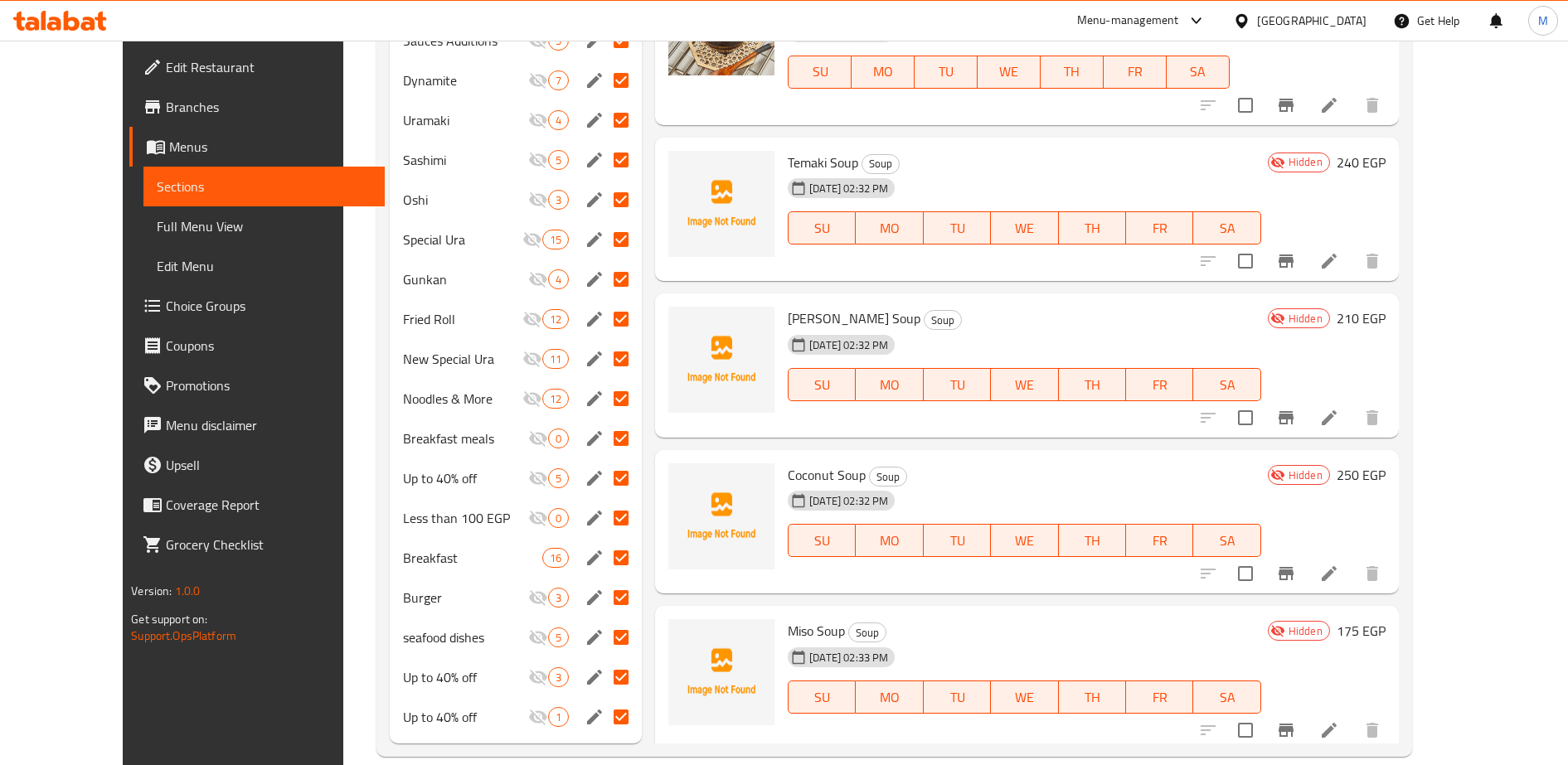
click at [604, 541] on input "Menu sections" at bounding box center [621, 558] width 35 height 35
checkbox input "false"
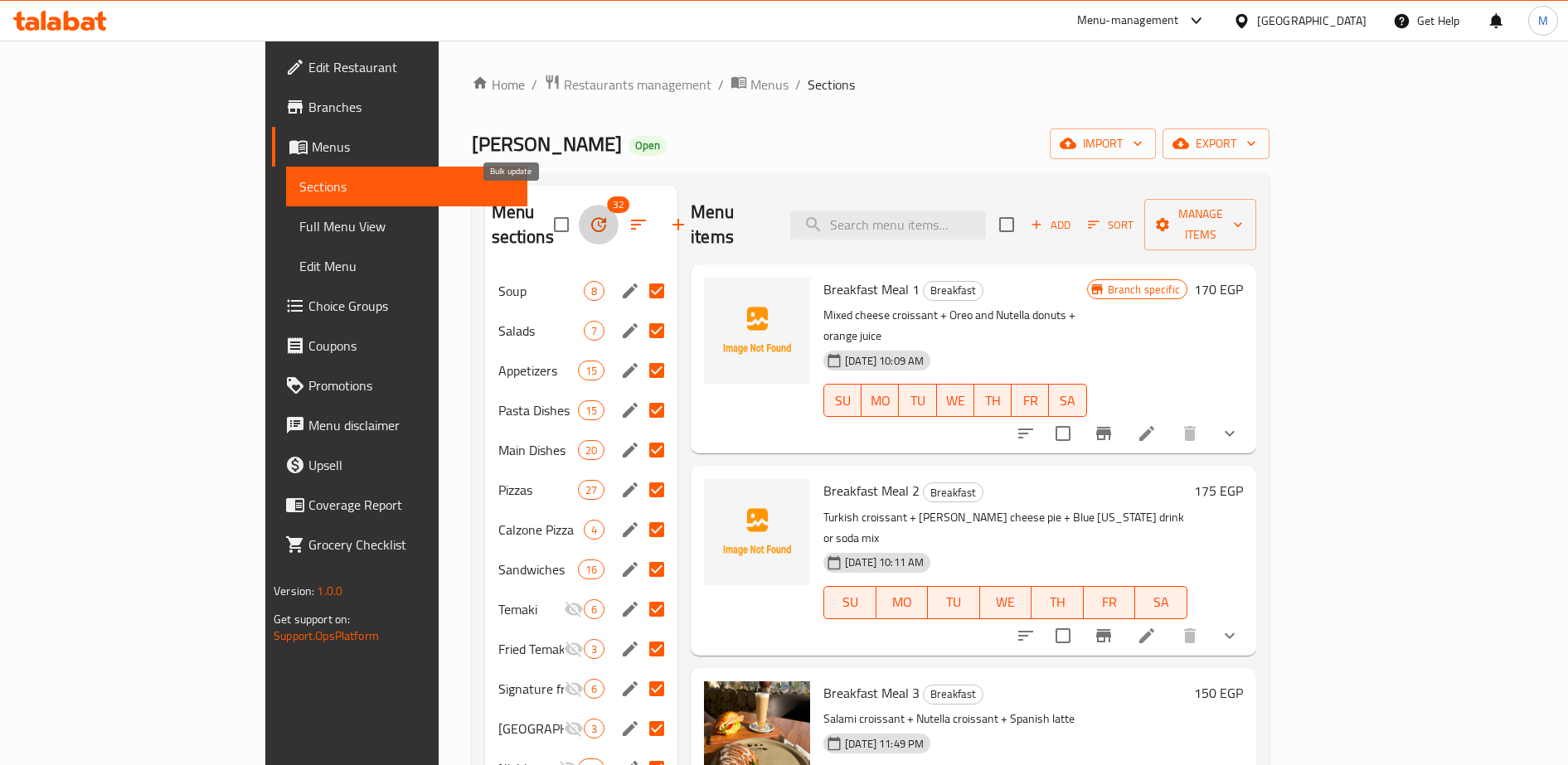
click at [589, 215] on icon "button" at bounding box center [599, 224] width 20 height 20
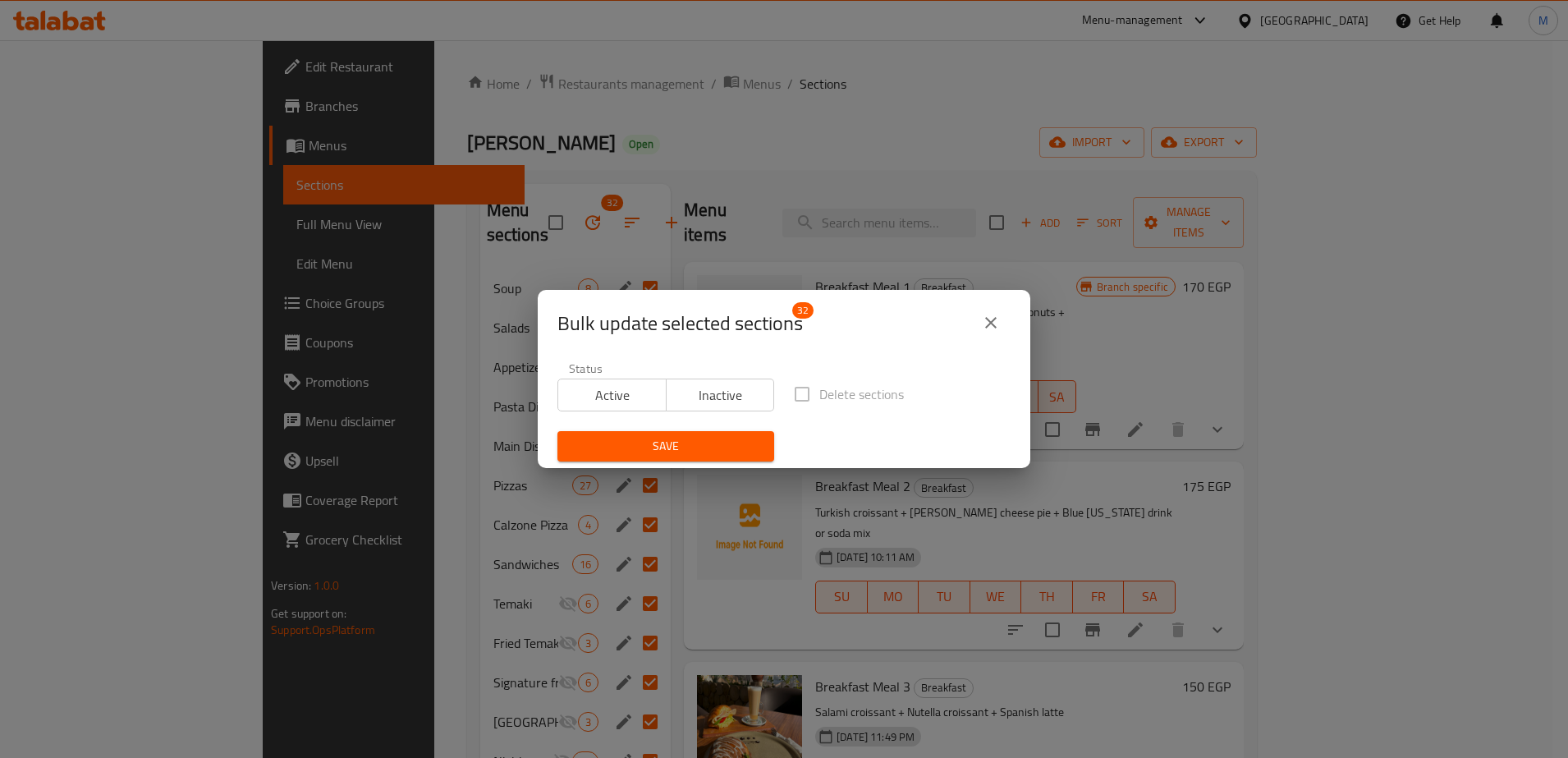
click at [992, 318] on icon "close" at bounding box center [991, 322] width 20 height 20
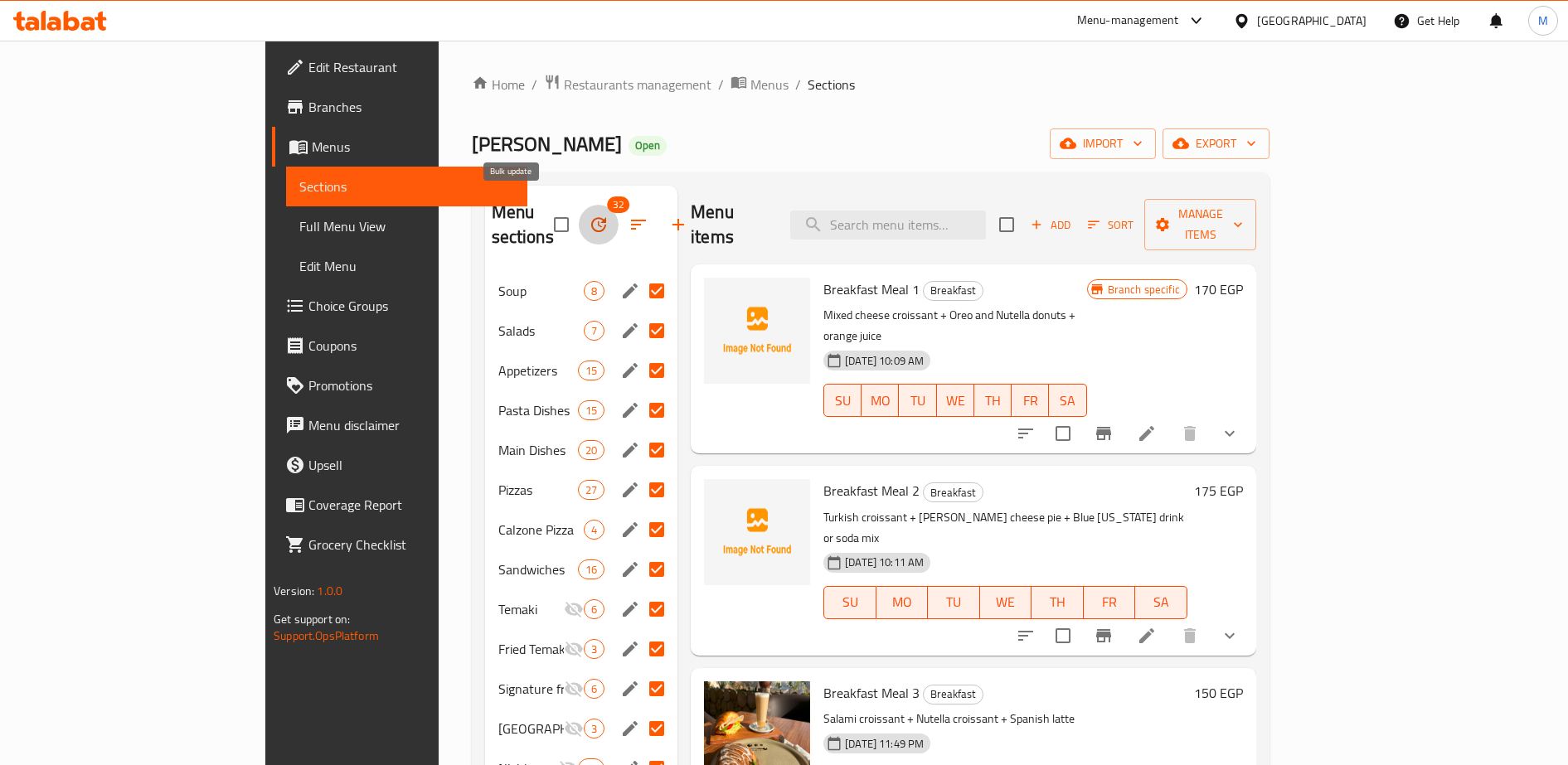
click at [578, 223] on button "button" at bounding box center [598, 224] width 39 height 39
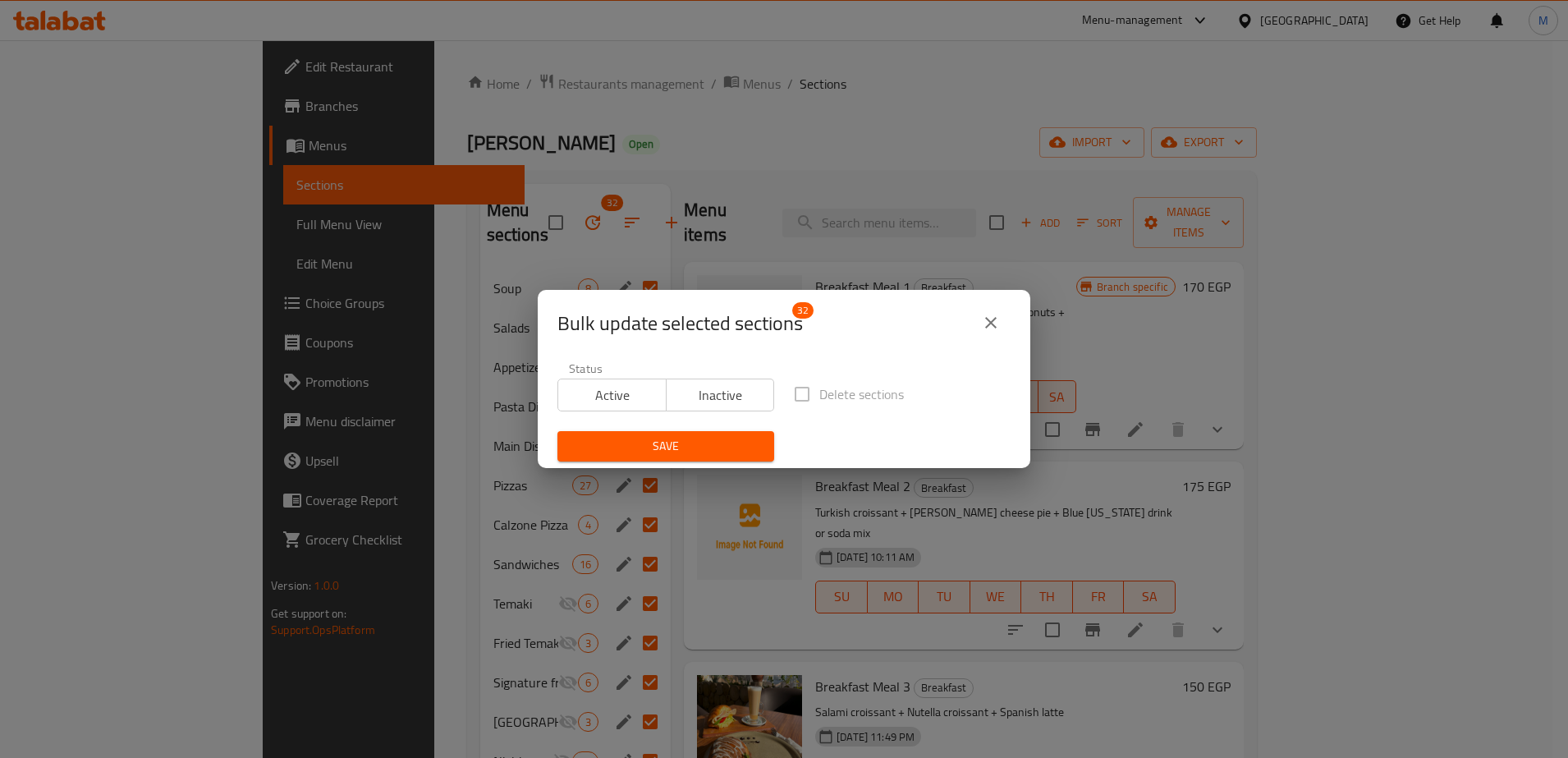
click at [994, 335] on button "close" at bounding box center [990, 322] width 39 height 39
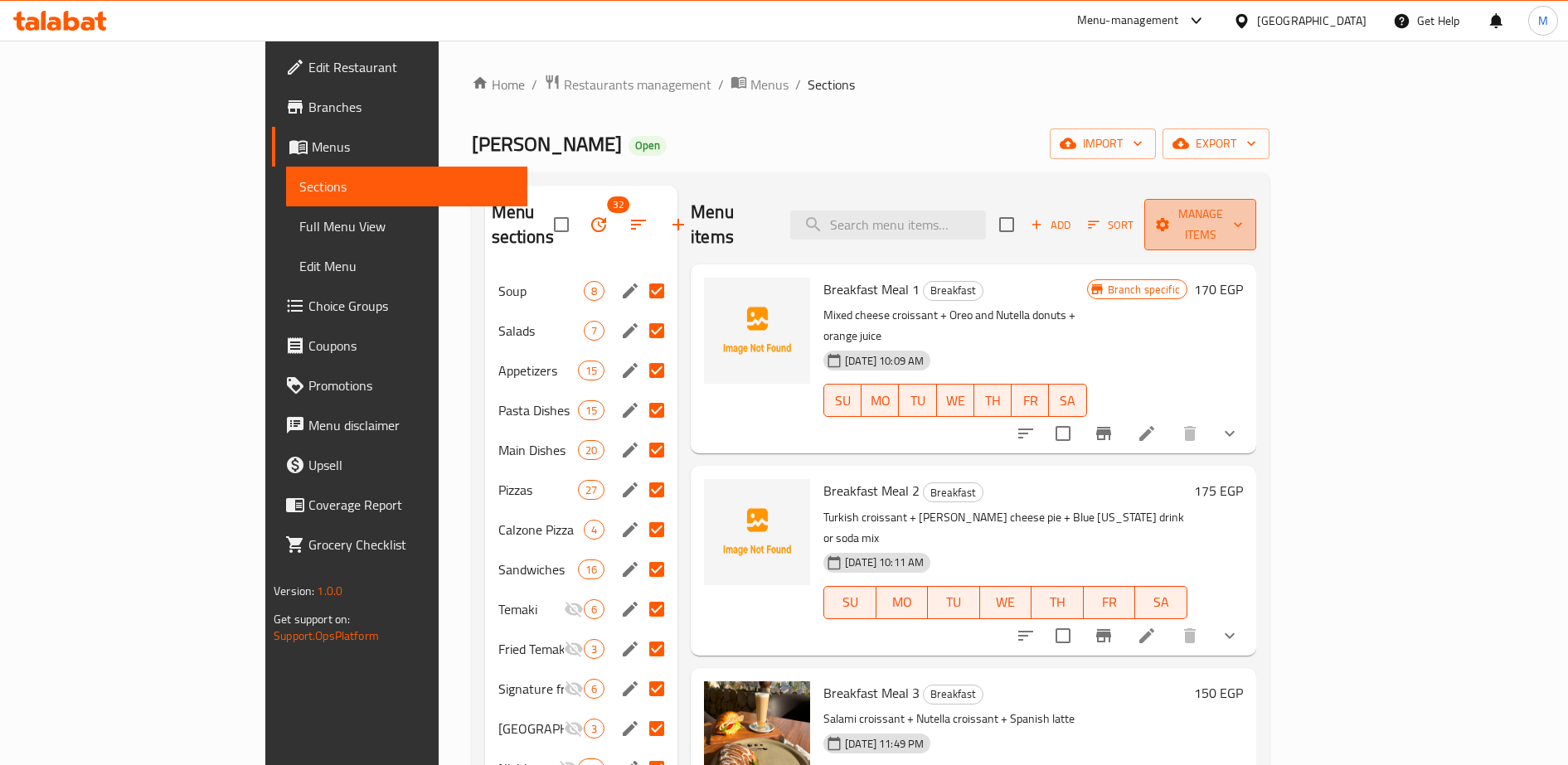
click at [1243, 213] on span "Manage items" at bounding box center [1200, 224] width 86 height 41
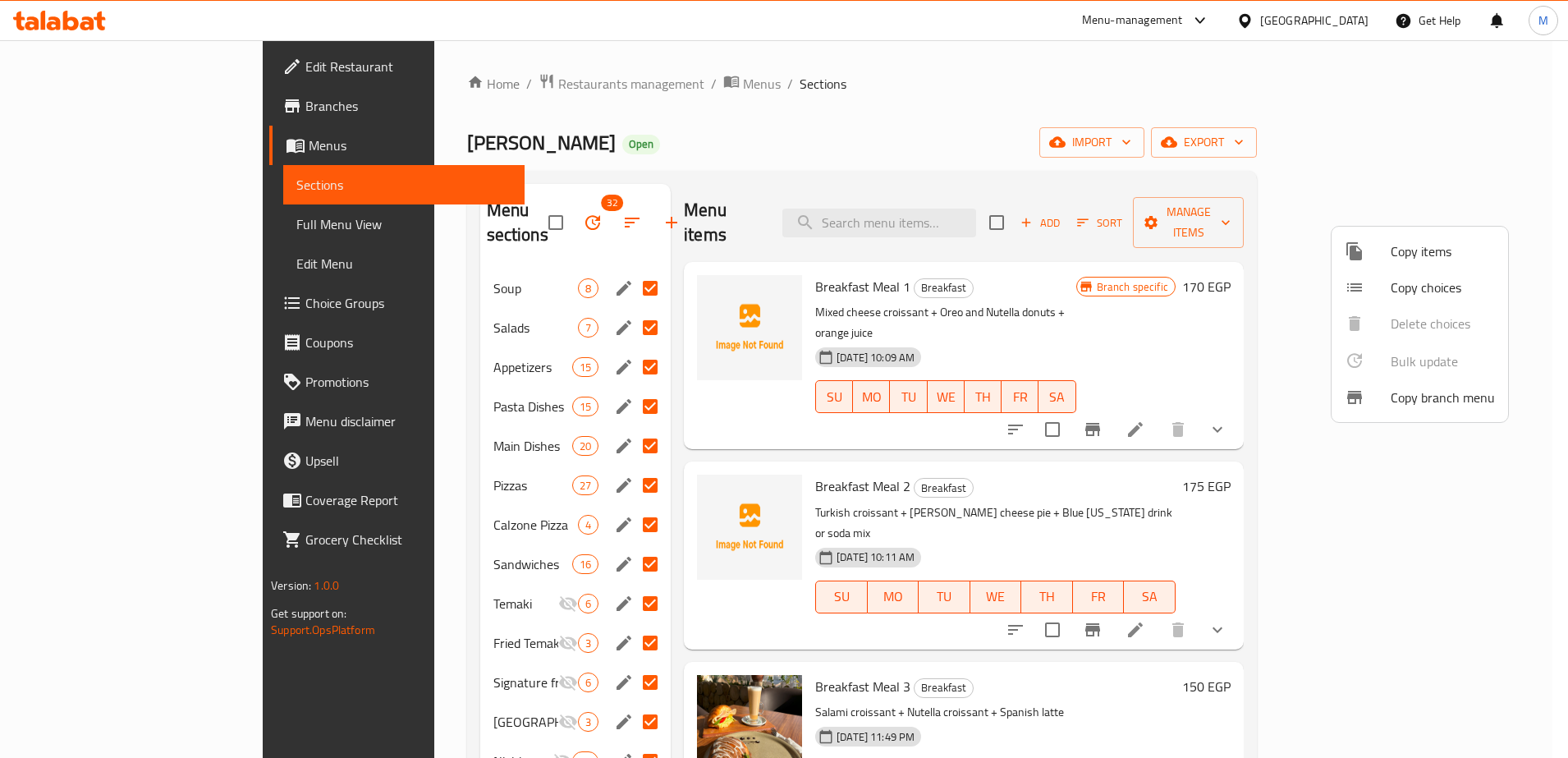
click at [1048, 132] on div at bounding box center [784, 379] width 1568 height 758
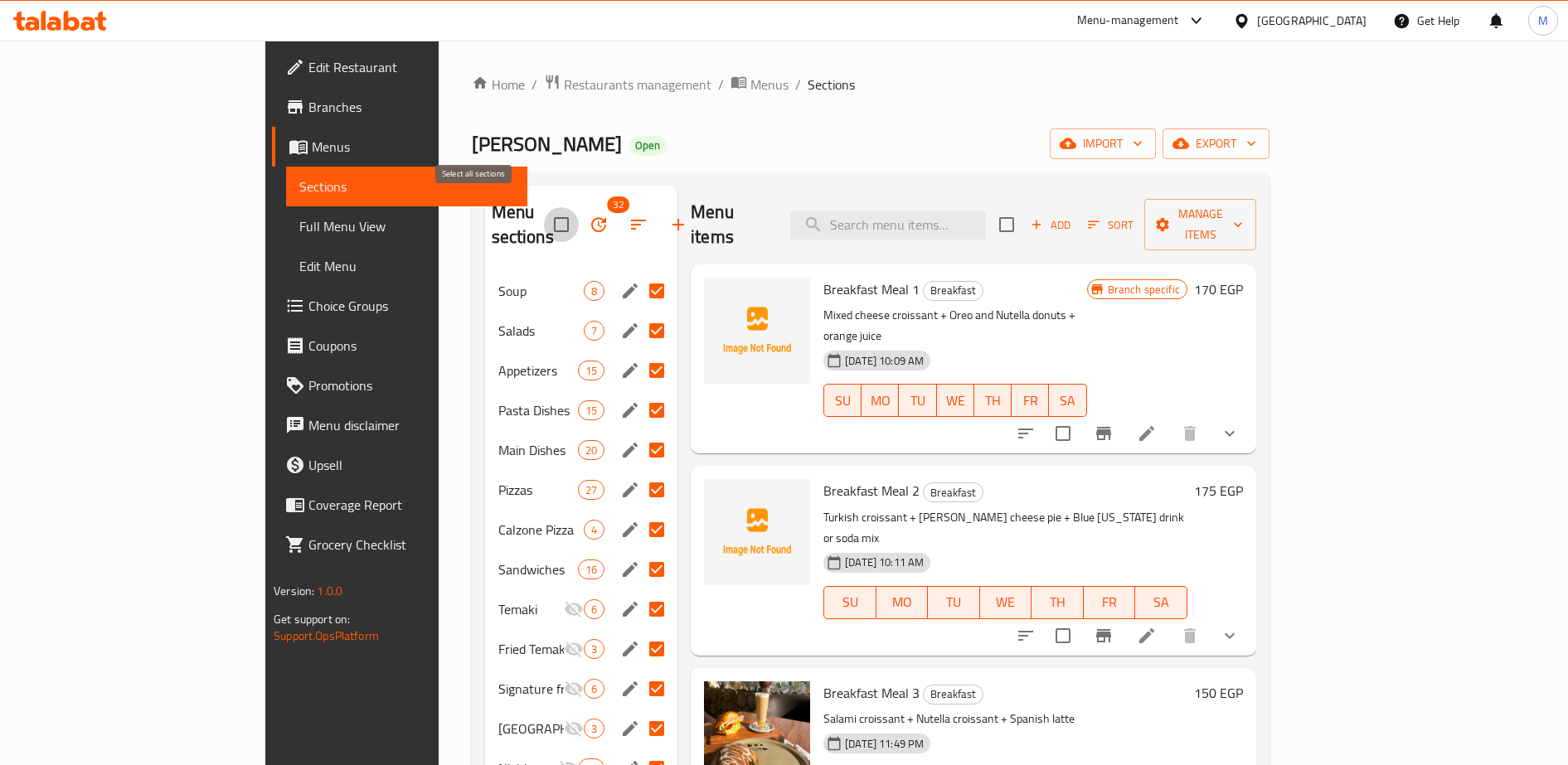
click at [544, 217] on input "checkbox" at bounding box center [561, 224] width 35 height 35
checkbox input "false"
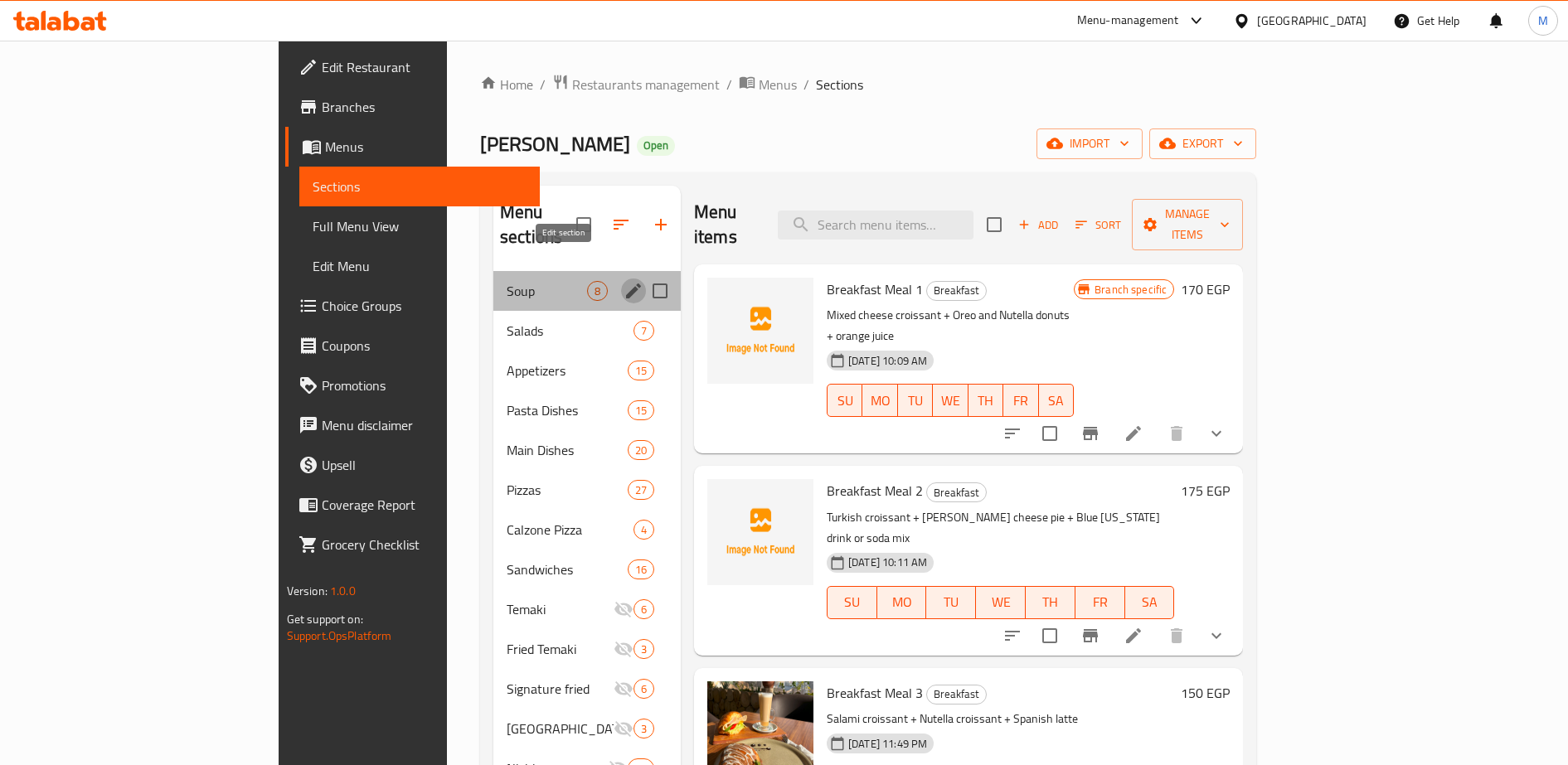
click at [626, 284] on icon "edit" at bounding box center [633, 292] width 15 height 15
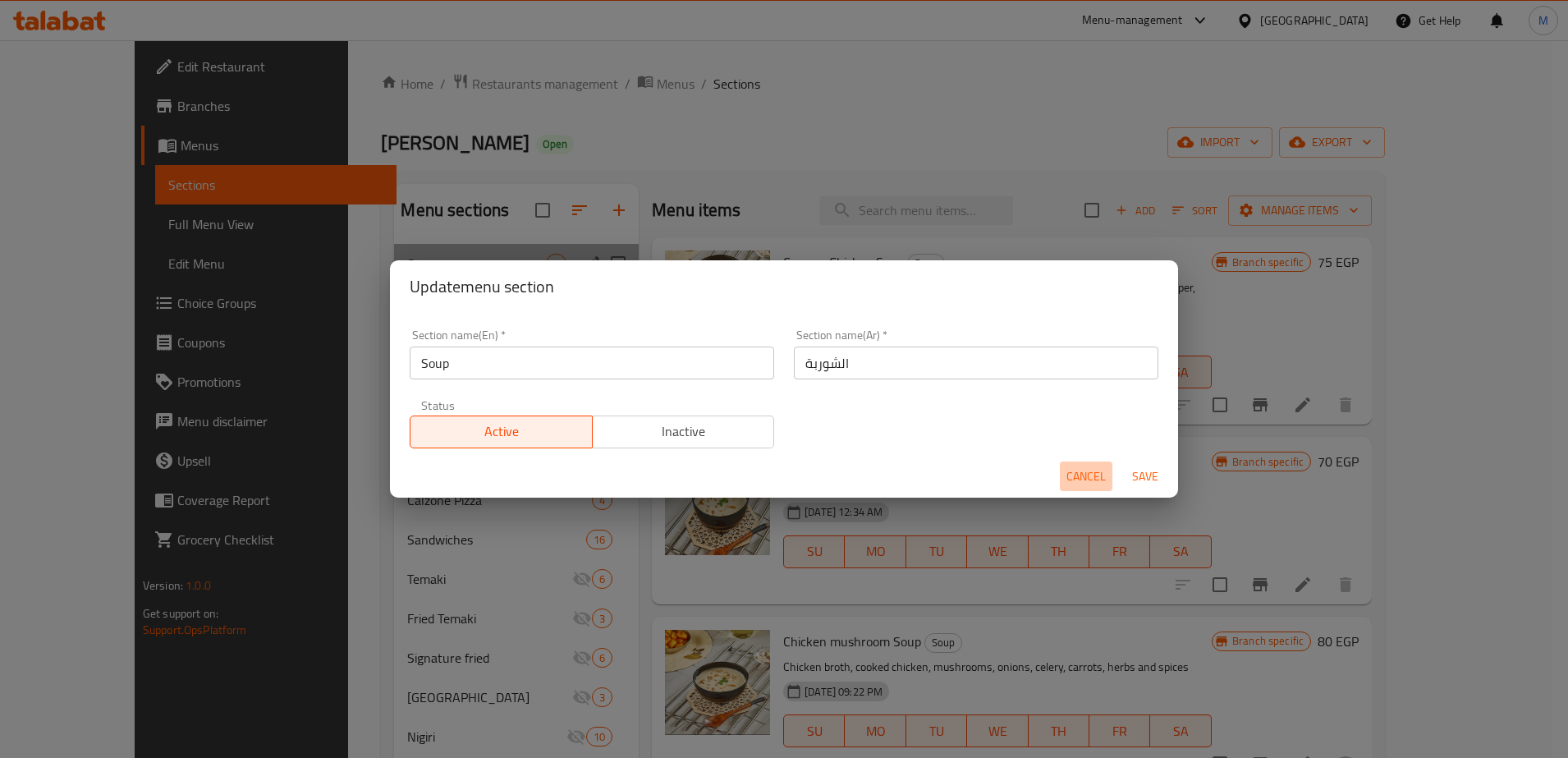
click at [1083, 472] on span "Cancel" at bounding box center [1086, 477] width 39 height 21
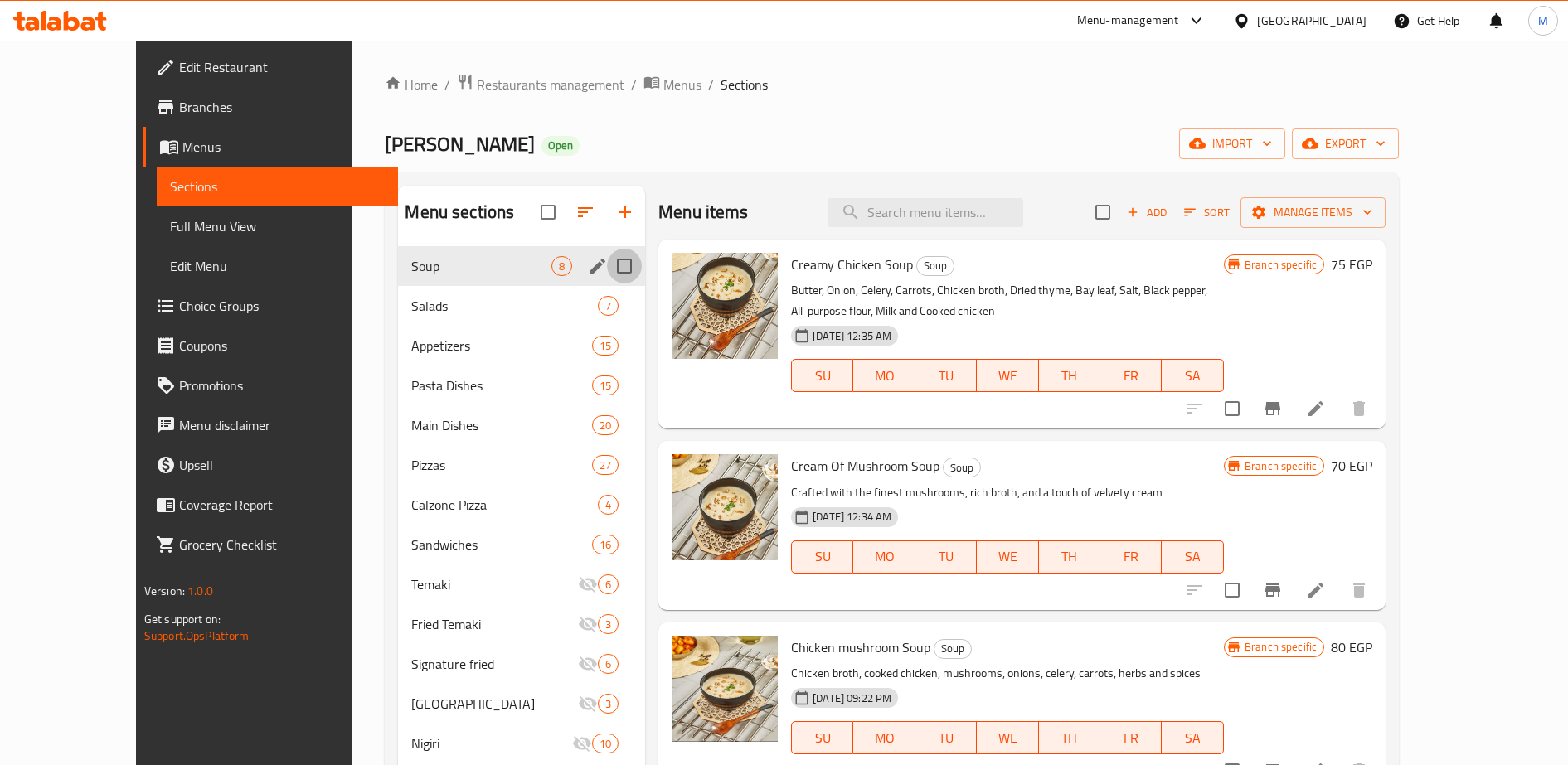
click at [607, 267] on input "Menu sections" at bounding box center [625, 266] width 35 height 35
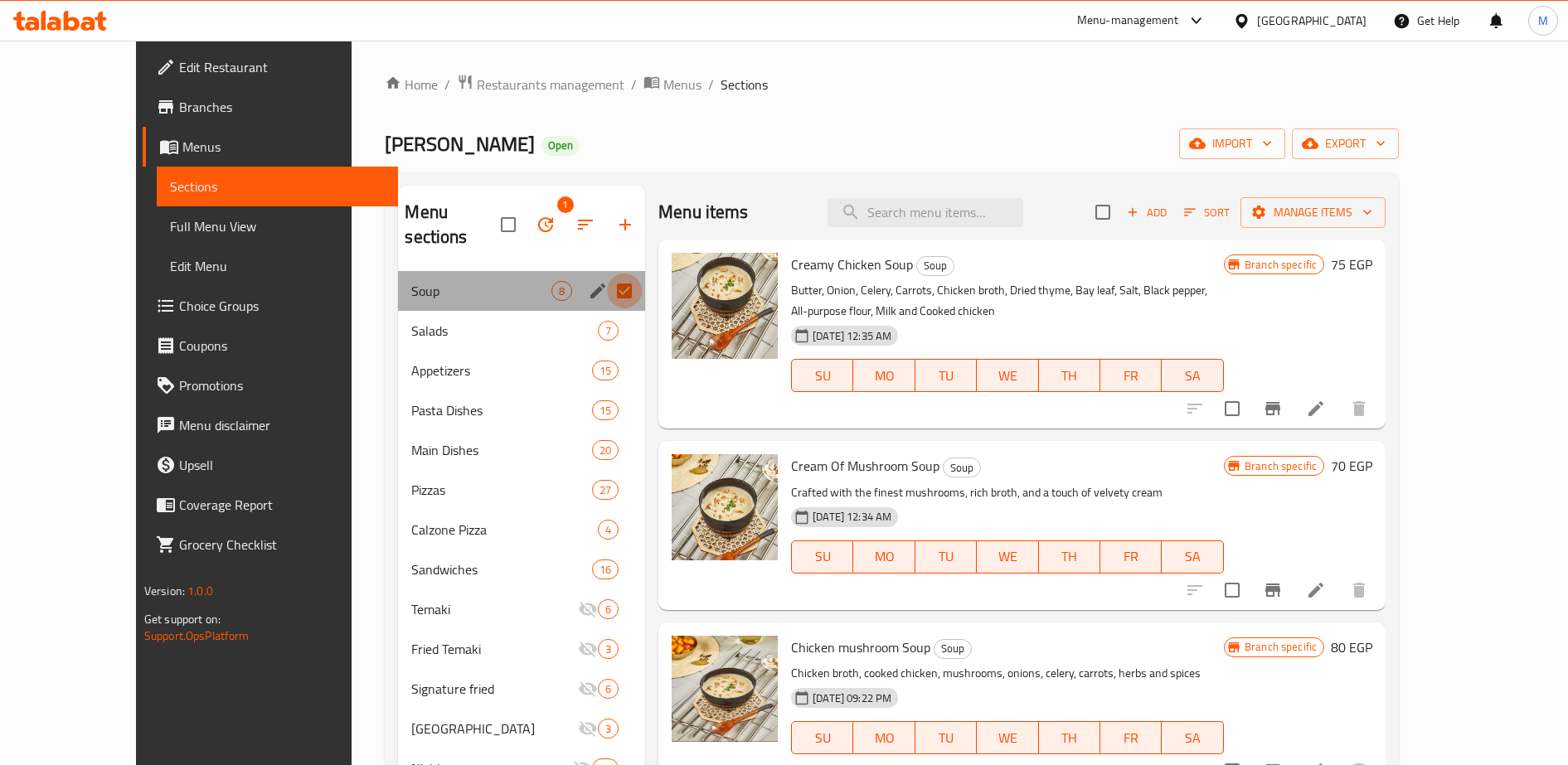
click at [607, 273] on input "Menu sections" at bounding box center [625, 291] width 35 height 35
checkbox input "false"
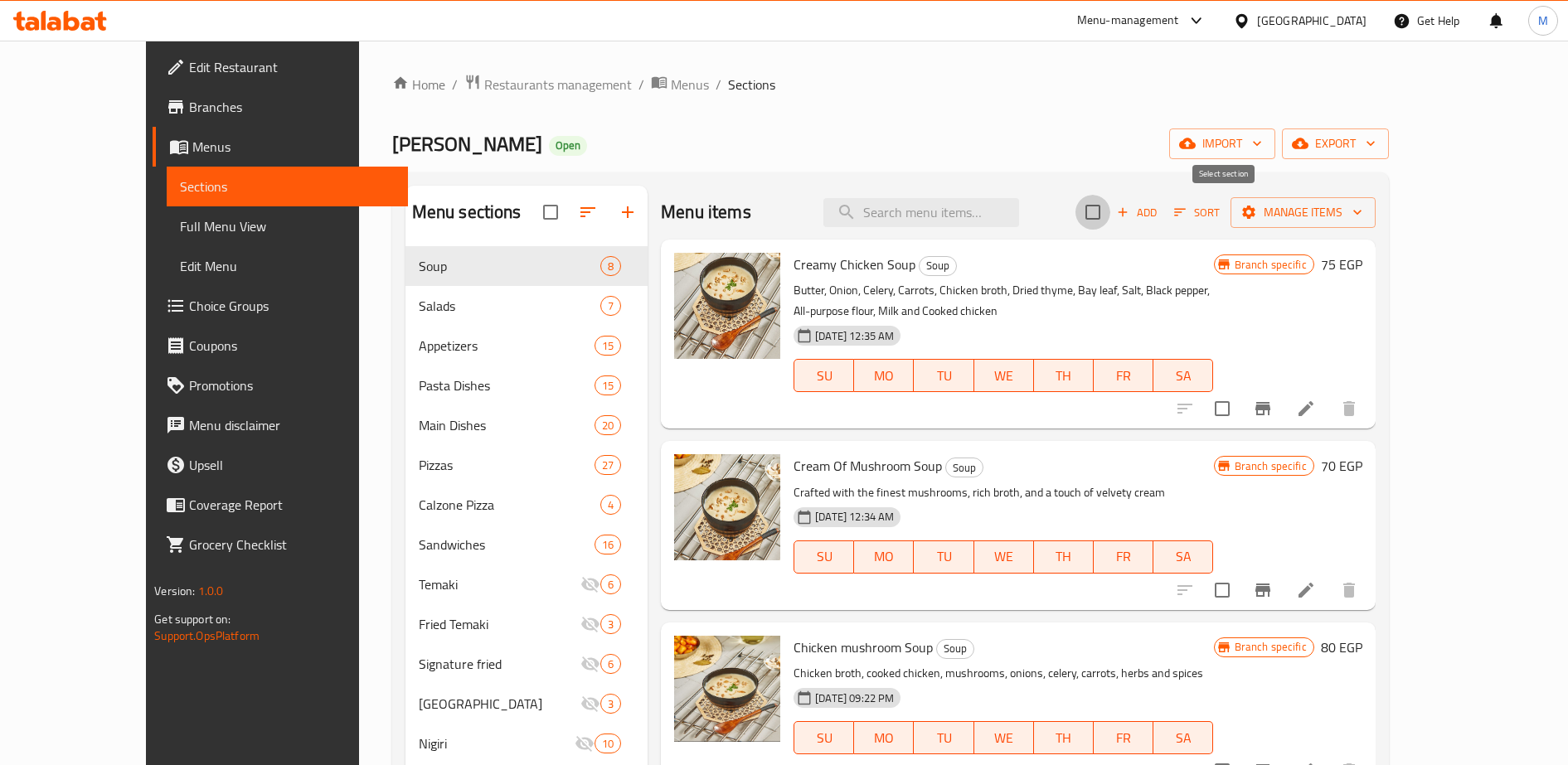
click at [1111, 211] on input "checkbox" at bounding box center [1092, 212] width 35 height 35
checkbox input "true"
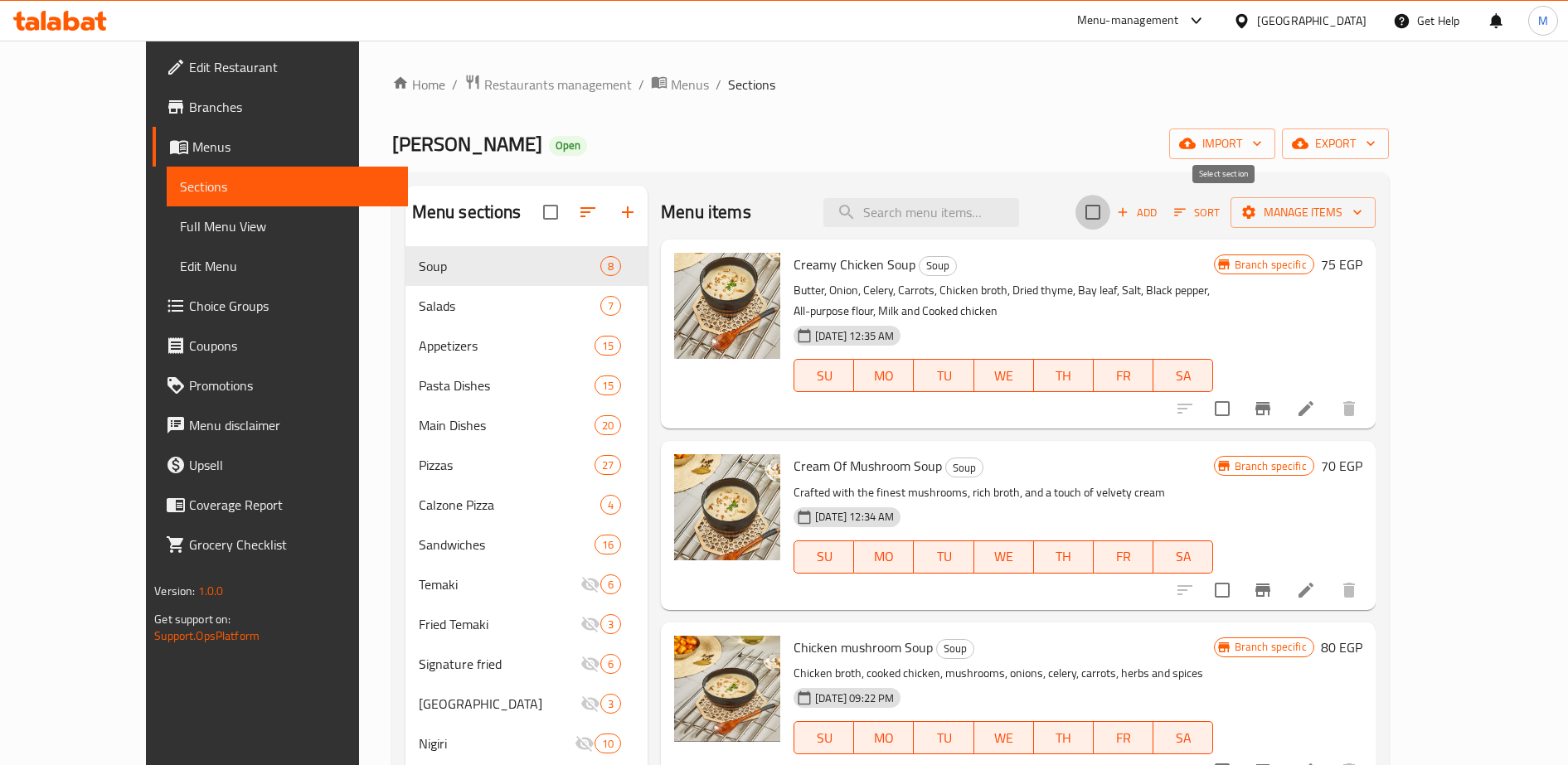
checkbox input "true"
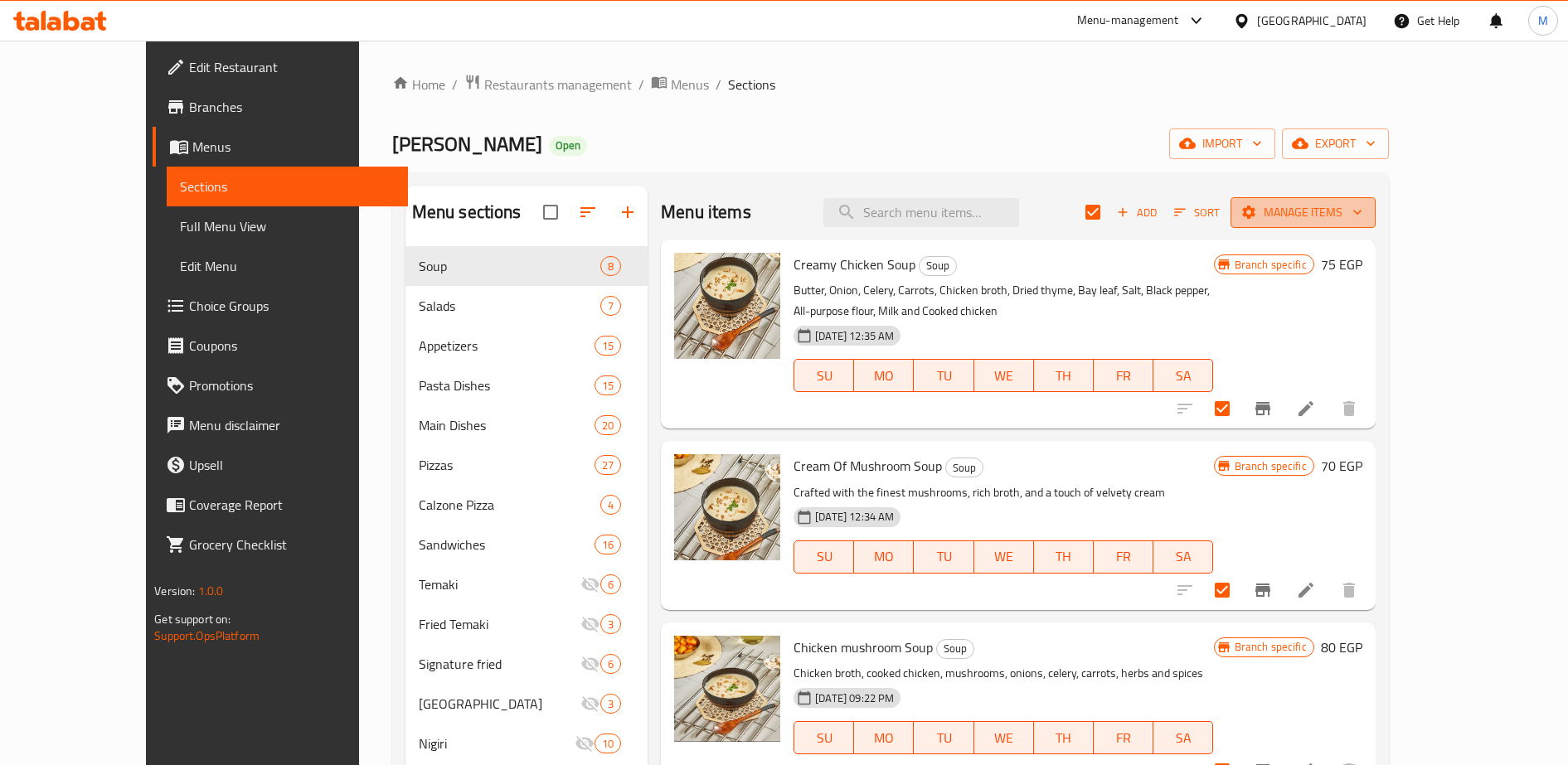
click at [1362, 217] on span "Manage items" at bounding box center [1302, 213] width 118 height 21
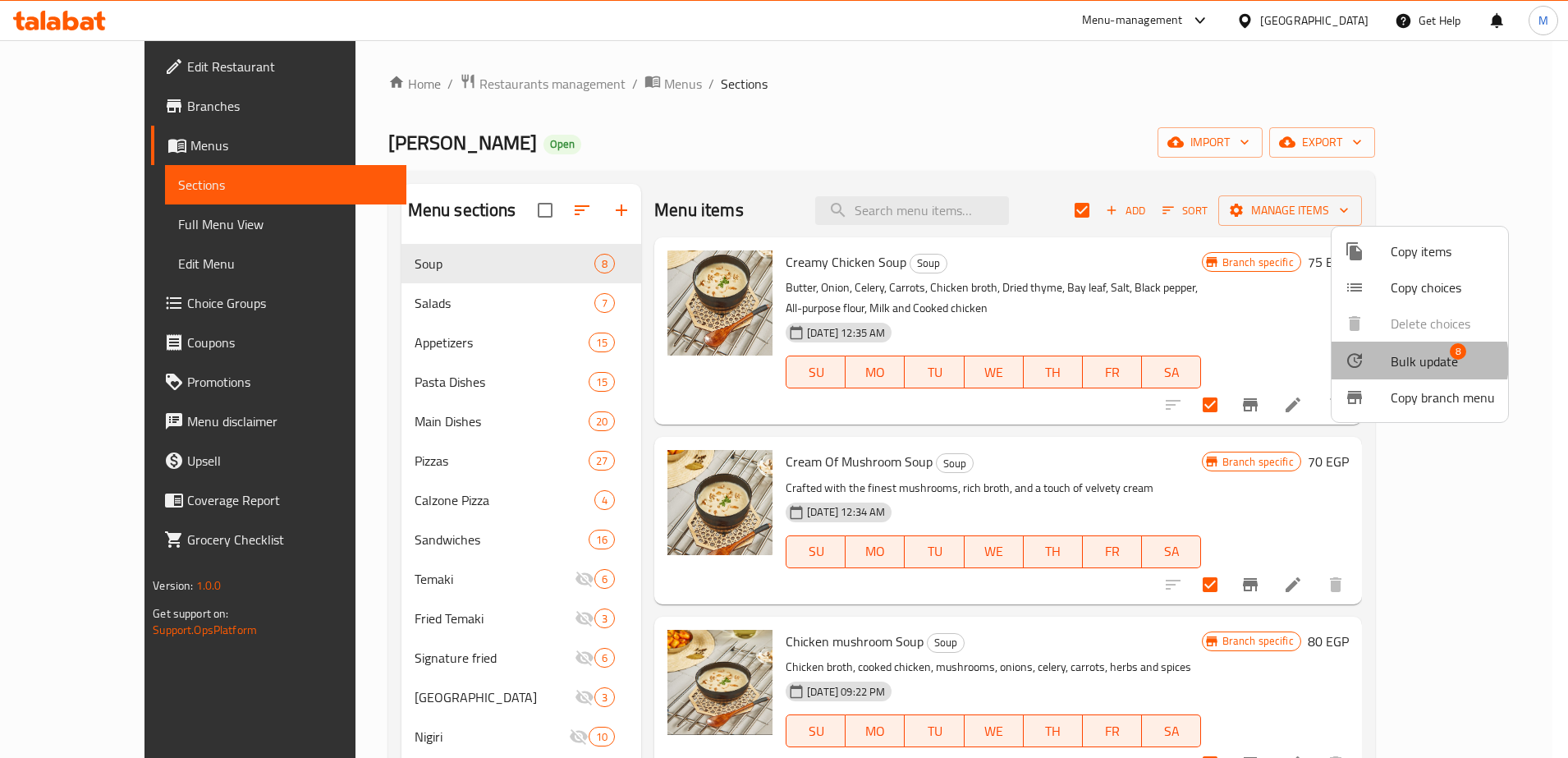
click at [1405, 361] on span "Bulk update" at bounding box center [1424, 361] width 68 height 20
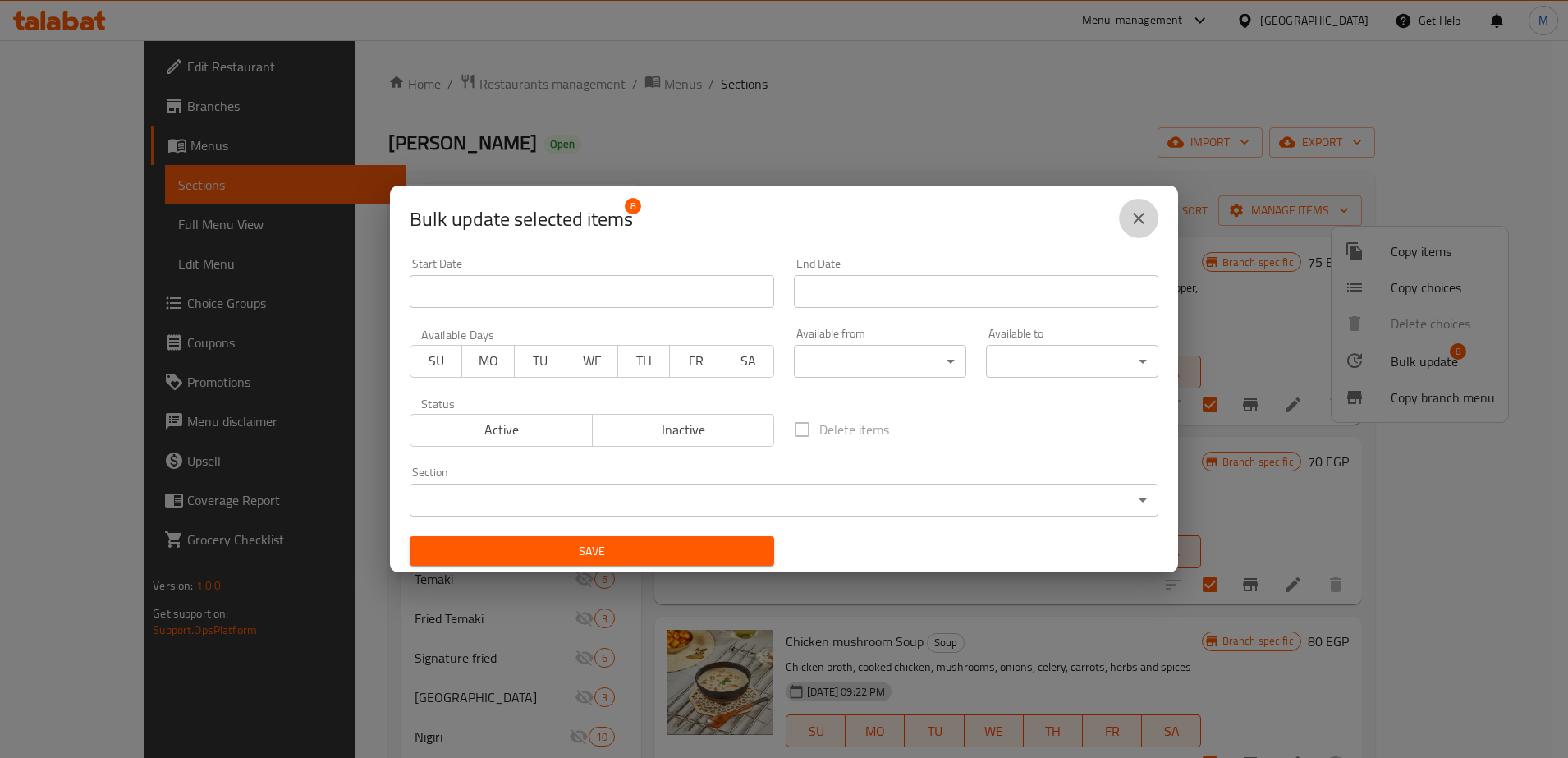
click at [1138, 214] on icon "close" at bounding box center [1139, 218] width 20 height 20
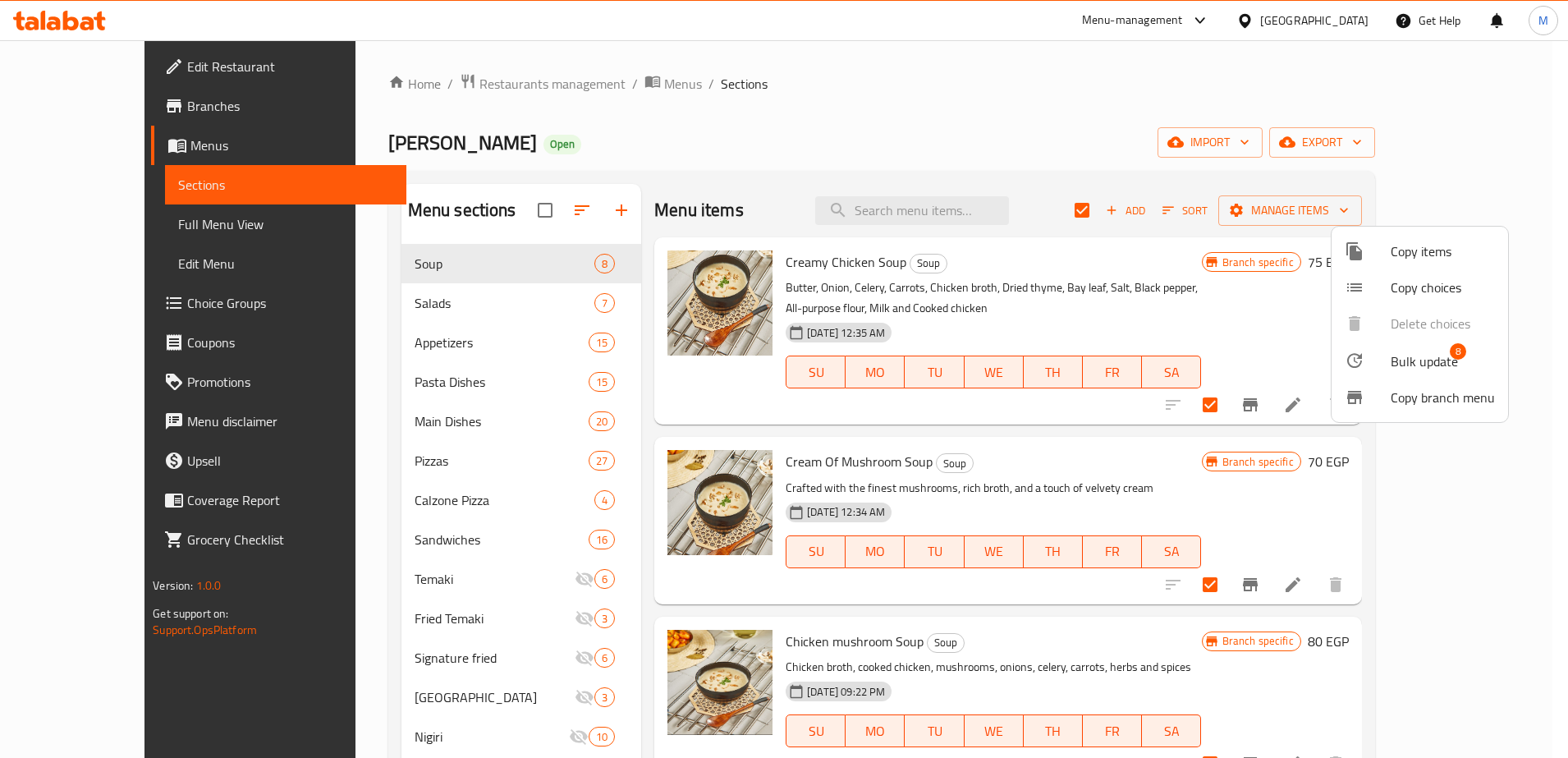
click at [1426, 584] on div at bounding box center [784, 379] width 1568 height 758
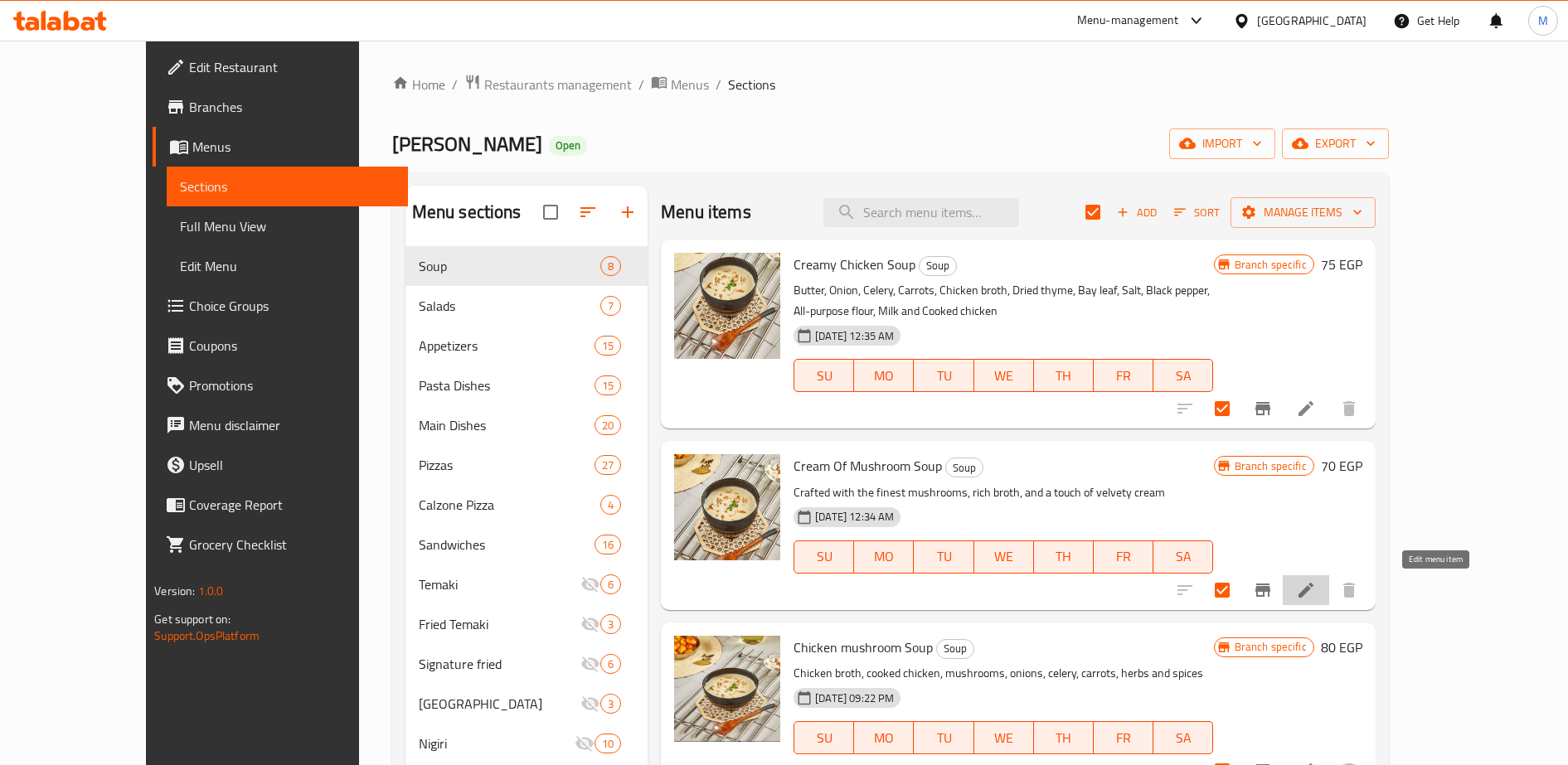
click at [1316, 589] on icon at bounding box center [1306, 590] width 20 height 20
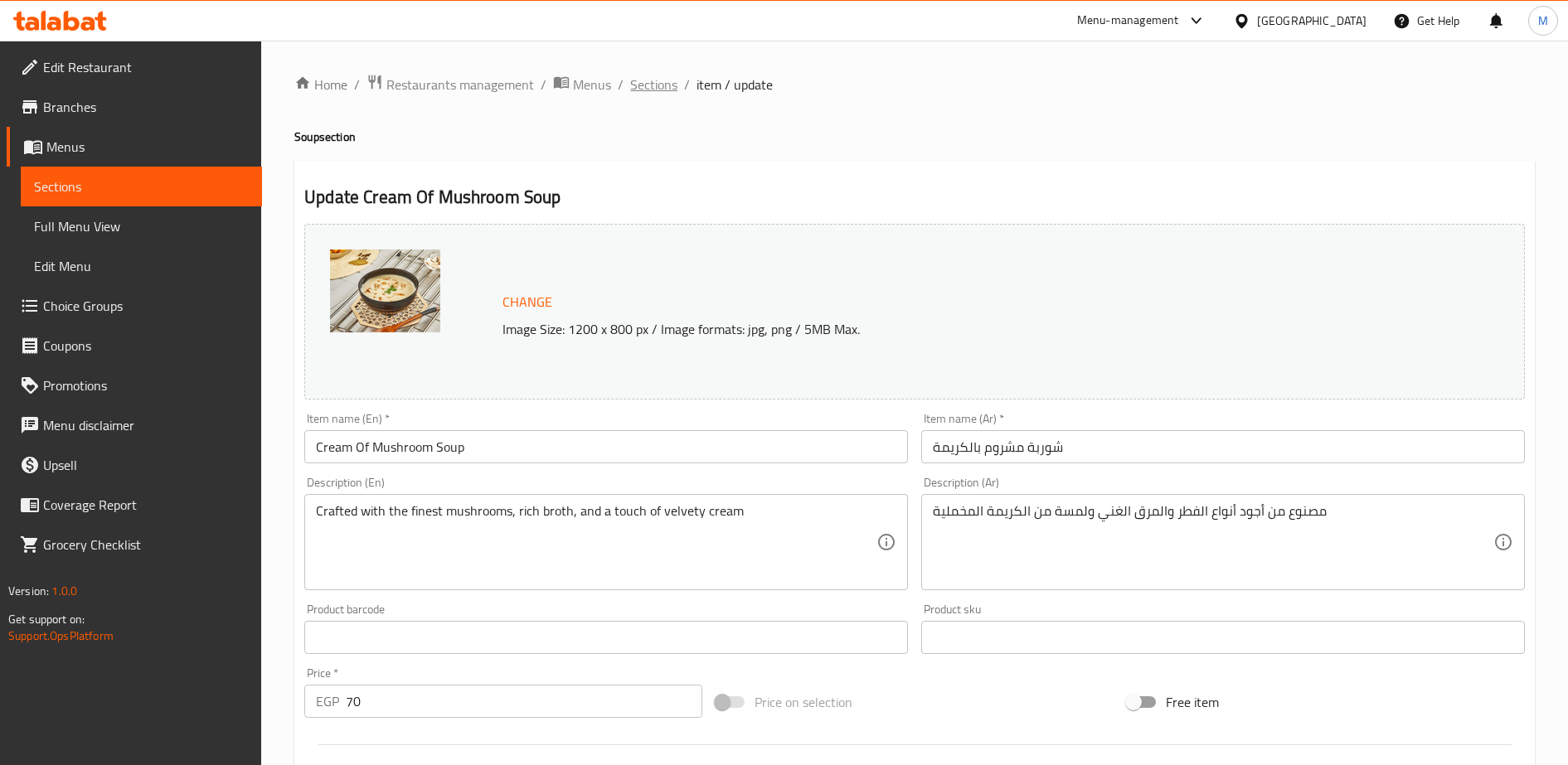
click at [641, 89] on span "Sections" at bounding box center [654, 85] width 47 height 20
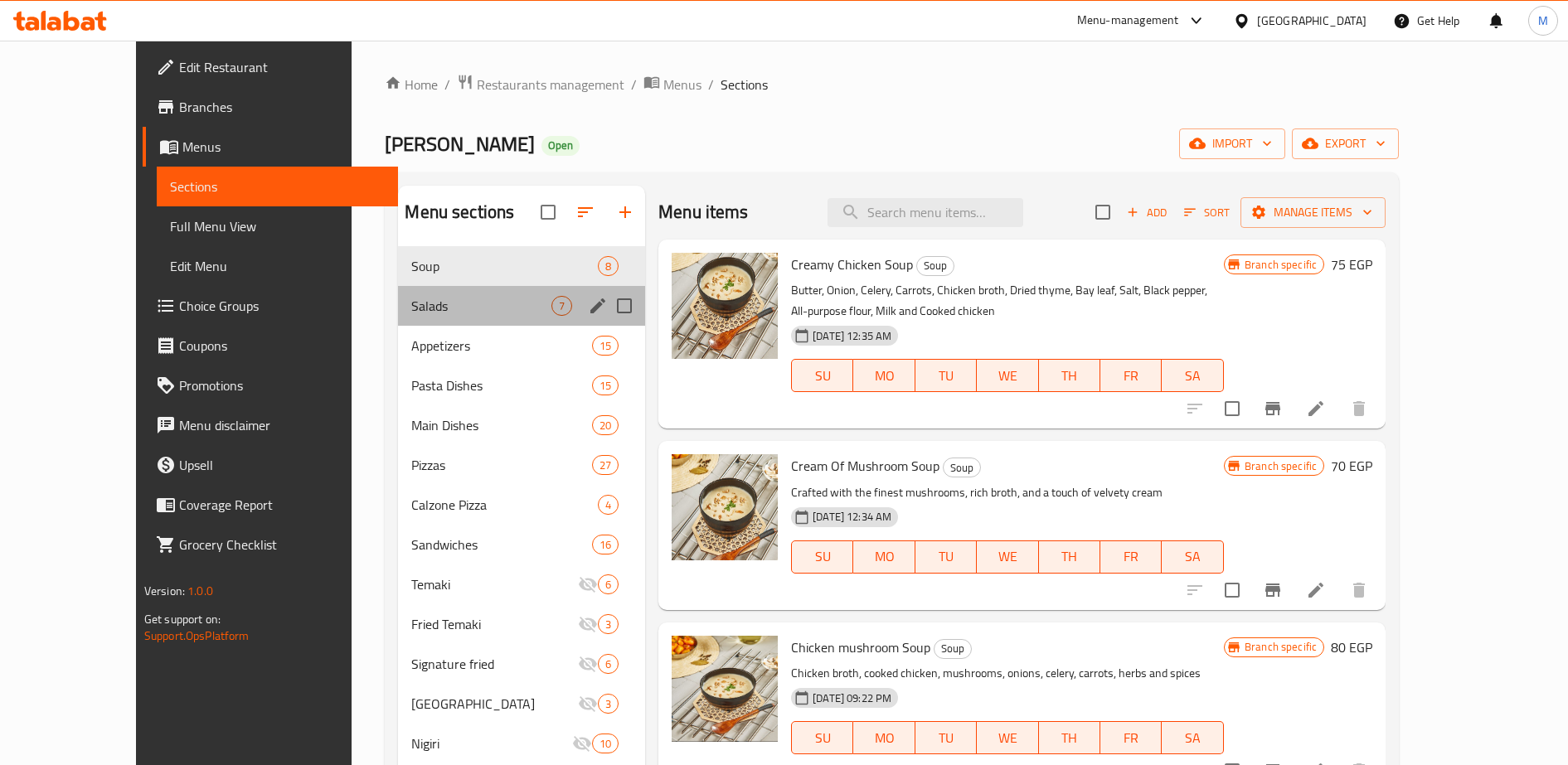
click at [490, 320] on div "Salads 7" at bounding box center [522, 305] width 247 height 39
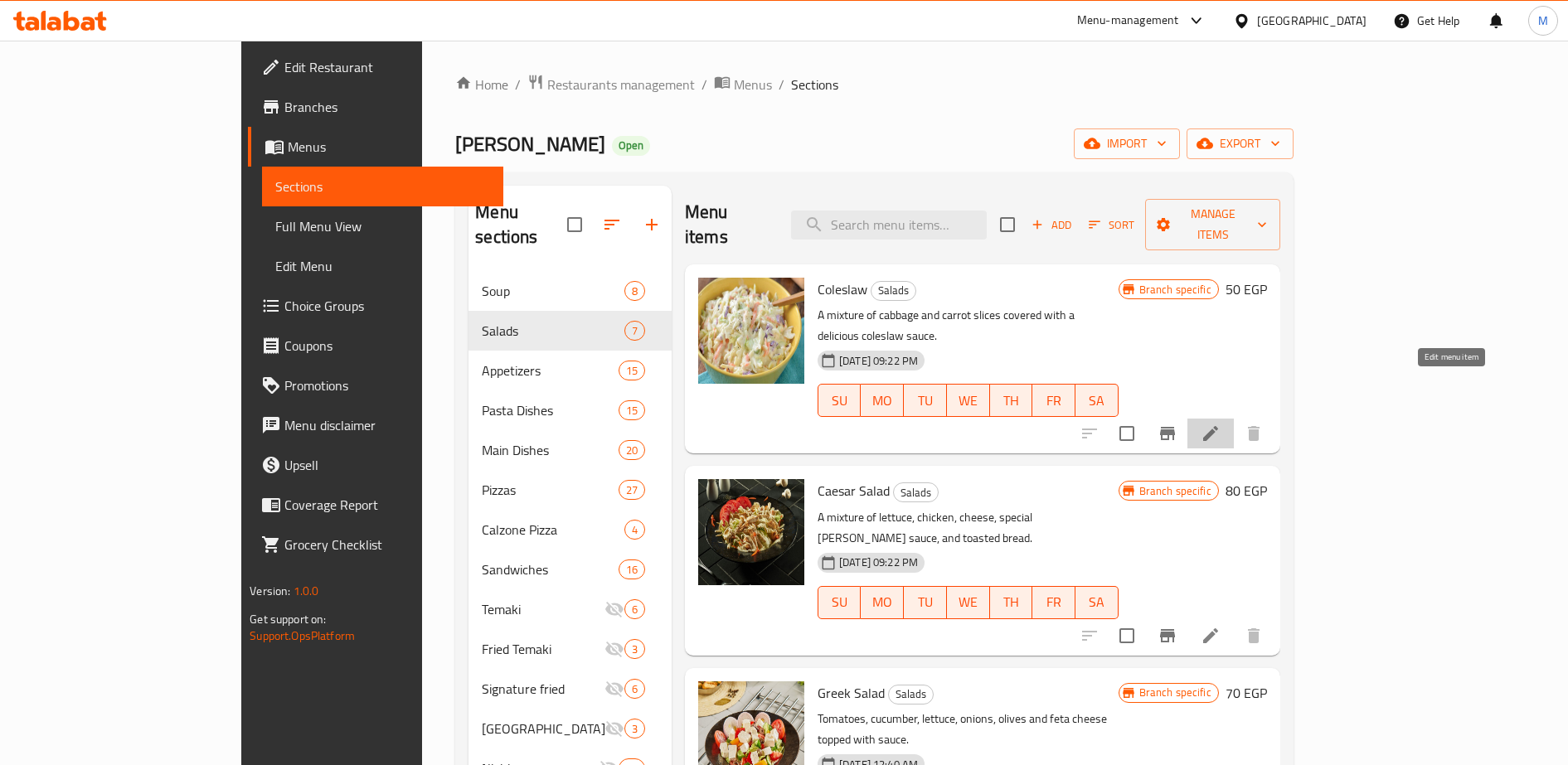
click at [1219, 426] on icon at bounding box center [1211, 434] width 15 height 15
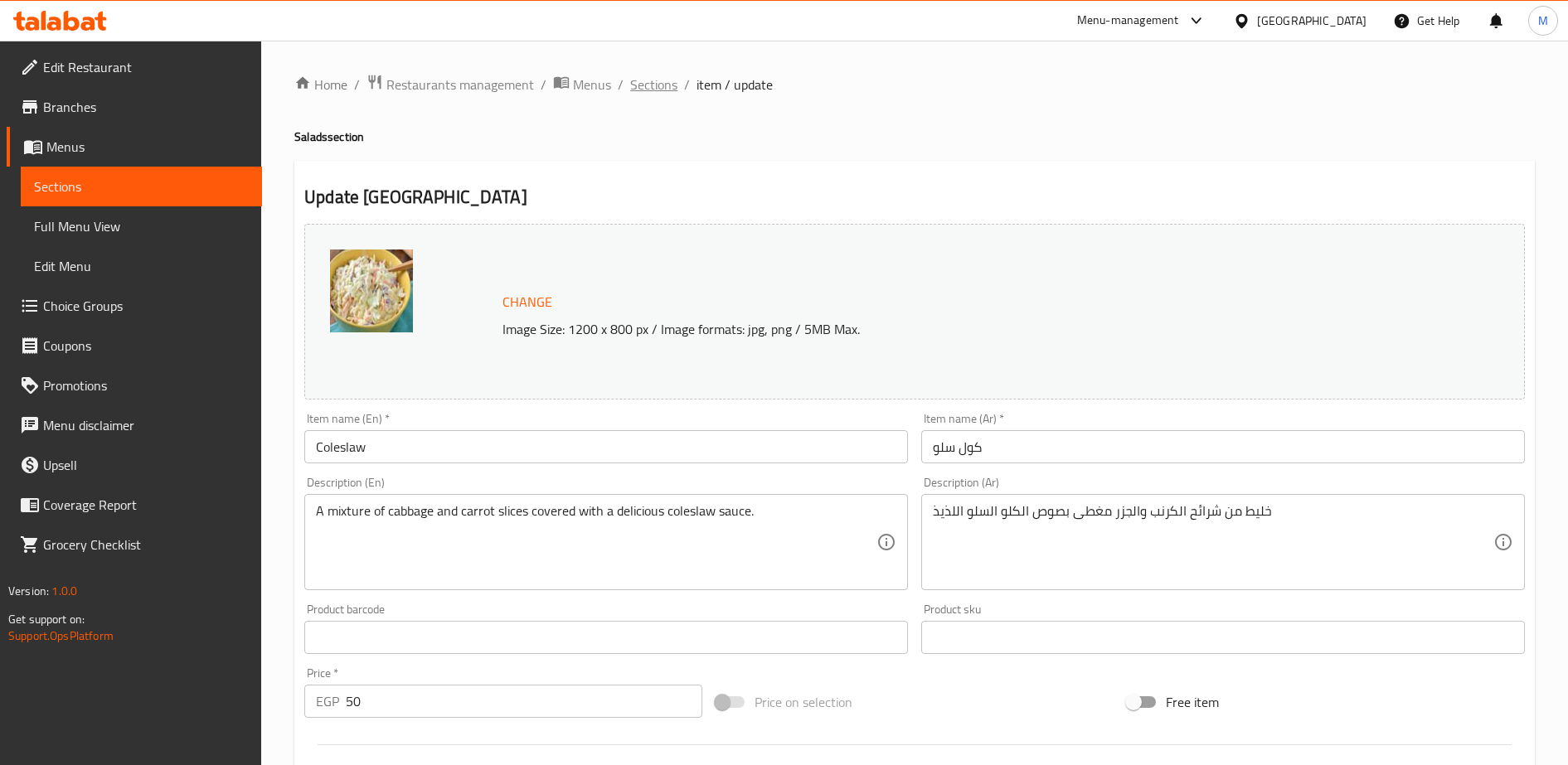
click at [648, 88] on span "Sections" at bounding box center [654, 85] width 47 height 20
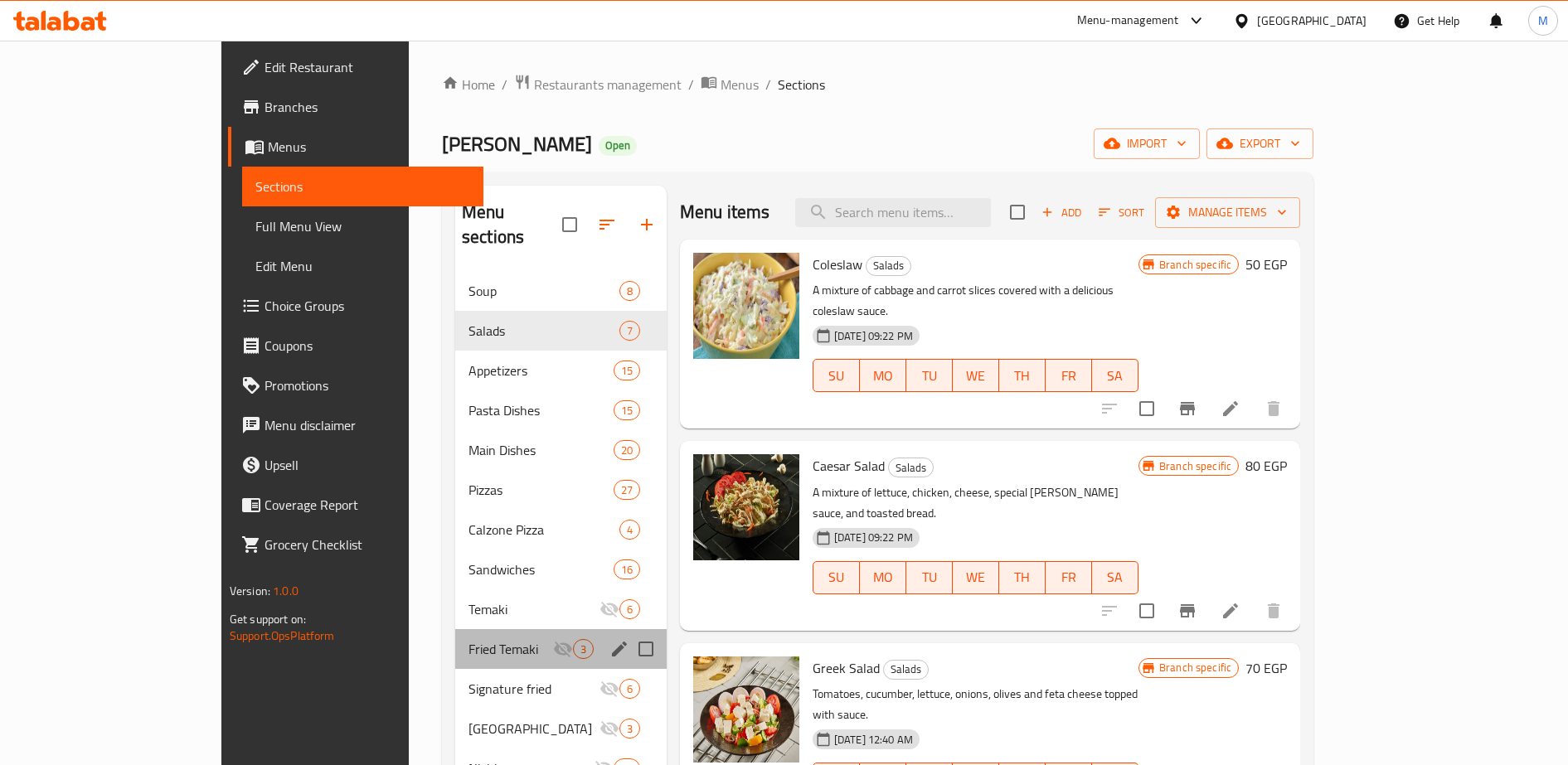
click at [455, 629] on div "Fried Temaki 3" at bounding box center [561, 649] width 212 height 39
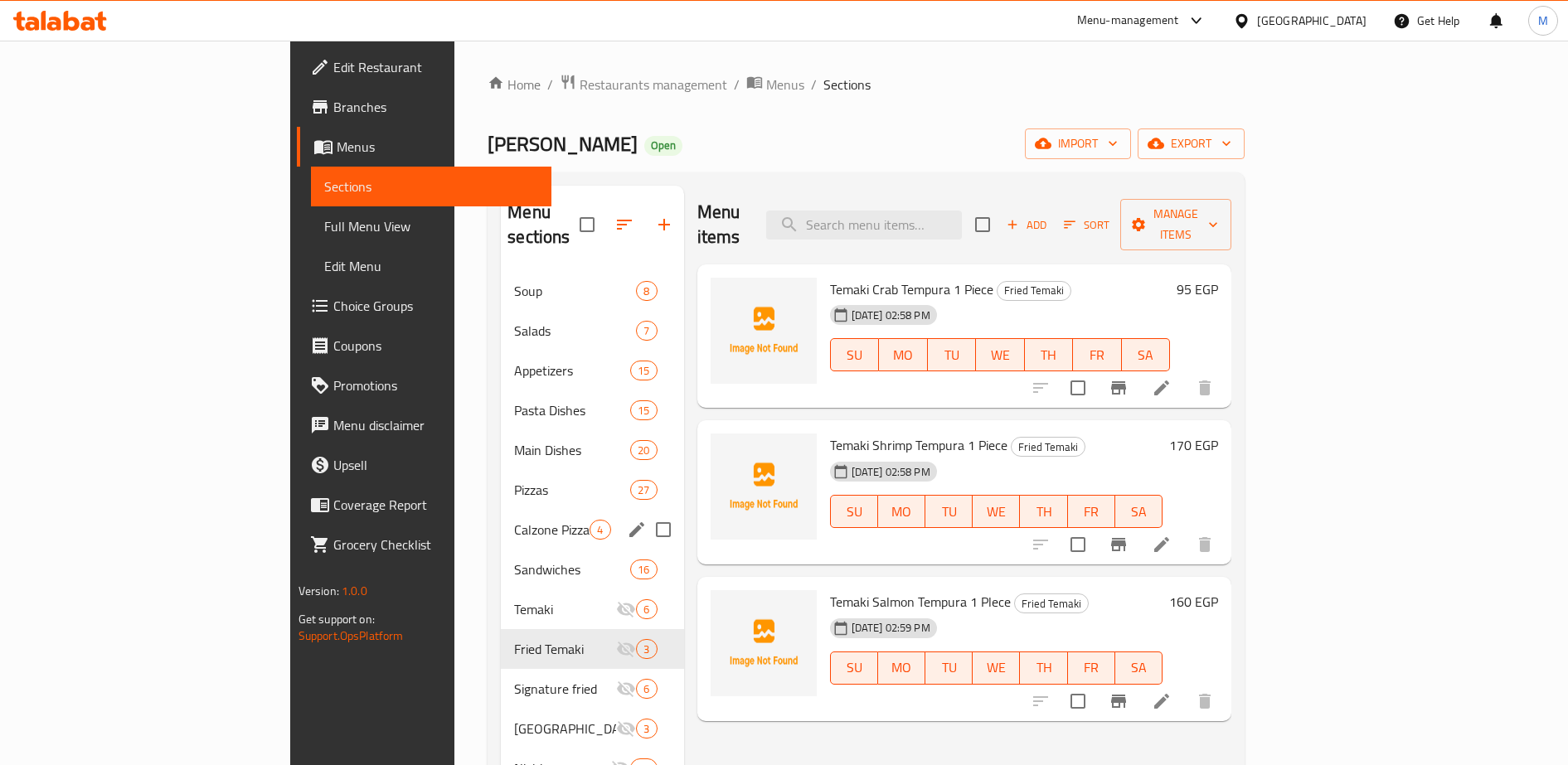
click at [501, 520] on div "Calzone Pizza 4" at bounding box center [592, 529] width 183 height 39
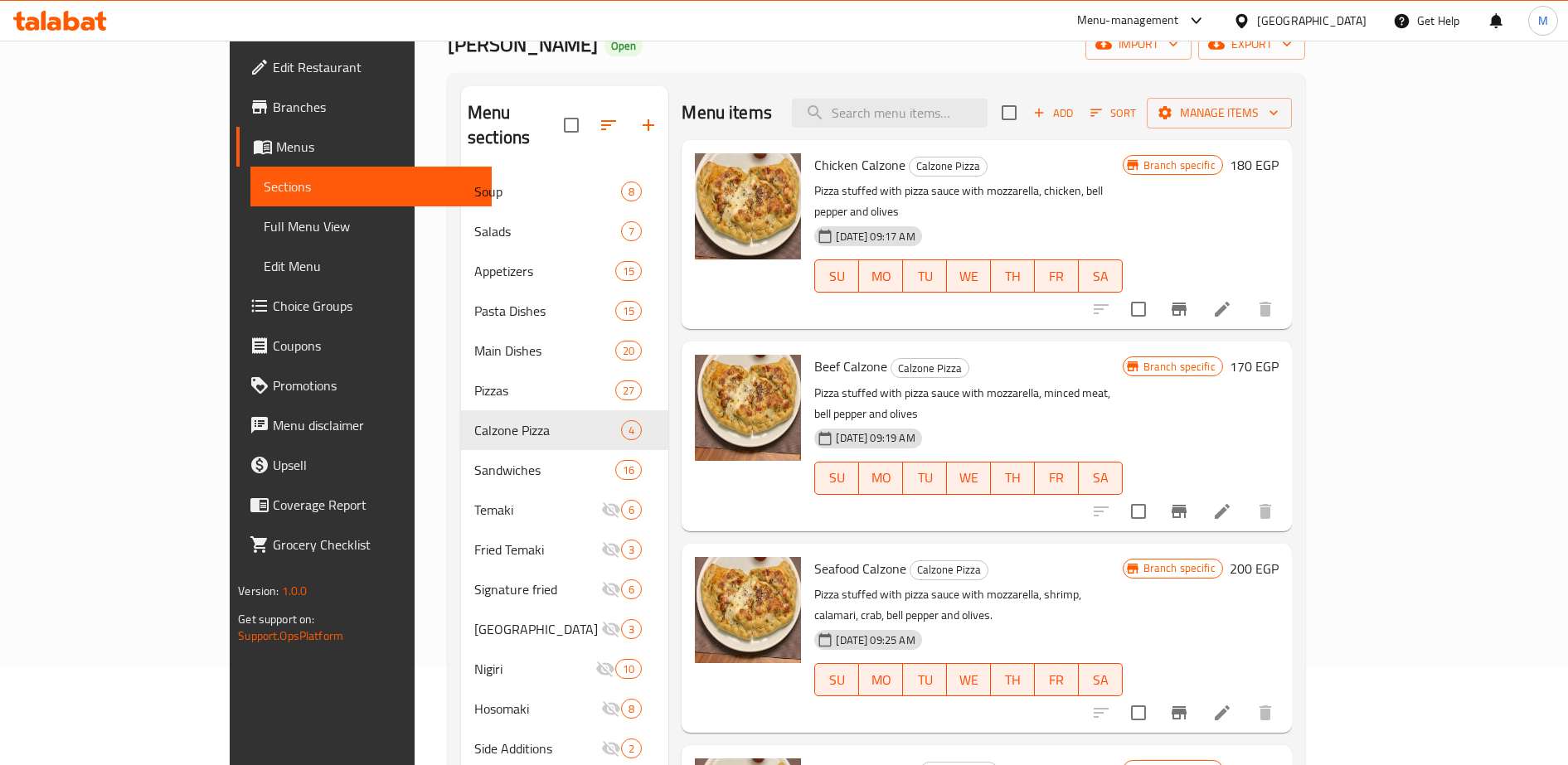
scroll to position [100, 0]
click at [1230, 704] on icon at bounding box center [1222, 712] width 15 height 15
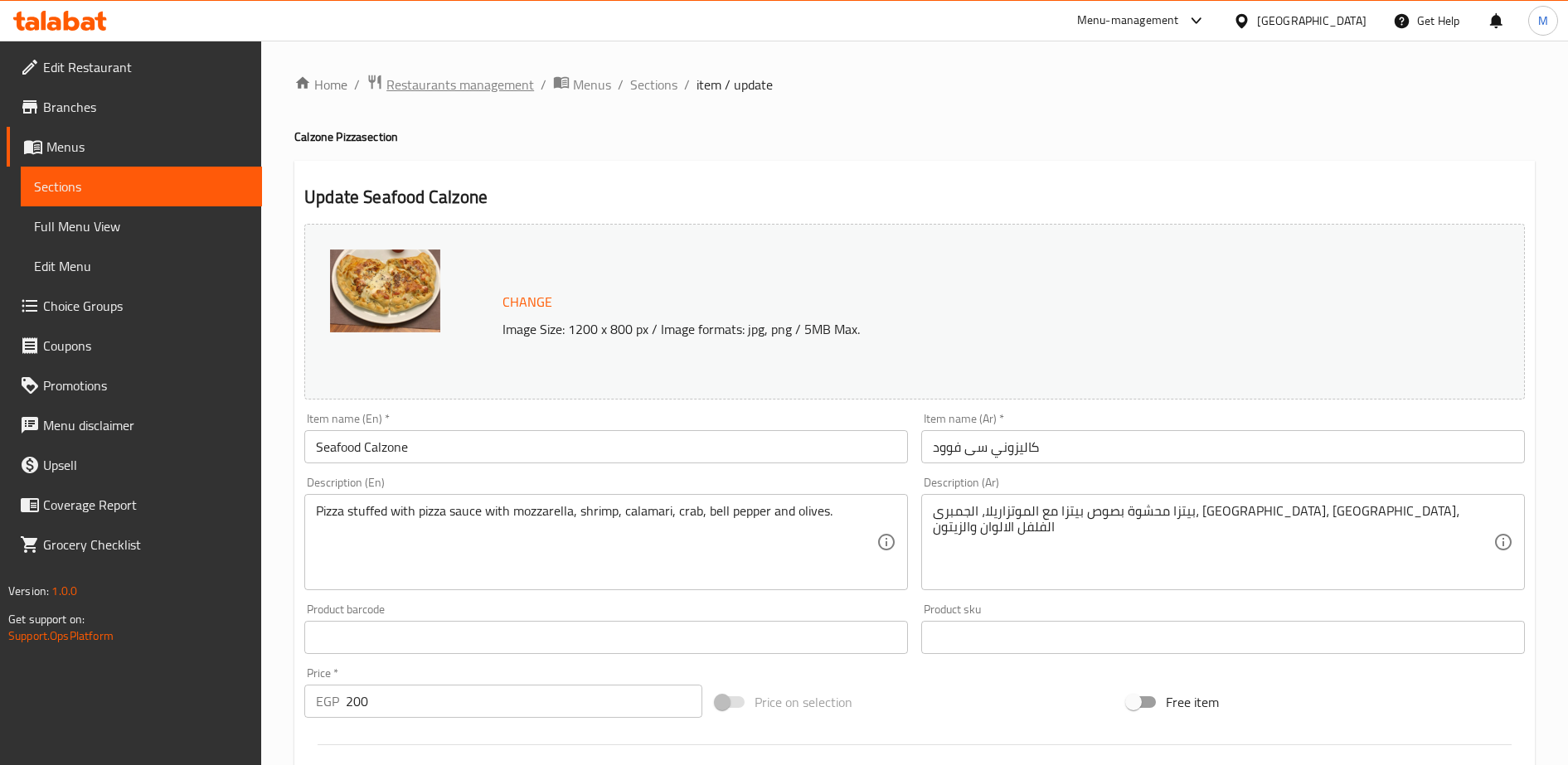
click at [450, 81] on span "Restaurants management" at bounding box center [459, 85] width 147 height 20
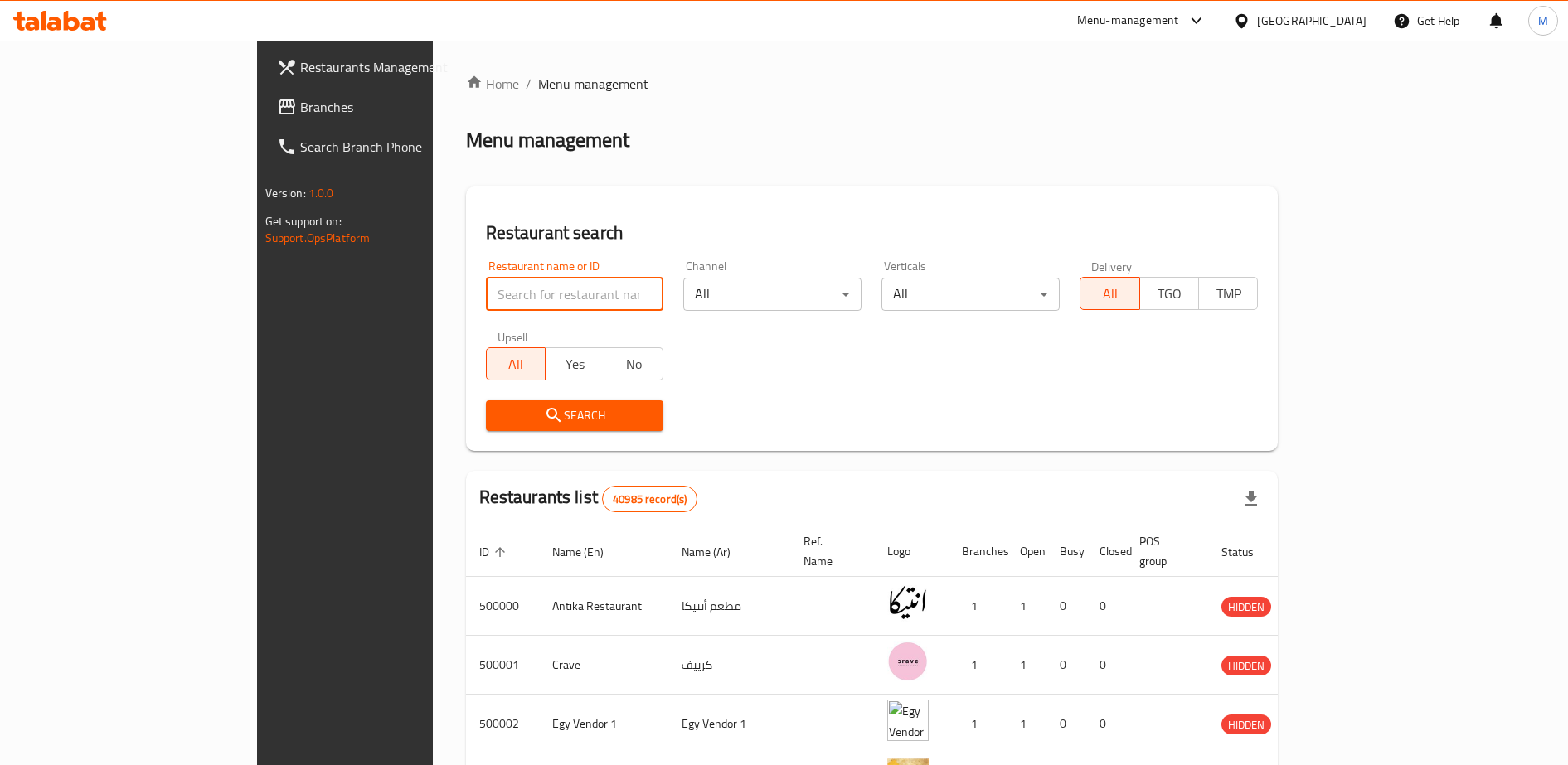
click at [486, 288] on input "search" at bounding box center [575, 294] width 178 height 33
type input "[PERSON_NAME]"
click button "Search" at bounding box center [575, 416] width 178 height 31
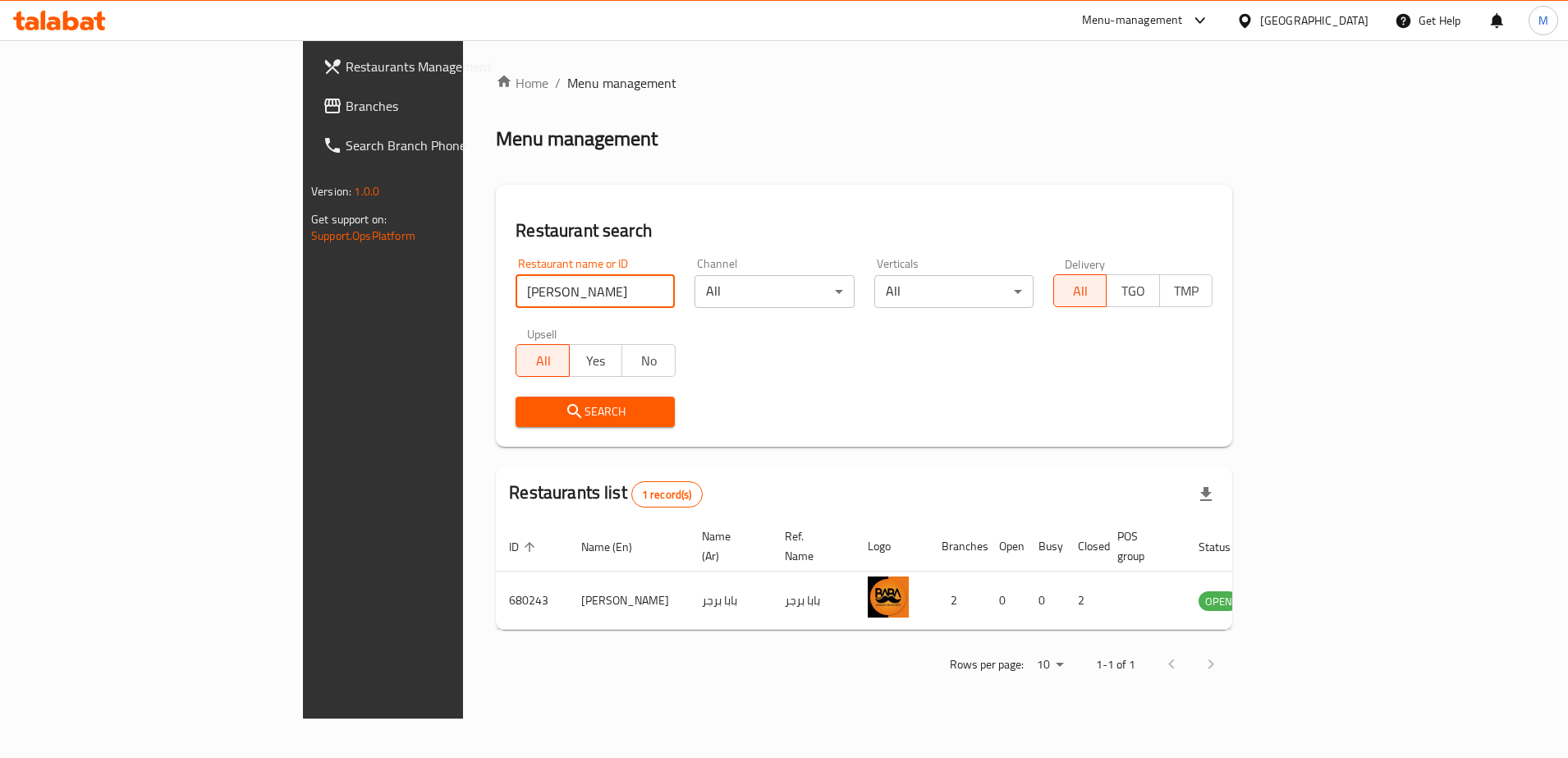
click at [1183, 19] on div "Menu-management" at bounding box center [1132, 20] width 101 height 20
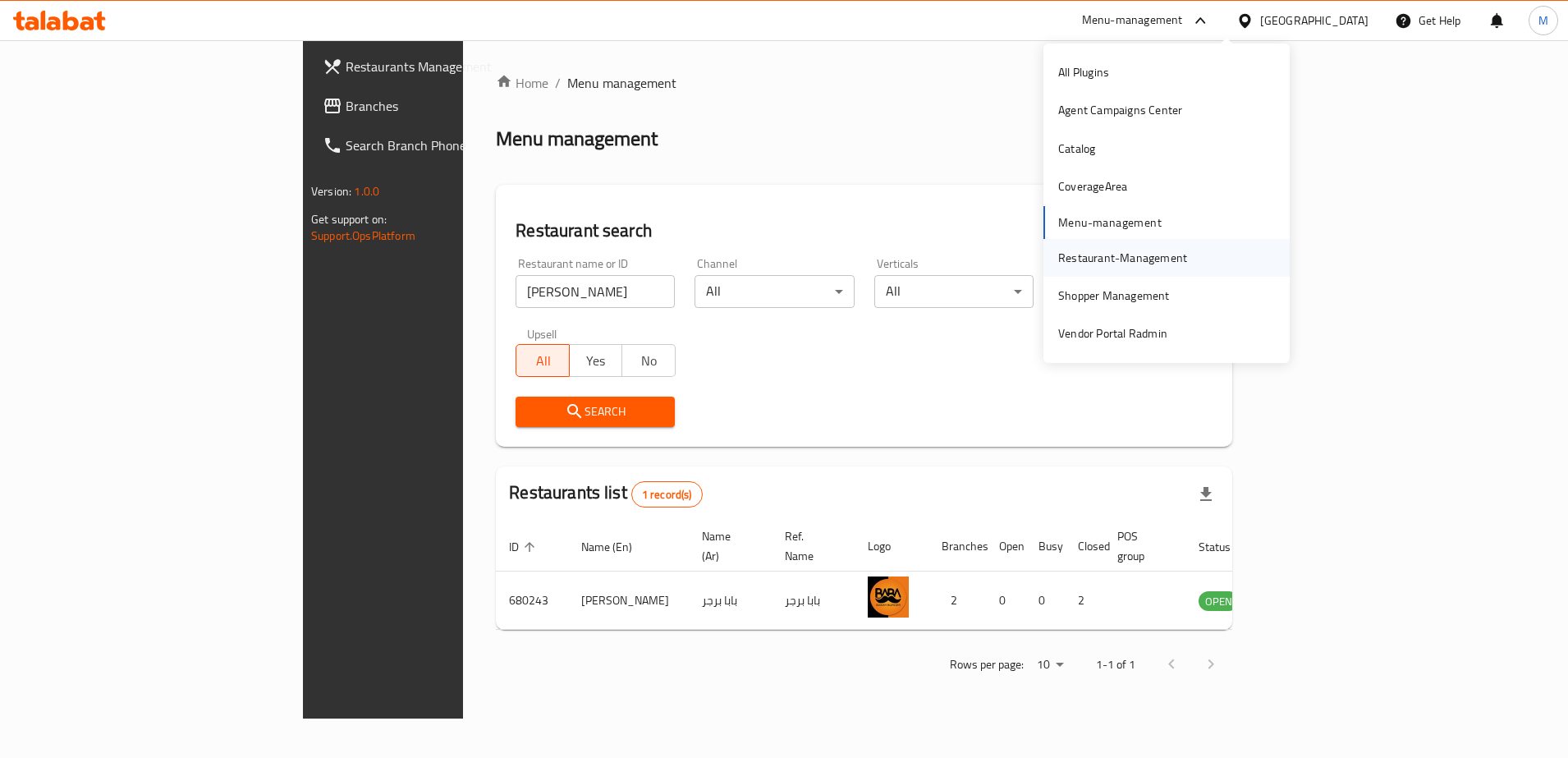
click at [1132, 255] on div "Restaurant-Management" at bounding box center [1122, 257] width 129 height 18
